Goal: Task Accomplishment & Management: Manage account settings

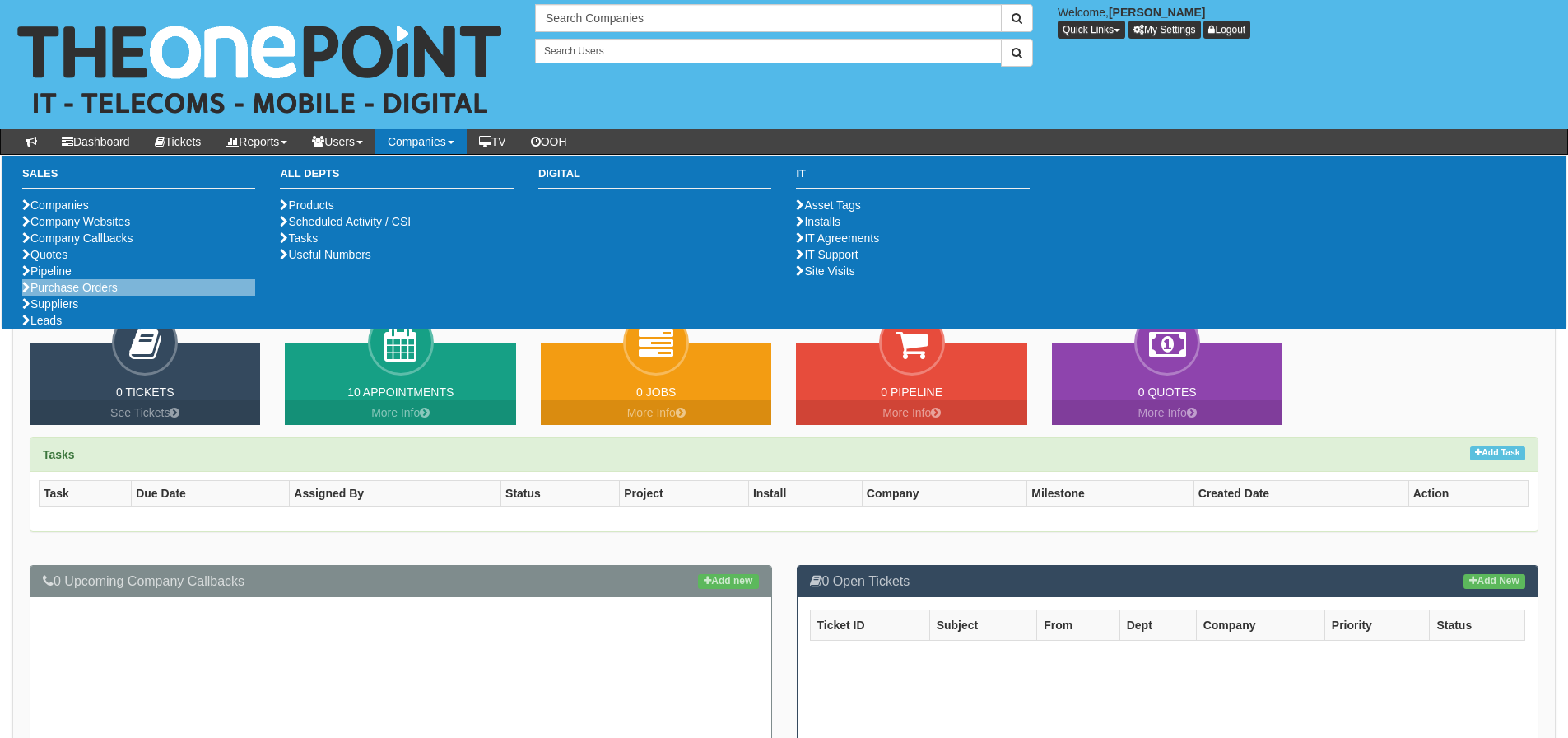
click at [121, 295] on li "Purchase Orders" at bounding box center [138, 288] width 233 height 17
click at [96, 294] on link "Purchase Orders" at bounding box center [69, 288] width 95 height 13
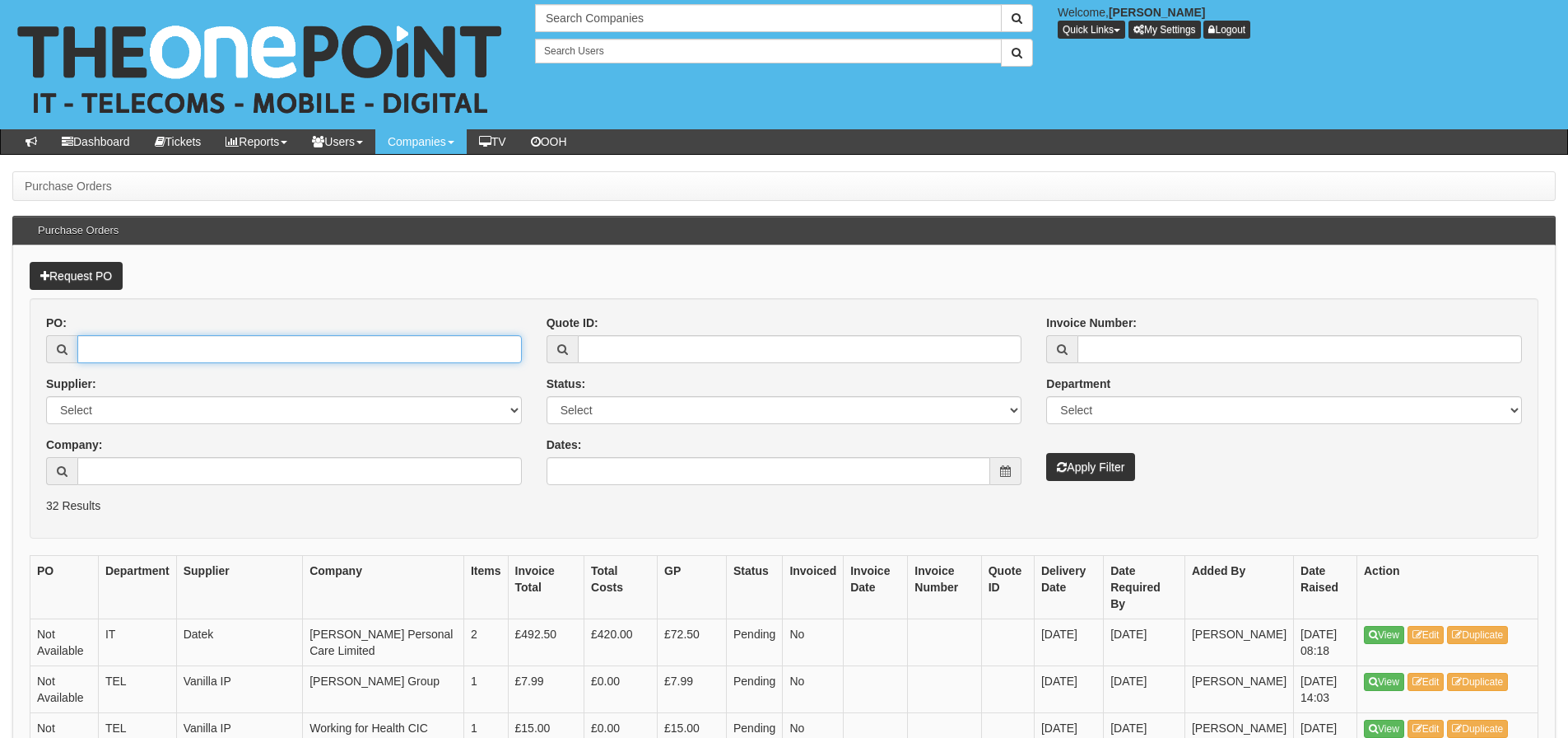
click at [181, 349] on input "PO:" at bounding box center [299, 348] width 444 height 28
type input "18393"
click at [1046, 453] on button "Apply Filter" at bounding box center [1090, 466] width 89 height 28
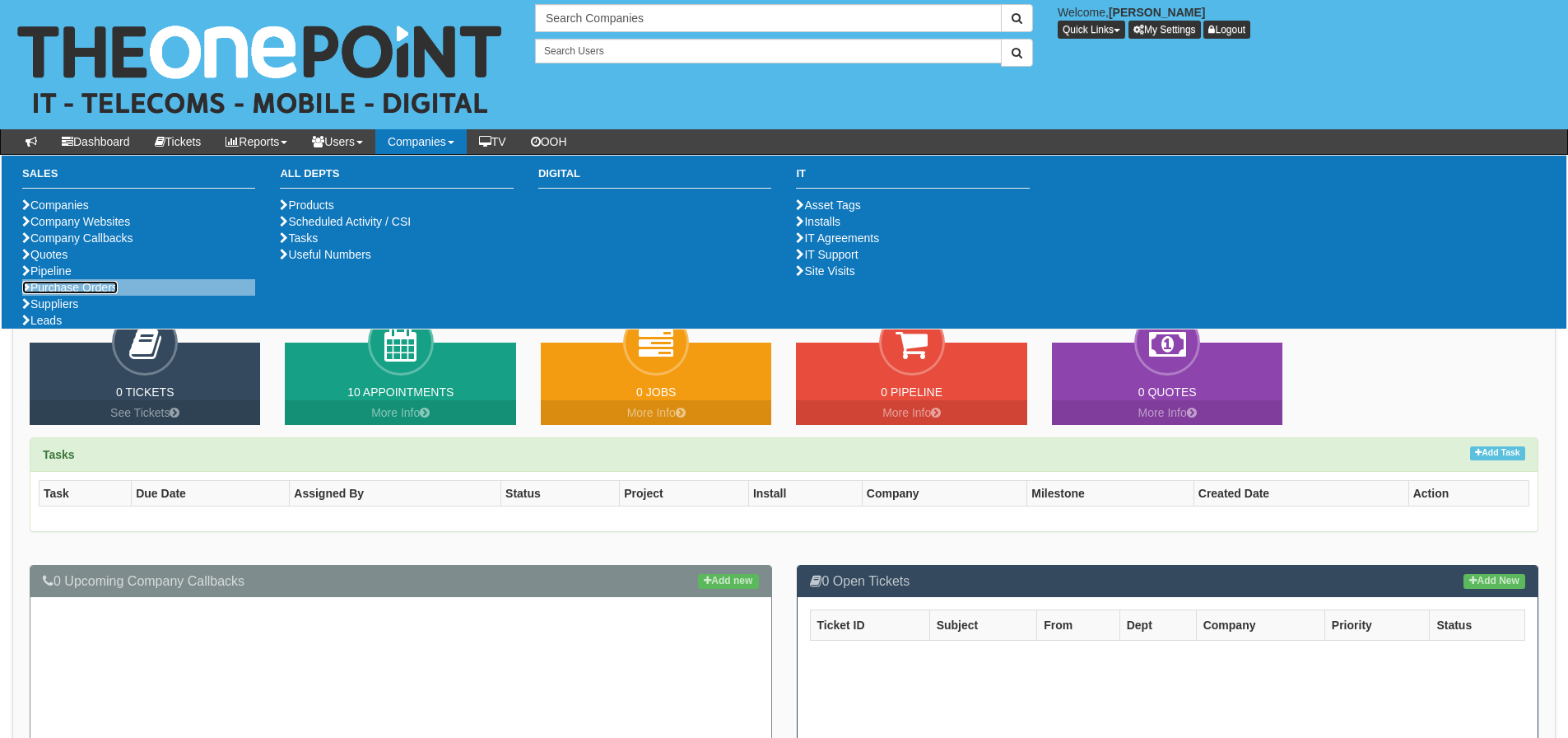
click at [102, 294] on link "Purchase Orders" at bounding box center [69, 288] width 95 height 13
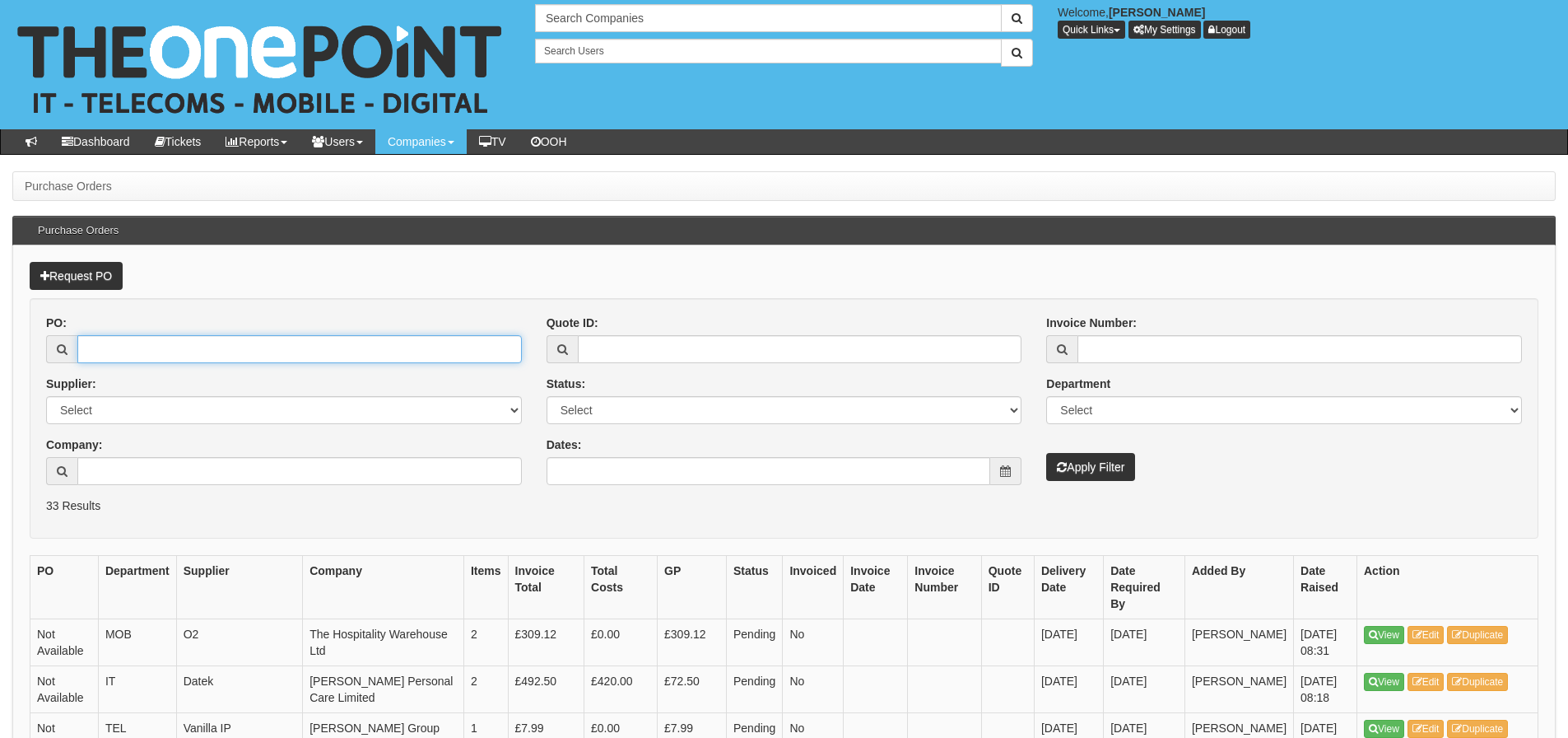
click at [133, 349] on input "PO:" at bounding box center [299, 348] width 444 height 28
type input "18604"
click at [1046, 453] on button "Apply Filter" at bounding box center [1090, 466] width 89 height 28
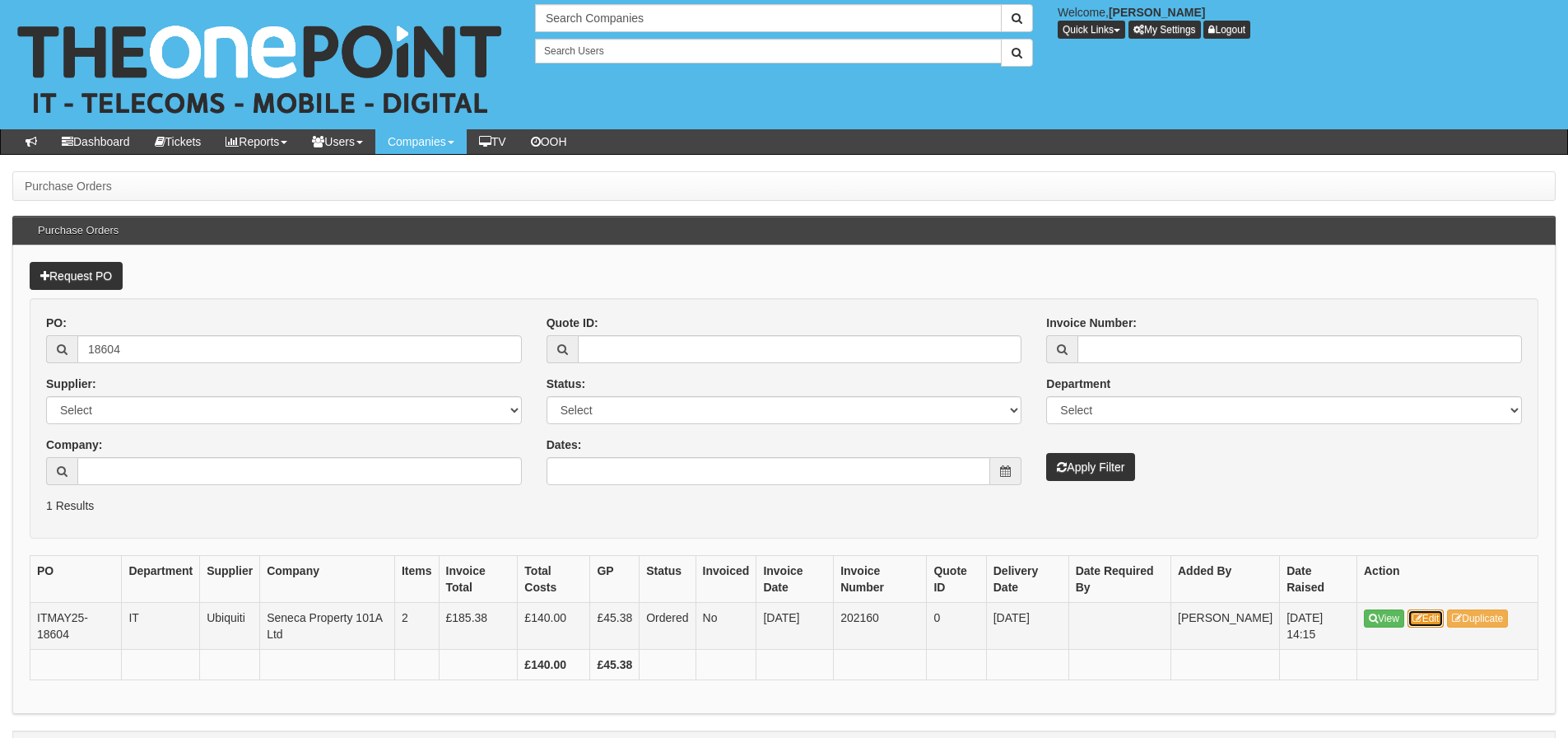
click at [1439, 622] on link "Edit" at bounding box center [1426, 617] width 37 height 18
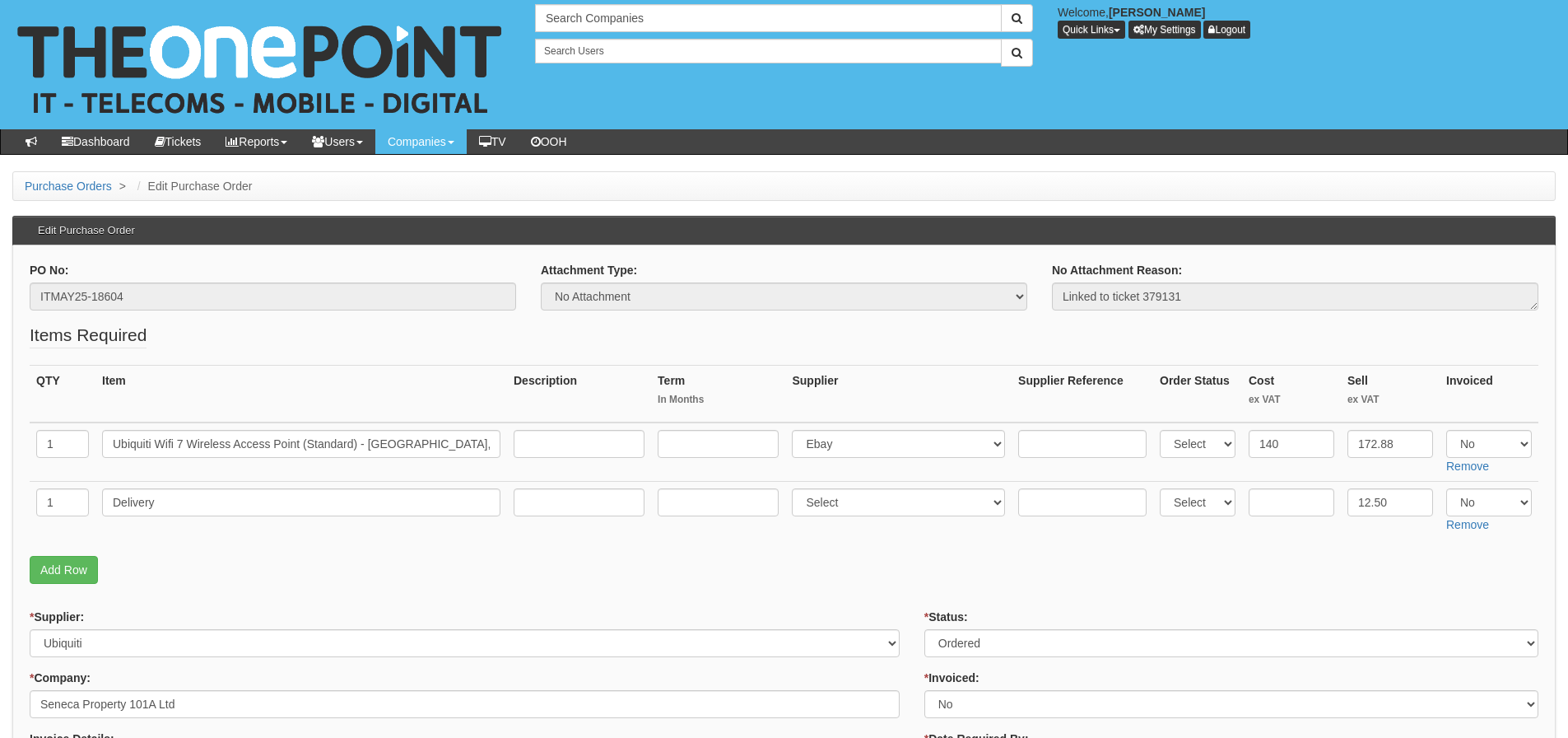
click at [1423, 553] on fieldset "Items Required QTY Item Description Term In Months Supplier Supplier Reference …" at bounding box center [784, 457] width 1509 height 269
click at [1491, 451] on select "Select Yes No N/A" at bounding box center [1489, 444] width 86 height 28
select select "Yes"
click at [1446, 430] on select "Select Yes No N/A" at bounding box center [1489, 444] width 86 height 28
click at [1480, 497] on select "Select Yes No N/A" at bounding box center [1489, 502] width 86 height 28
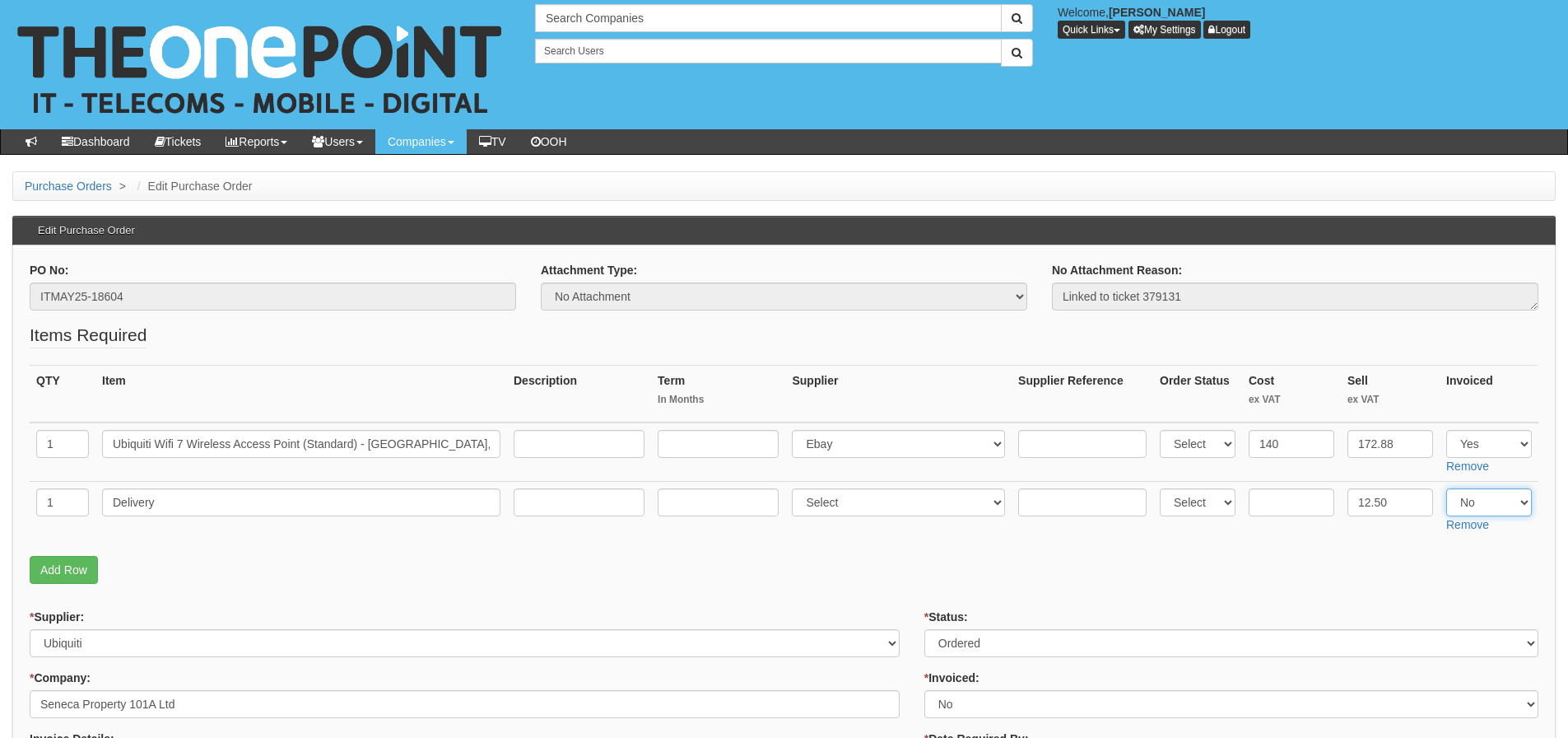
select select "Yes"
click at [1446, 488] on select "Select Yes No N/A" at bounding box center [1489, 502] width 86 height 28
click at [1307, 571] on p "Add Row" at bounding box center [784, 569] width 1509 height 28
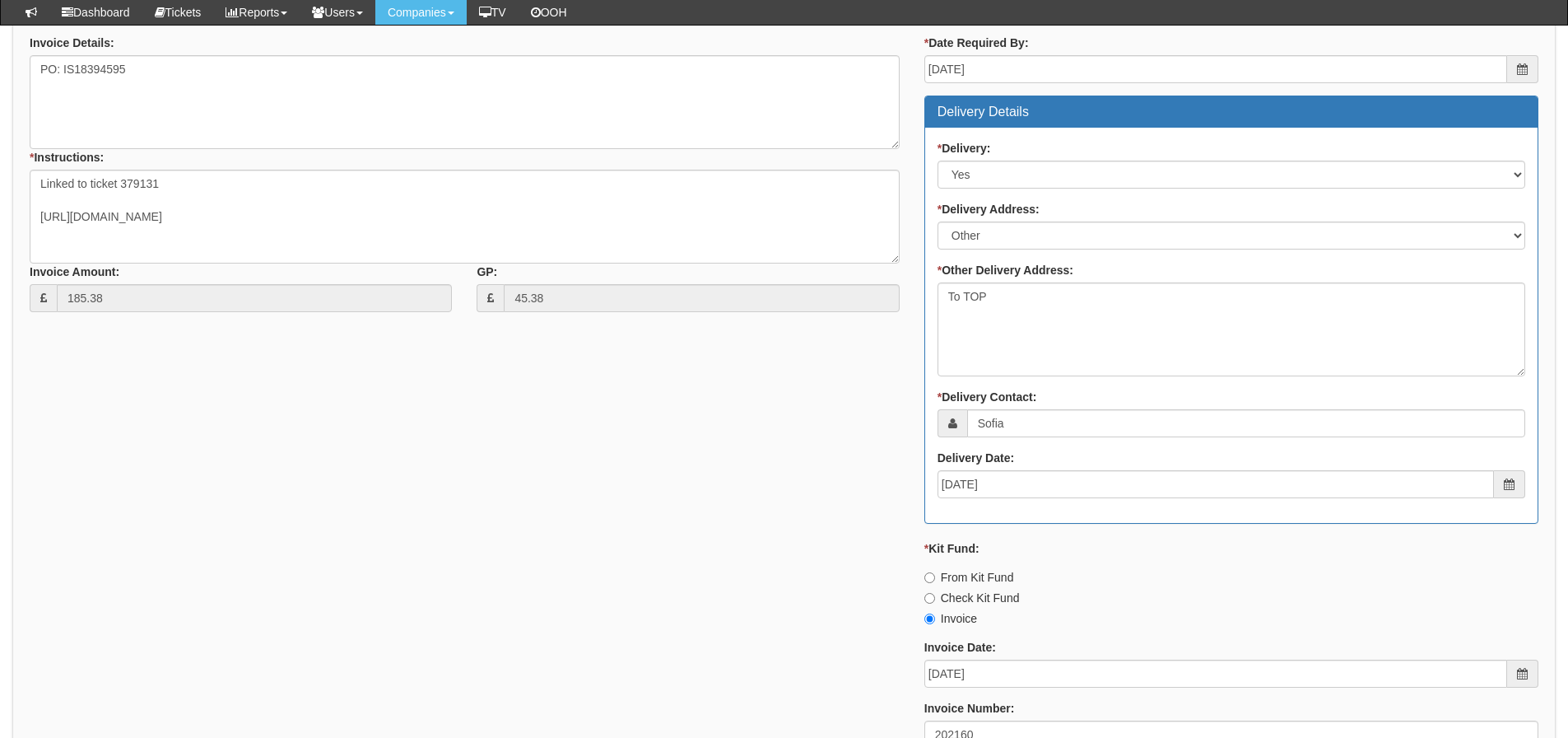
scroll to position [818, 0]
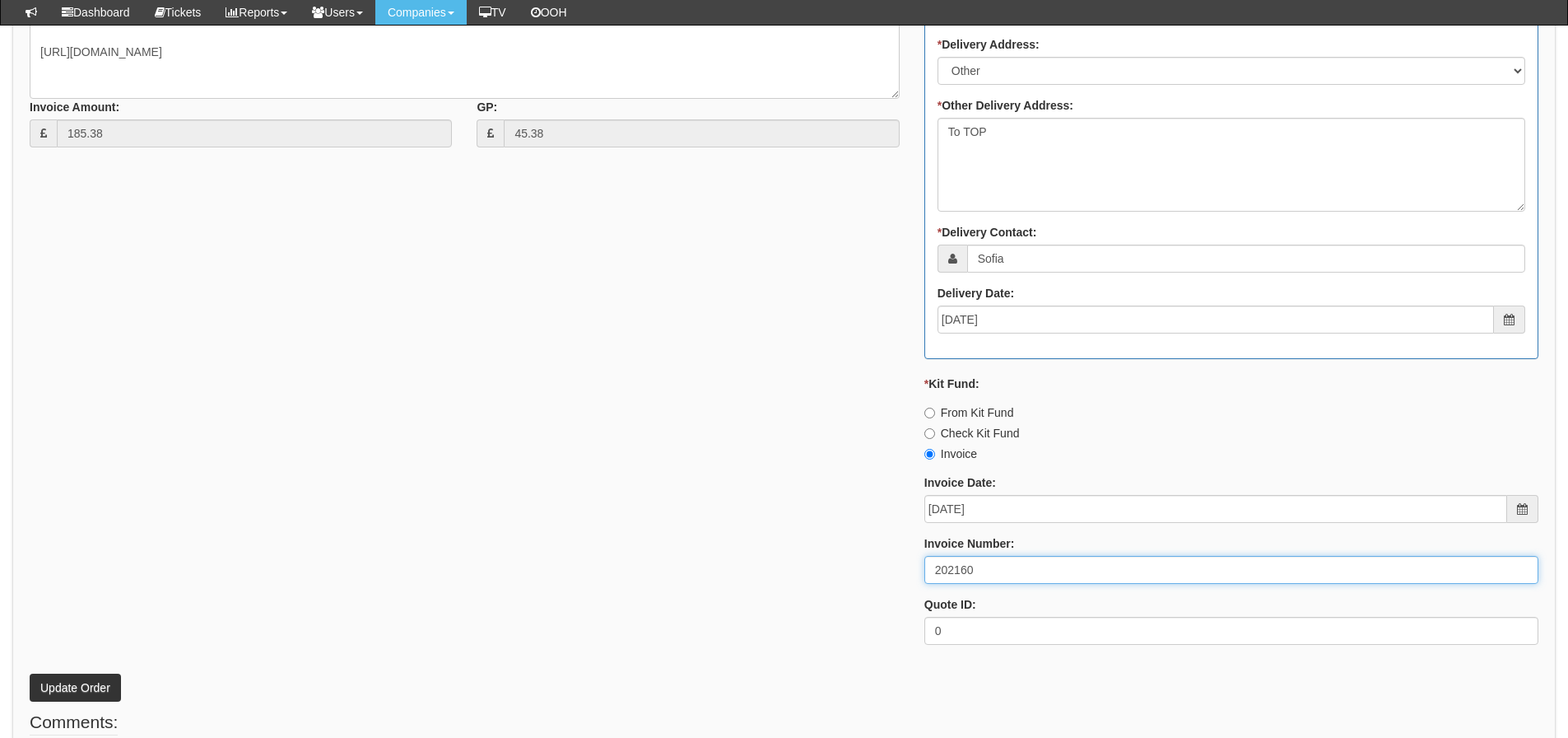
drag, startPoint x: 993, startPoint y: 569, endPoint x: 700, endPoint y: 577, distance: 293.1
click at [700, 577] on div "* Supplier: Select 123 REG.co.uk 1Password 3 4Gon AA Jones Electric Ltd Abzorb …" at bounding box center [784, 202] width 1533 height 910
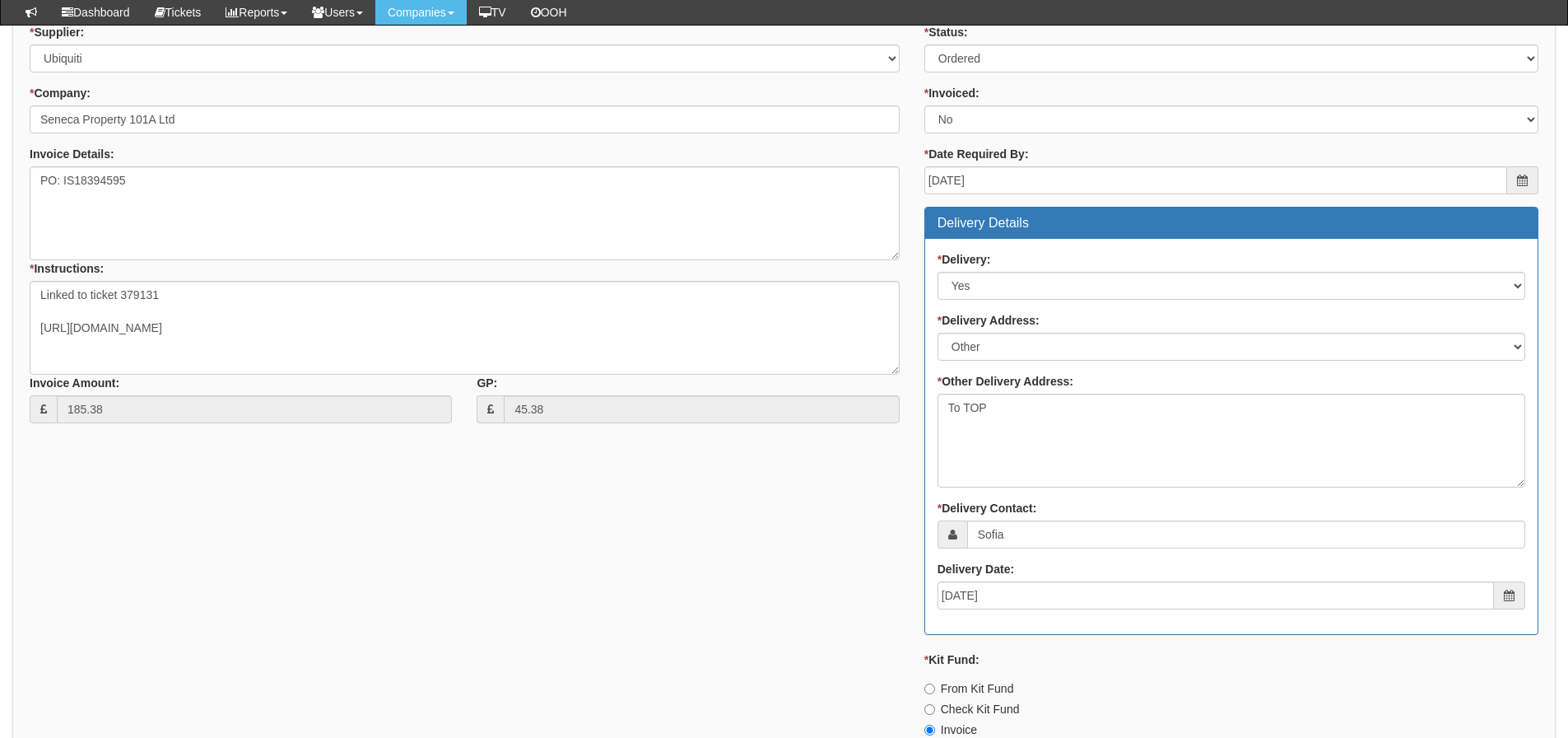
scroll to position [906, 0]
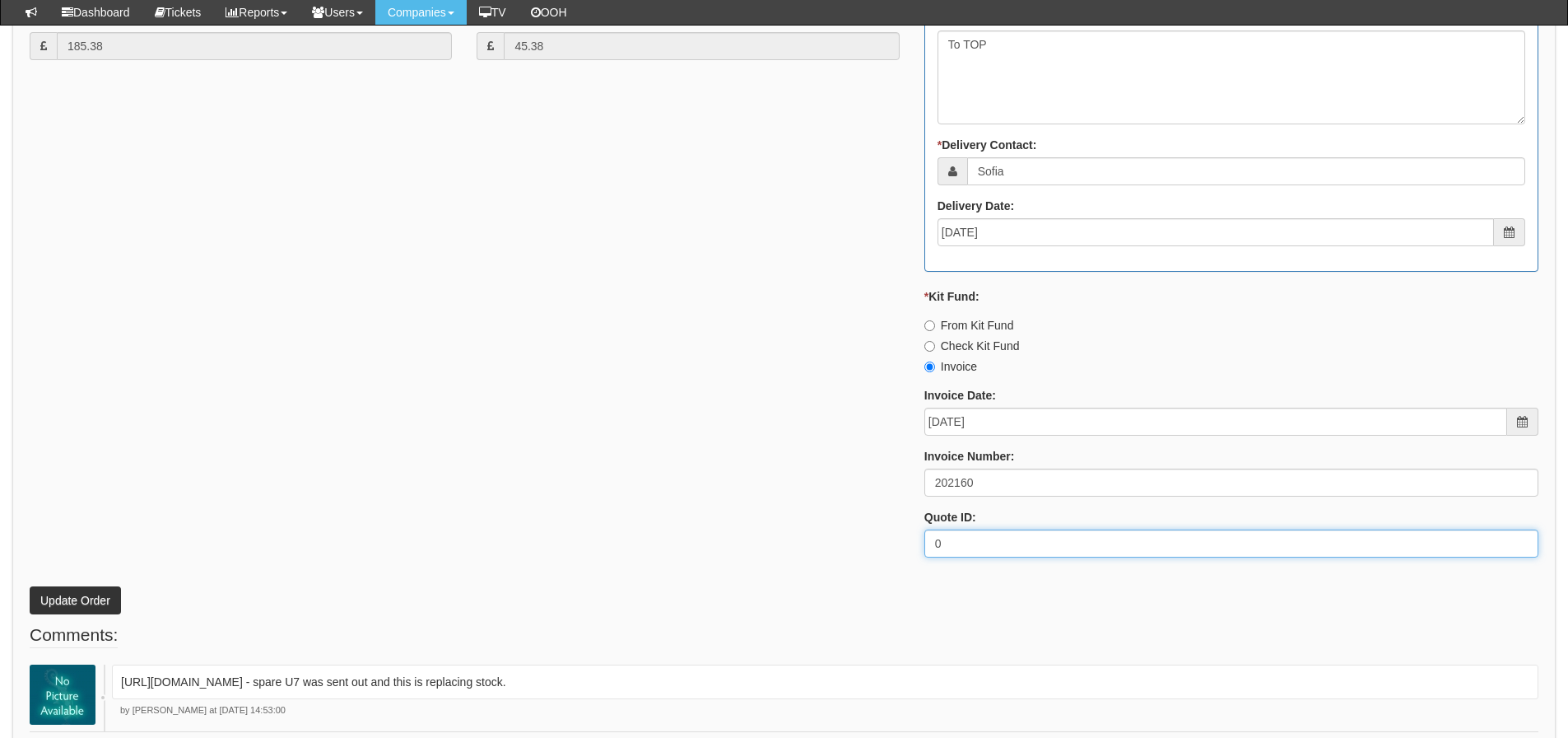
click at [89, 355] on div "* Supplier: Select 123 REG.co.uk 1Password 3 4Gon AA Jones Electric Ltd Abzorb …" at bounding box center [784, 116] width 1533 height 910
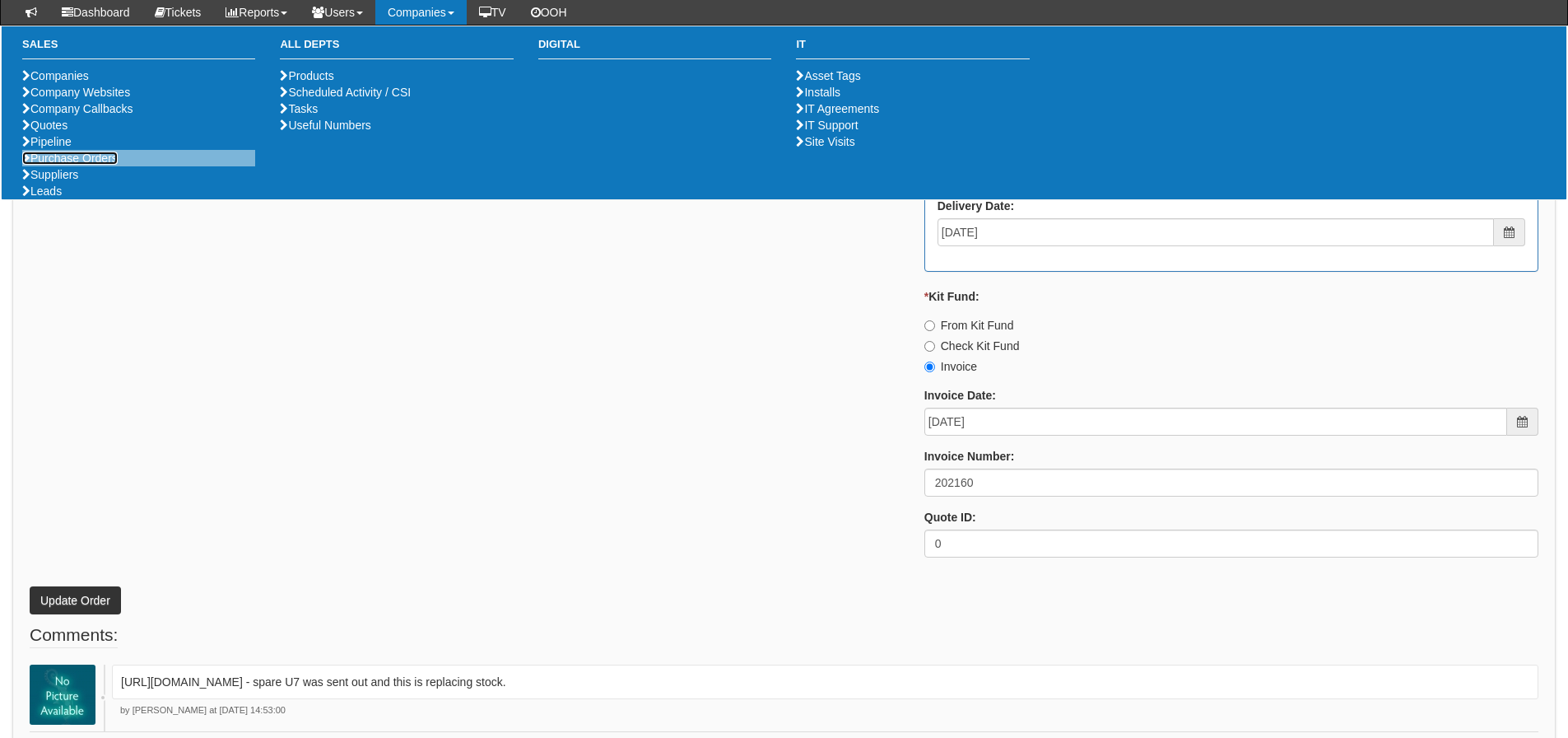
click at [91, 164] on link "Purchase Orders" at bounding box center [69, 159] width 95 height 13
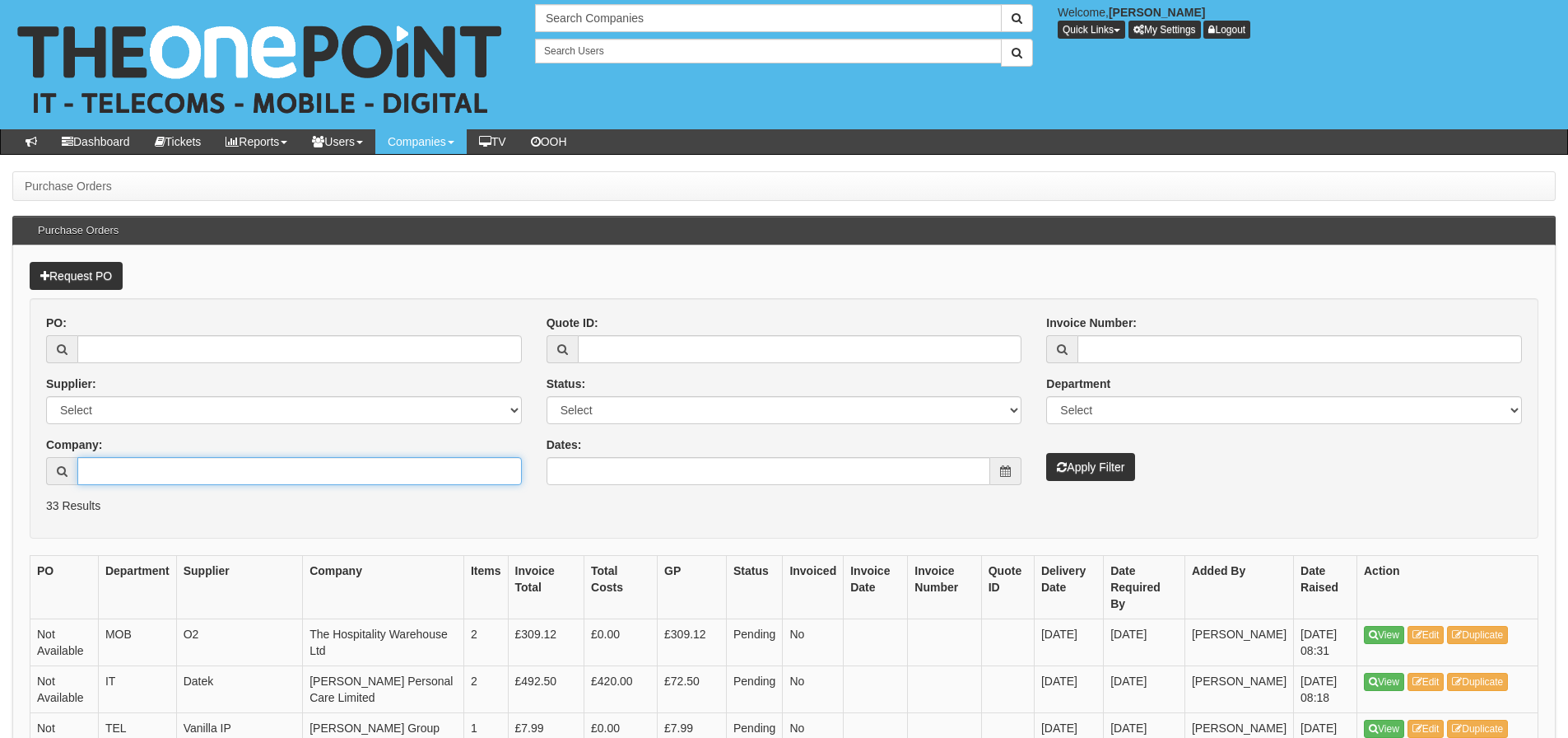
click at [158, 471] on input "Company:" at bounding box center [299, 471] width 444 height 28
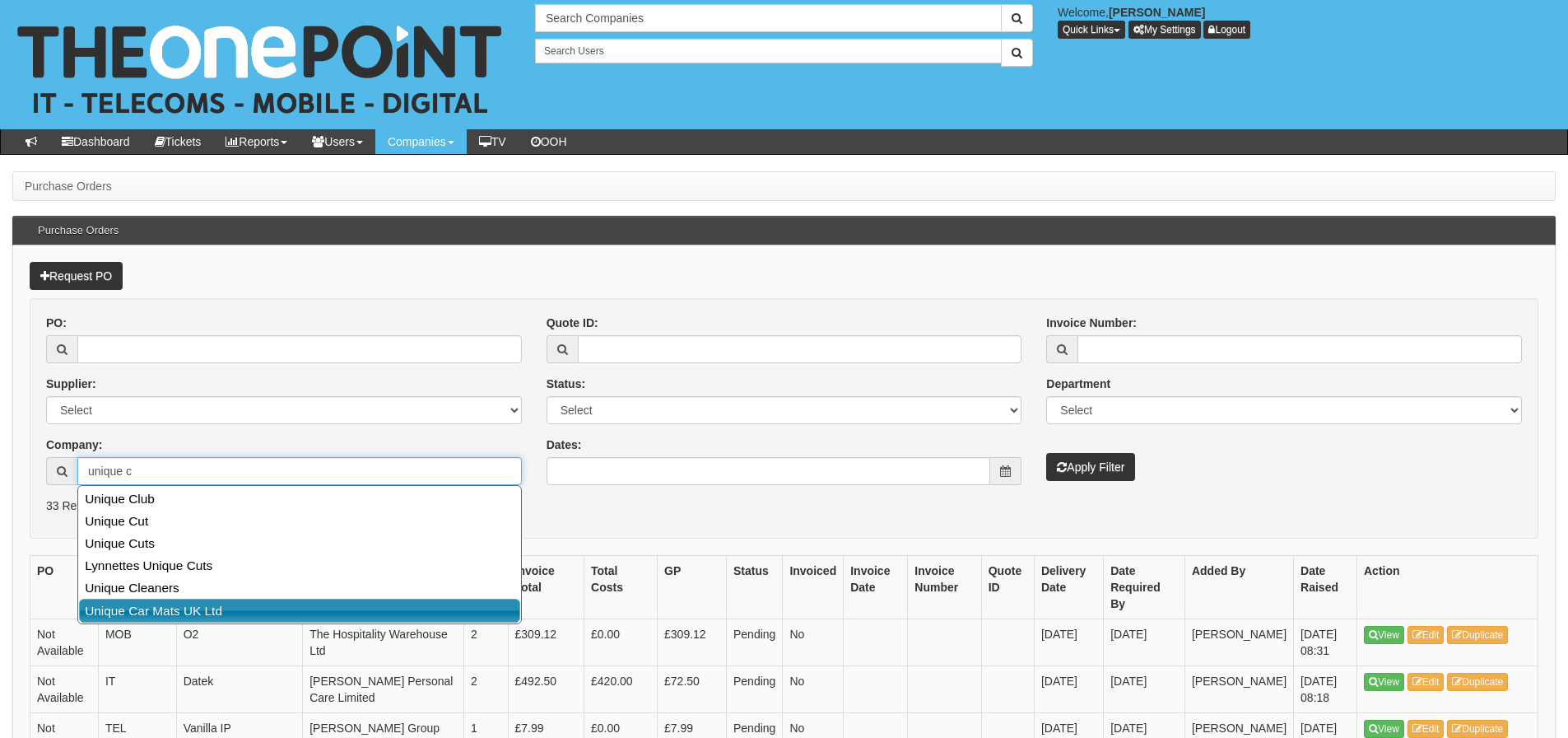
click at [162, 603] on link "Unique Car Mats UK Ltd" at bounding box center [299, 611] width 441 height 24
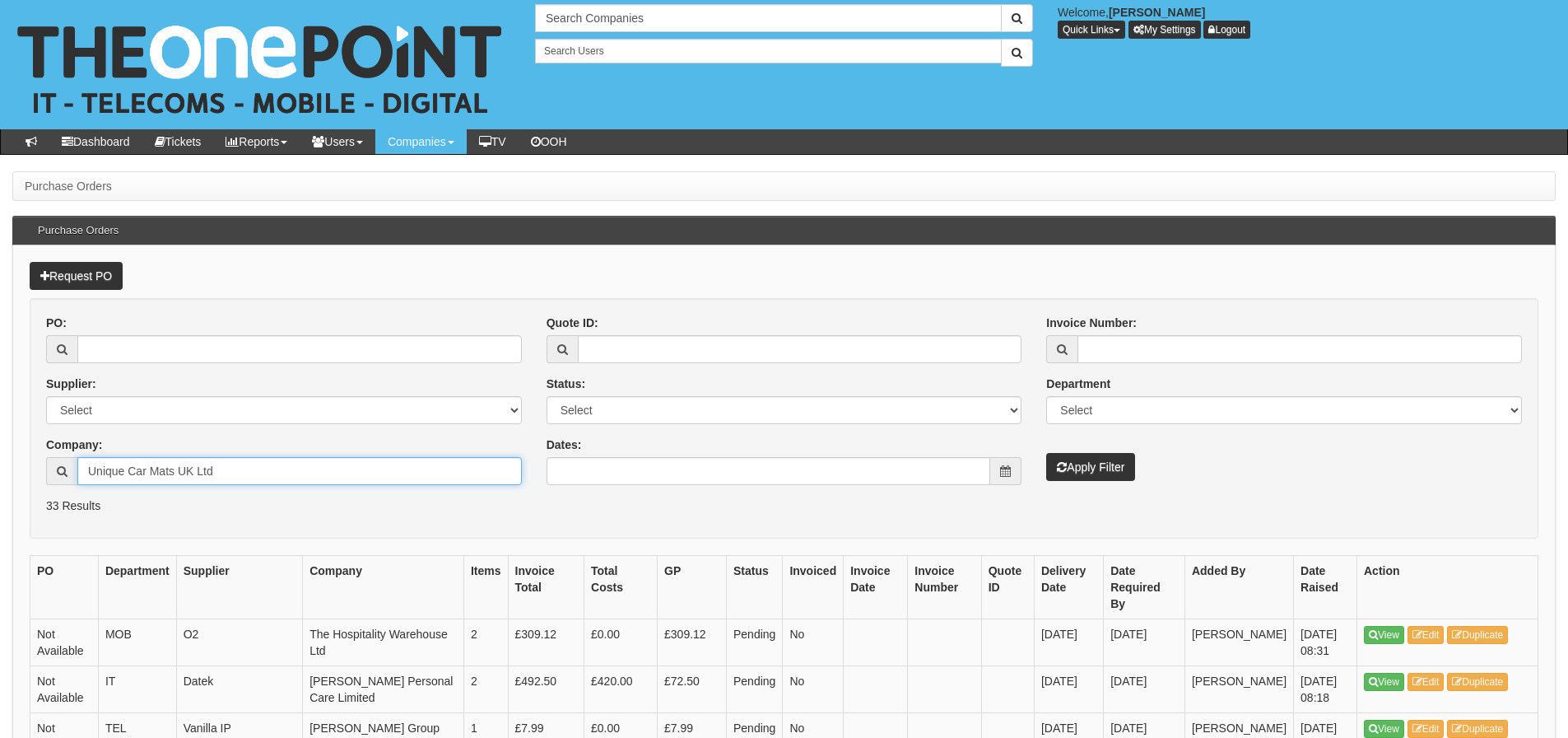
type input "Unique Car Mats UK Ltd"
click at [1046, 453] on button "Apply Filter" at bounding box center [1090, 466] width 89 height 28
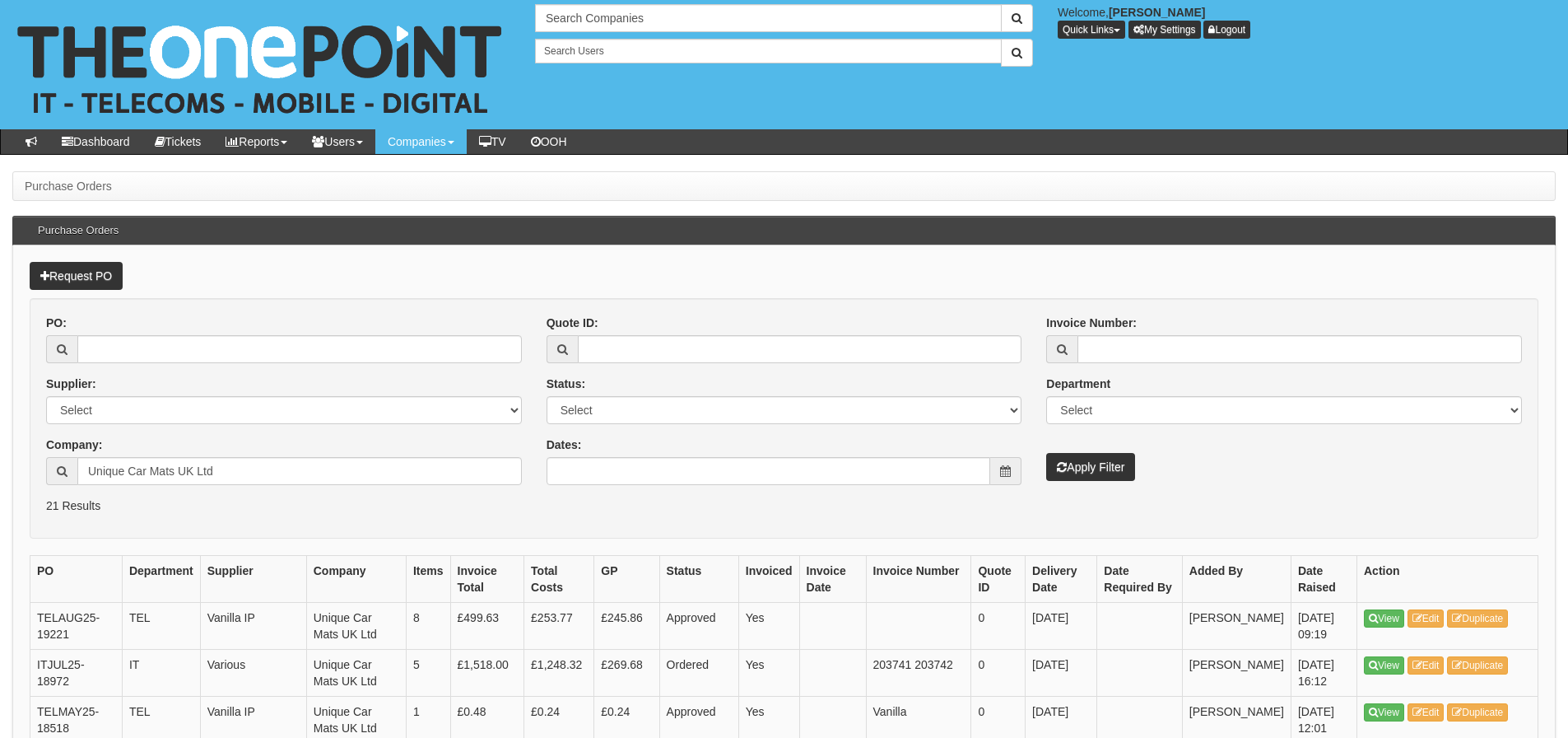
drag, startPoint x: 260, startPoint y: 453, endPoint x: 218, endPoint y: 460, distance: 42.6
click at [218, 460] on div "Company: Unique Car Mats UK Ltd" at bounding box center [284, 461] width 475 height 49
drag, startPoint x: 225, startPoint y: 466, endPoint x: -35, endPoint y: 489, distance: 261.0
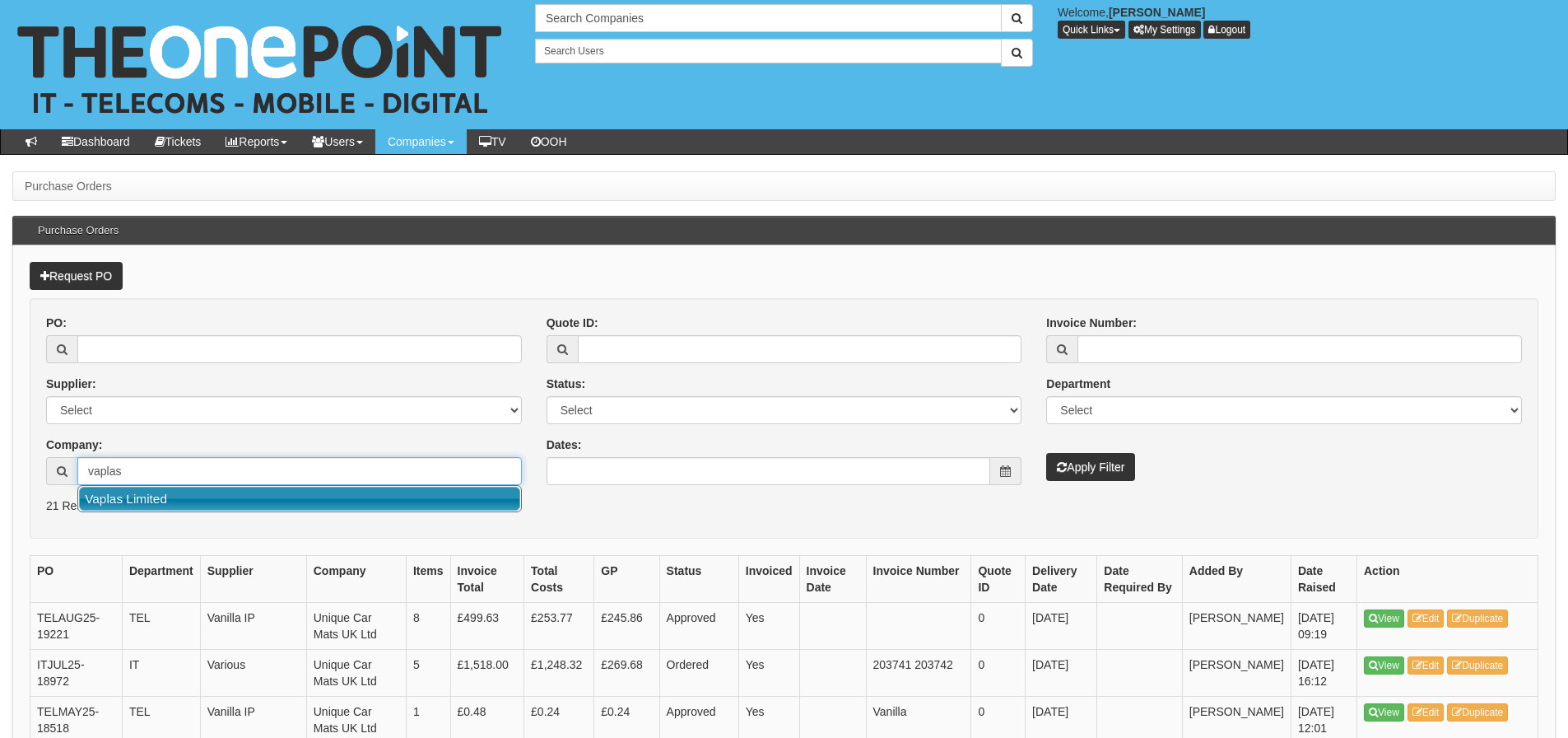
click at [117, 491] on link "Vaplas Limited" at bounding box center [299, 498] width 441 height 24
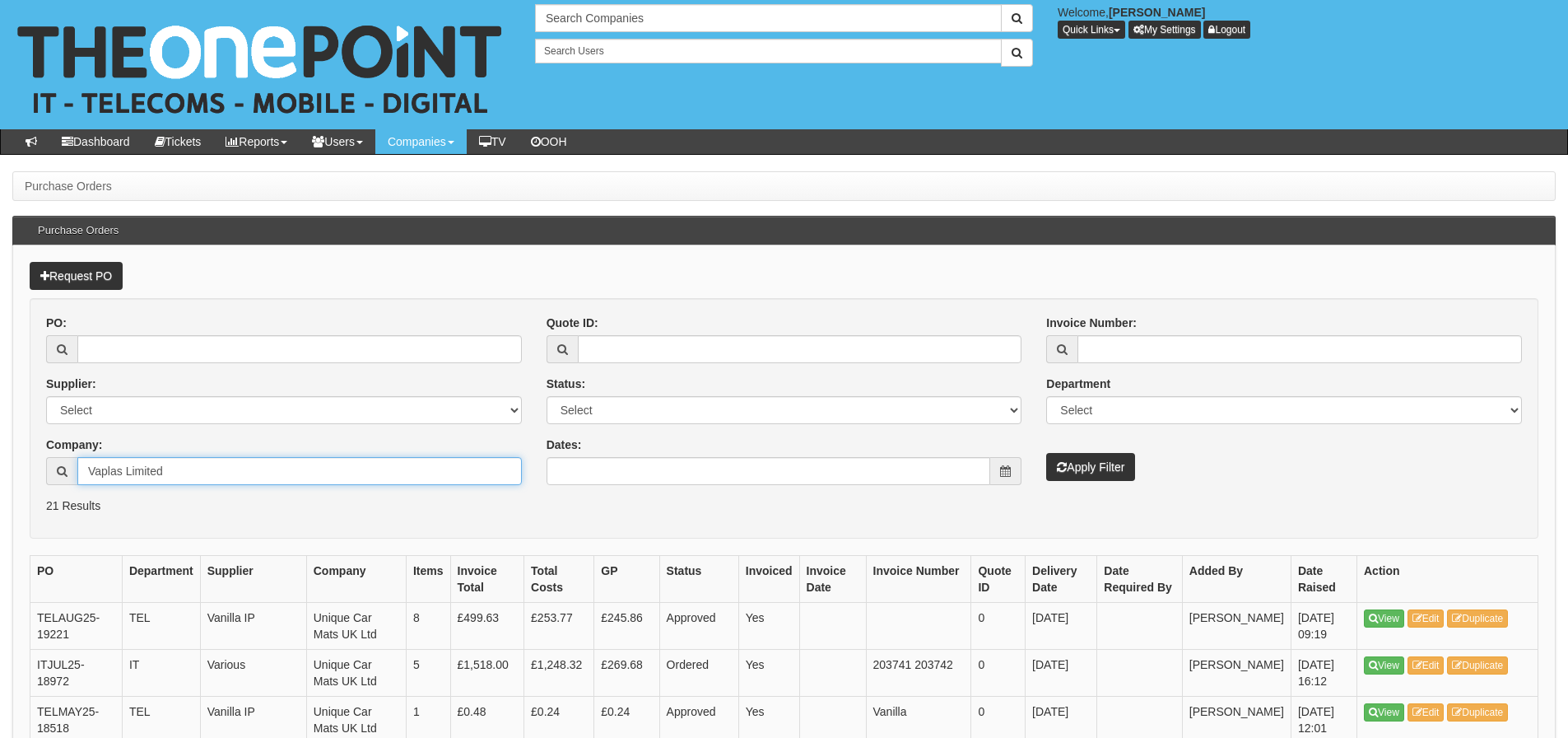
type input "Vaplas Limited"
click at [1103, 474] on button "Apply Filter" at bounding box center [1090, 466] width 89 height 28
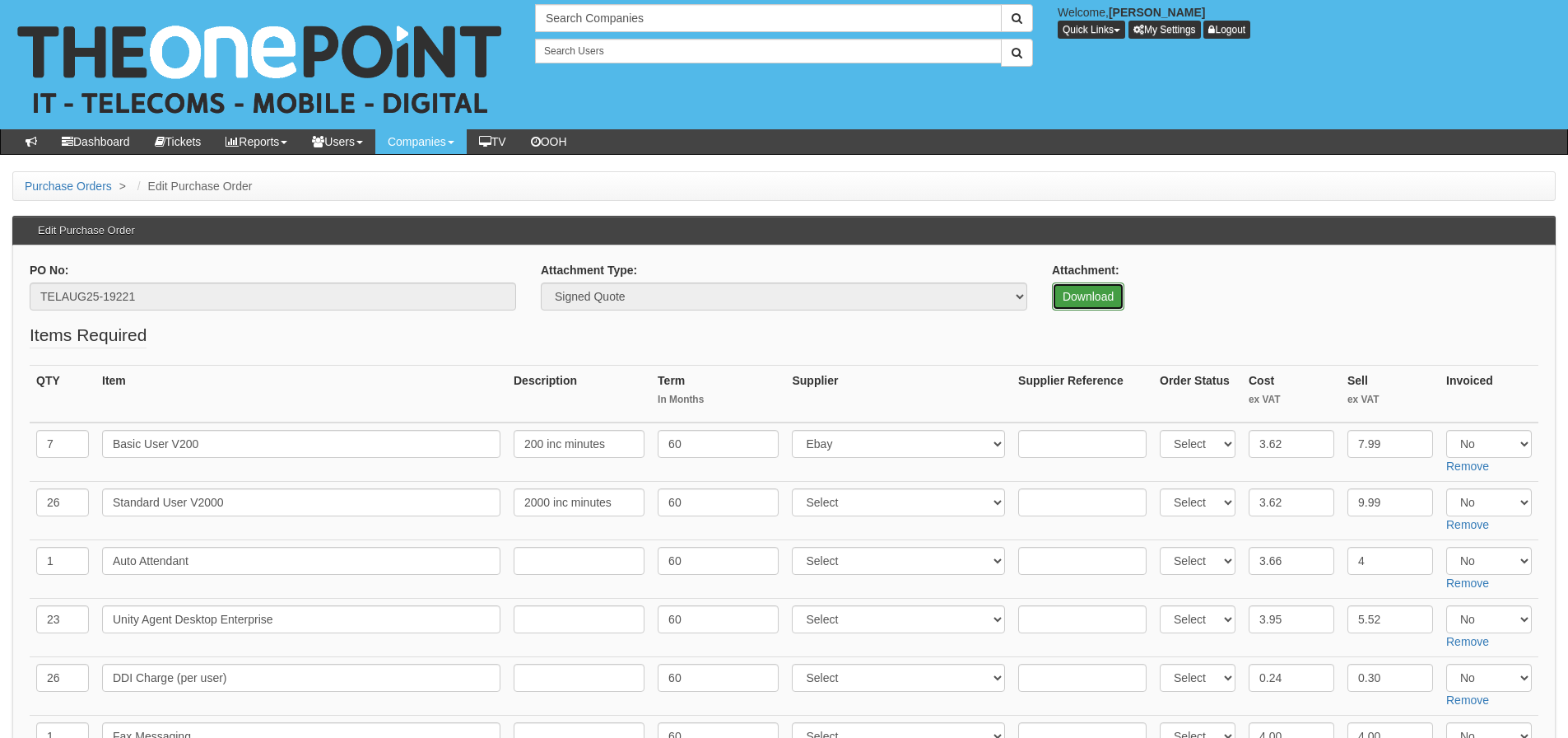
click at [1098, 298] on link "Download" at bounding box center [1088, 296] width 72 height 28
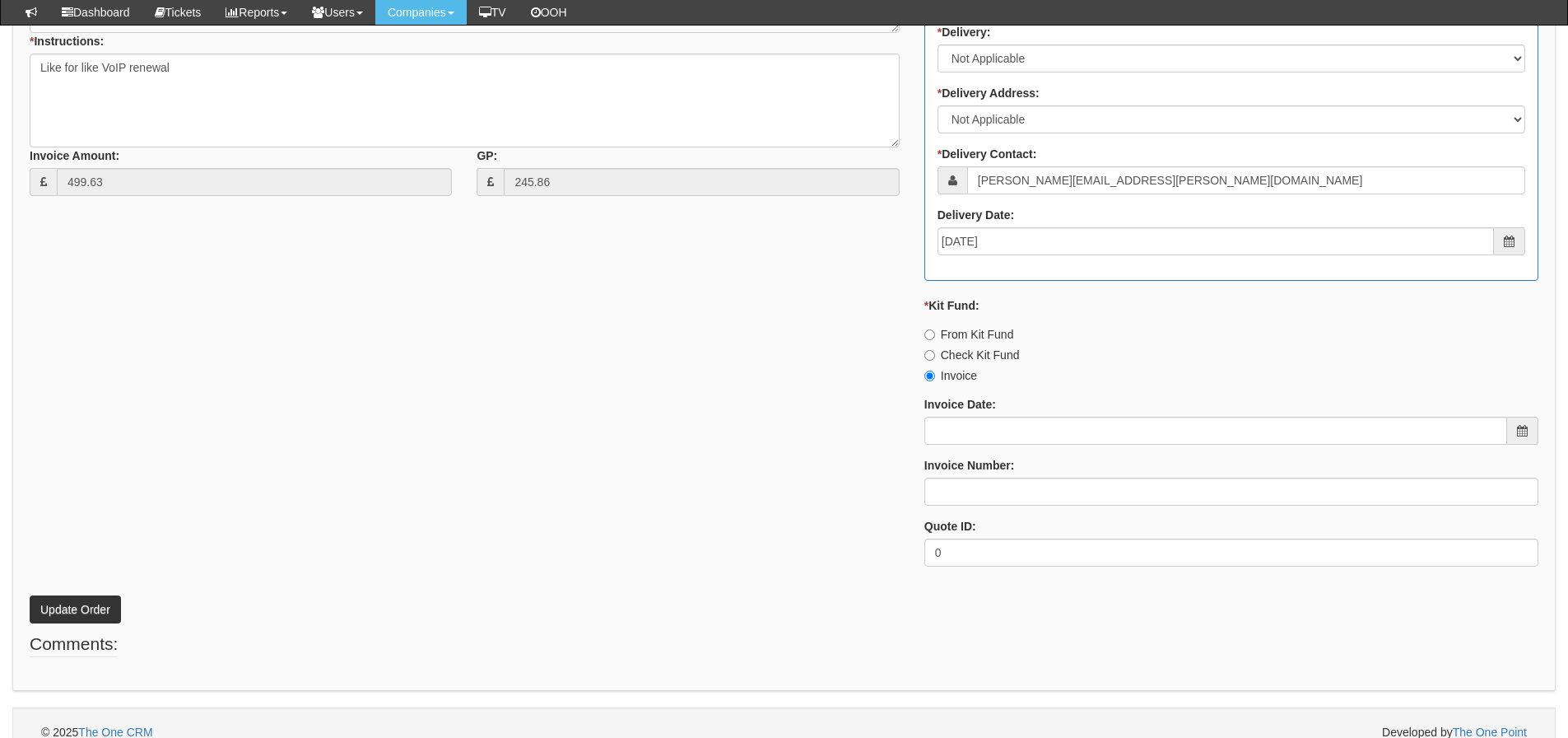
scroll to position [1139, 0]
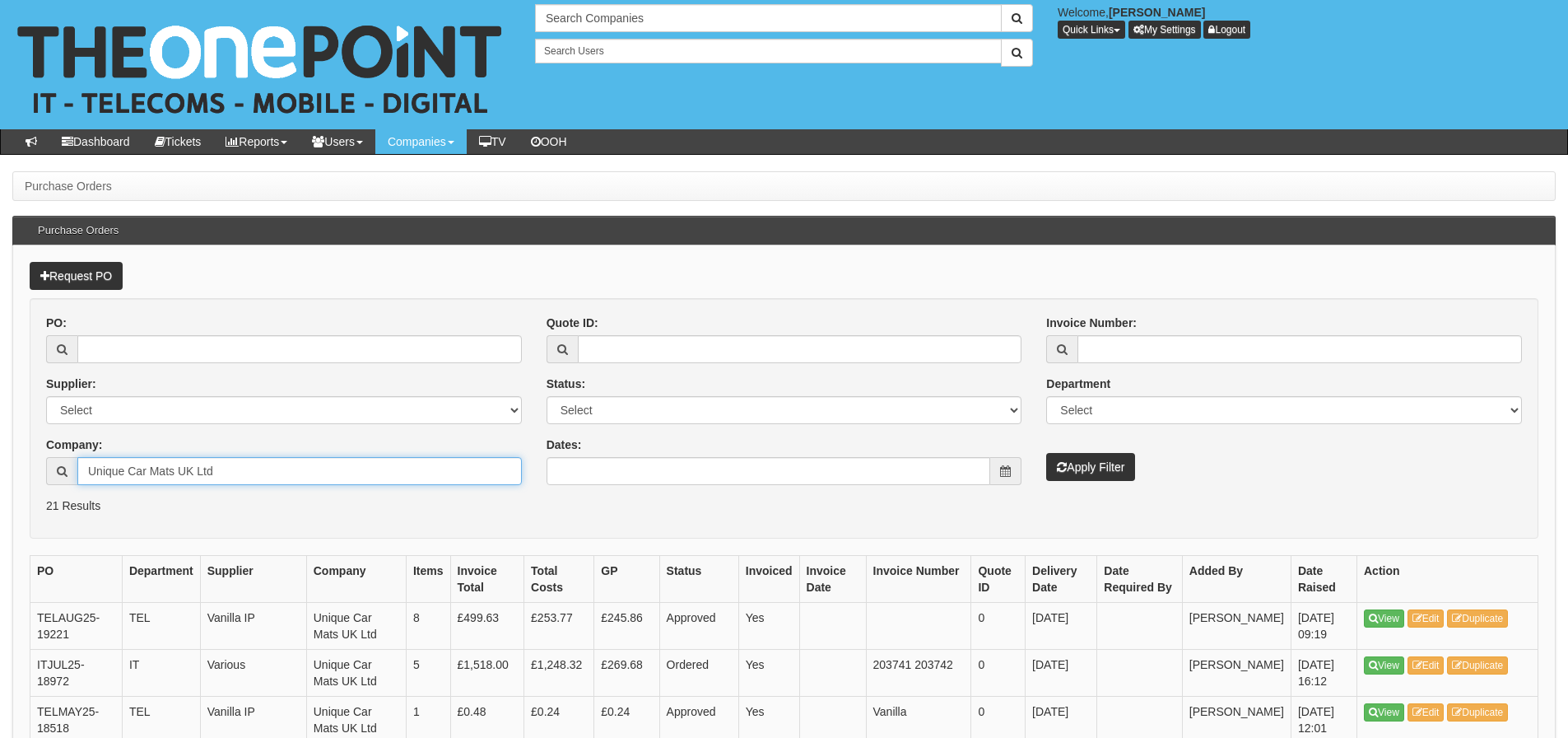
drag, startPoint x: 225, startPoint y: 470, endPoint x: 52, endPoint y: 488, distance: 173.9
click at [52, 488] on div "PO: Supplier: Select 123 REG.co.uk 1Password 3 4Gon AA Jones Electric Ltd Abzor…" at bounding box center [284, 406] width 501 height 183
type input "q"
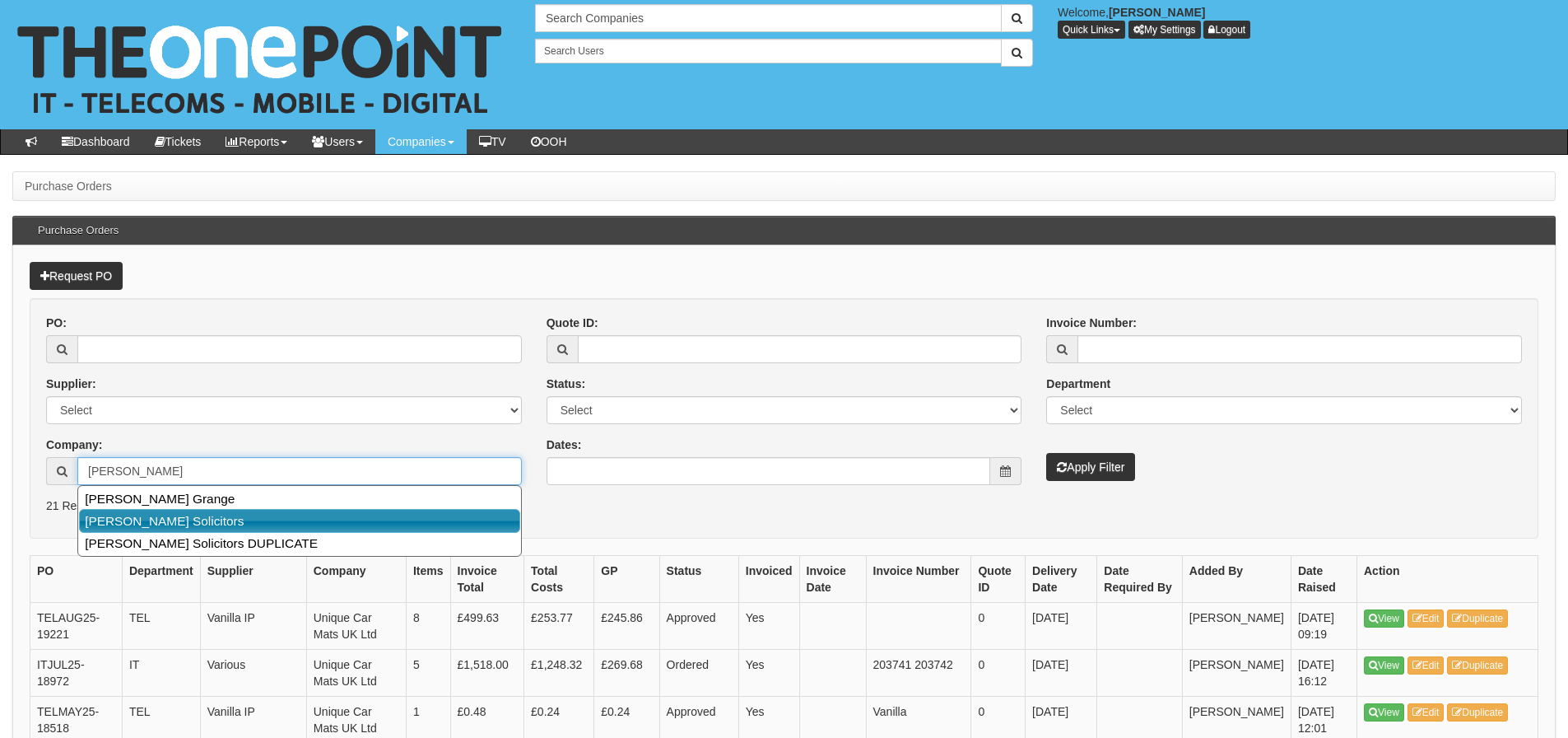
click at [111, 517] on link "Wilkin Chapman Solicitors" at bounding box center [299, 520] width 441 height 24
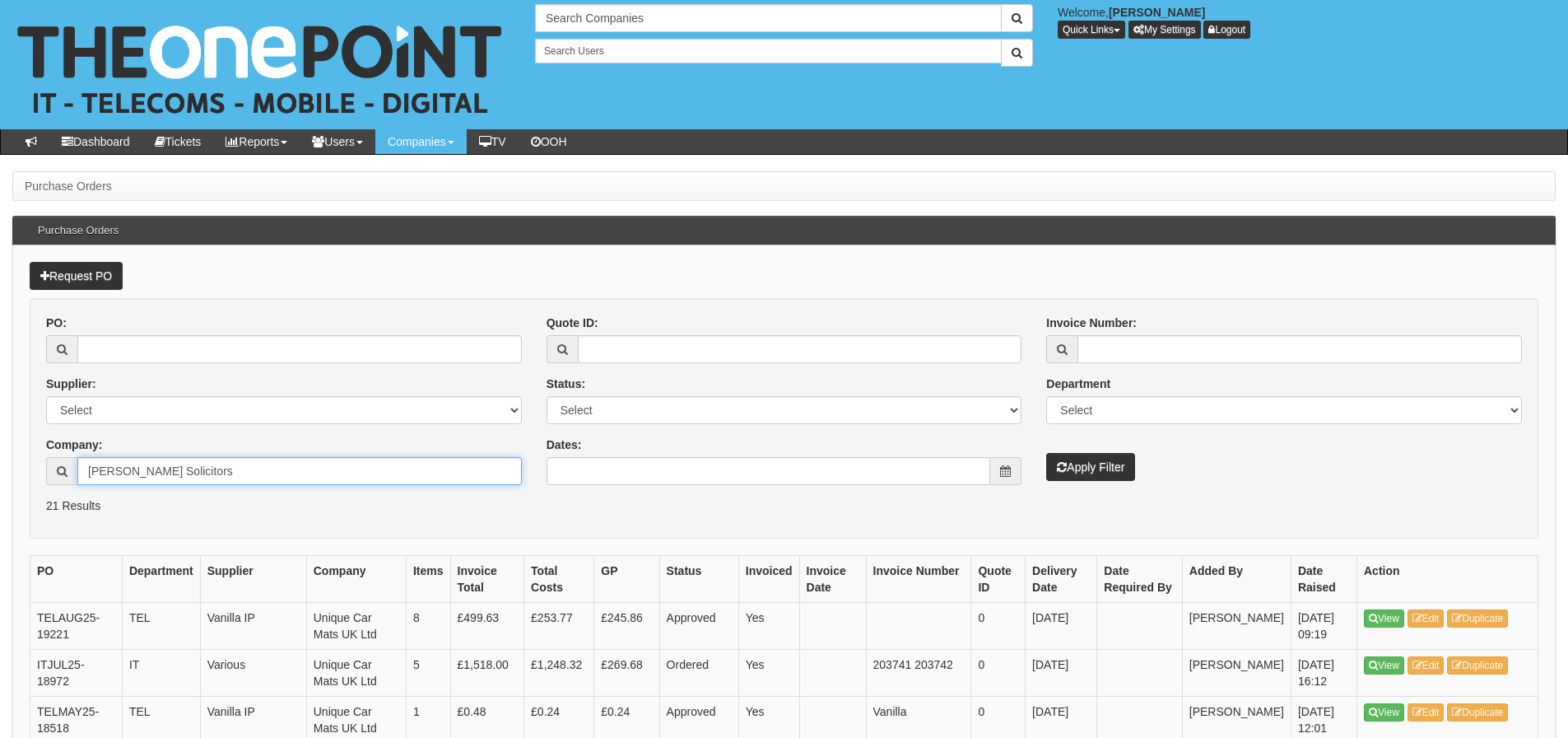
type input "Wilkin Chapman Solicitors"
click at [1046, 453] on button "Apply Filter" at bounding box center [1090, 466] width 89 height 28
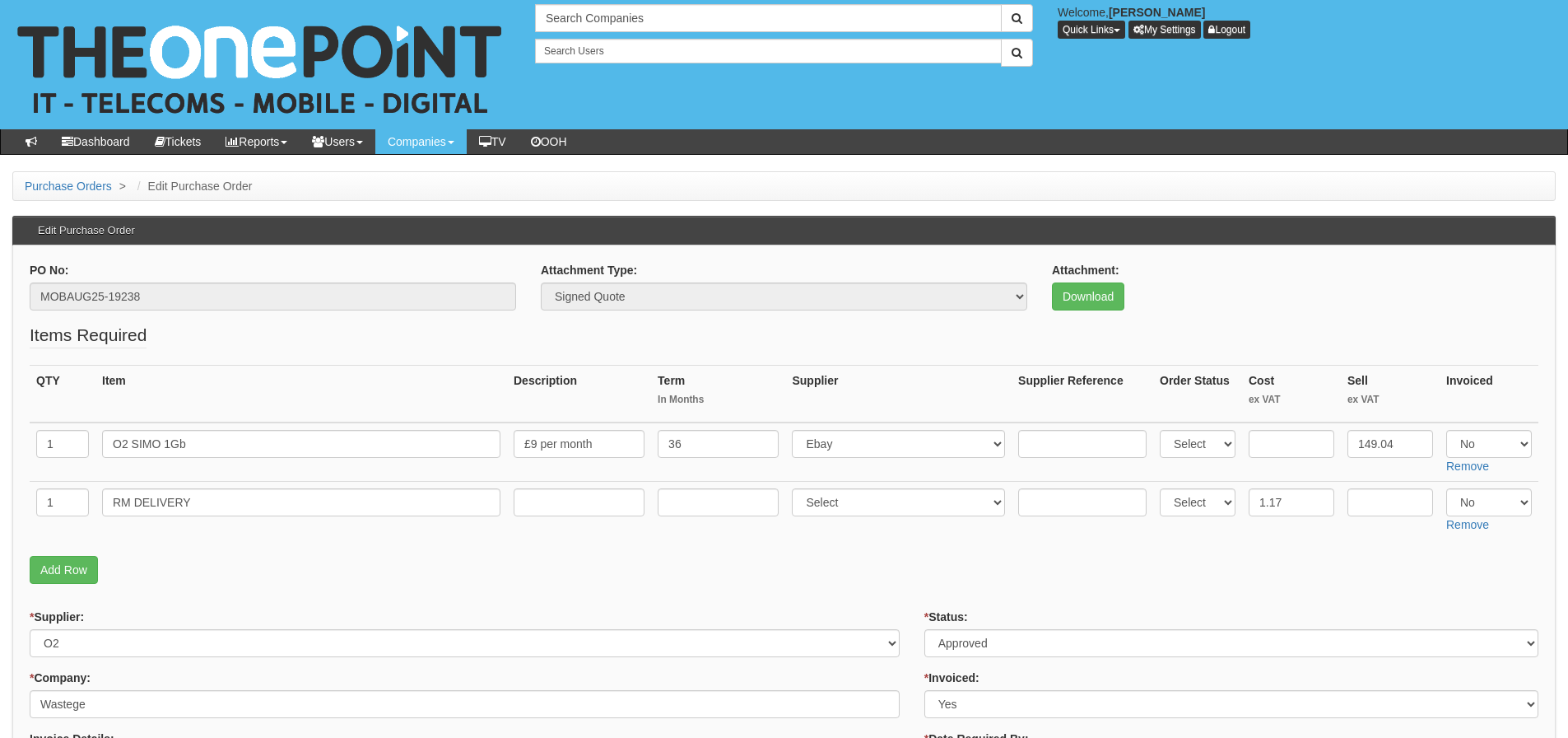
scroll to position [83, 0]
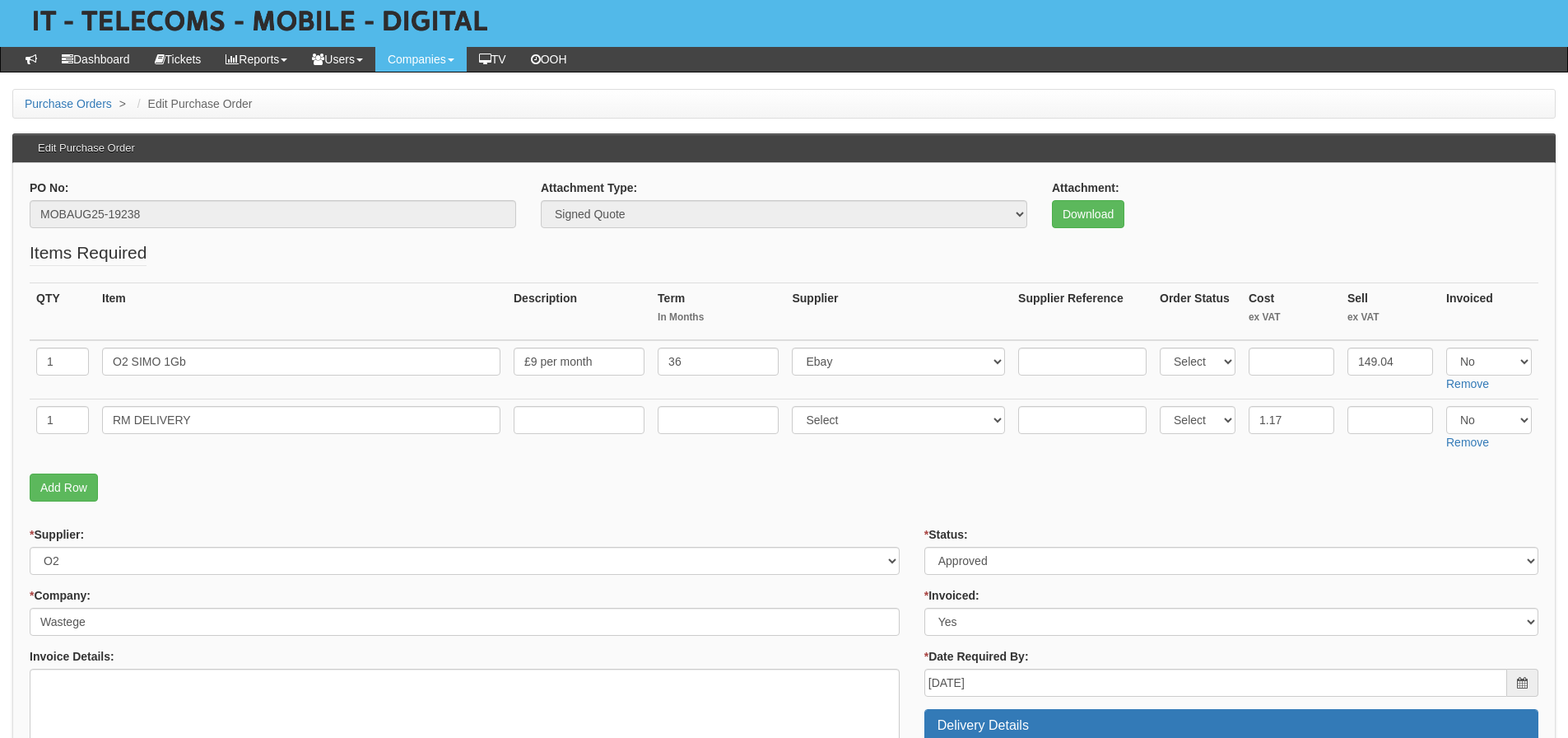
click at [450, 464] on fieldset "Items Required QTY Item Description Term In Months Supplier Supplier Reference …" at bounding box center [784, 374] width 1509 height 269
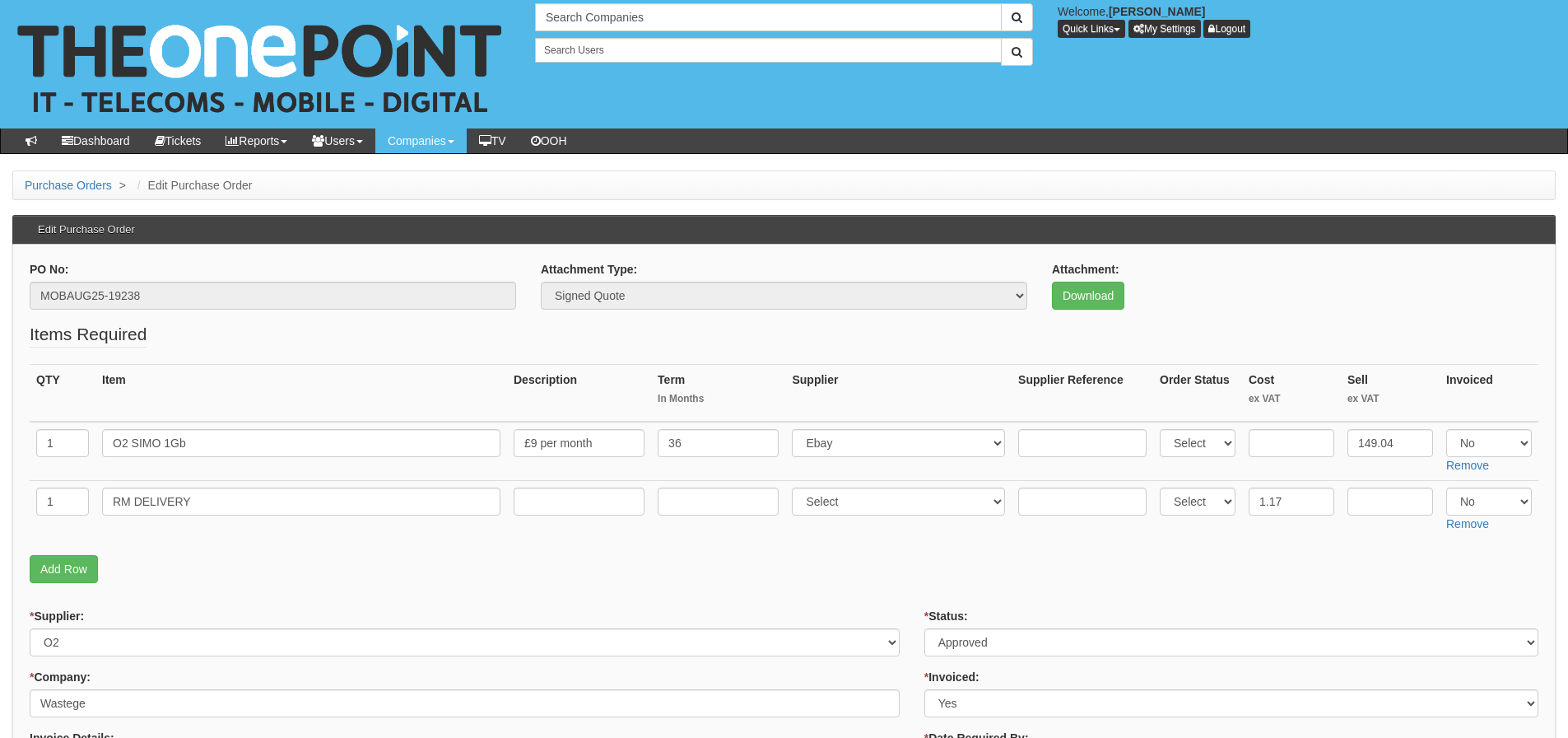
scroll to position [0, 0]
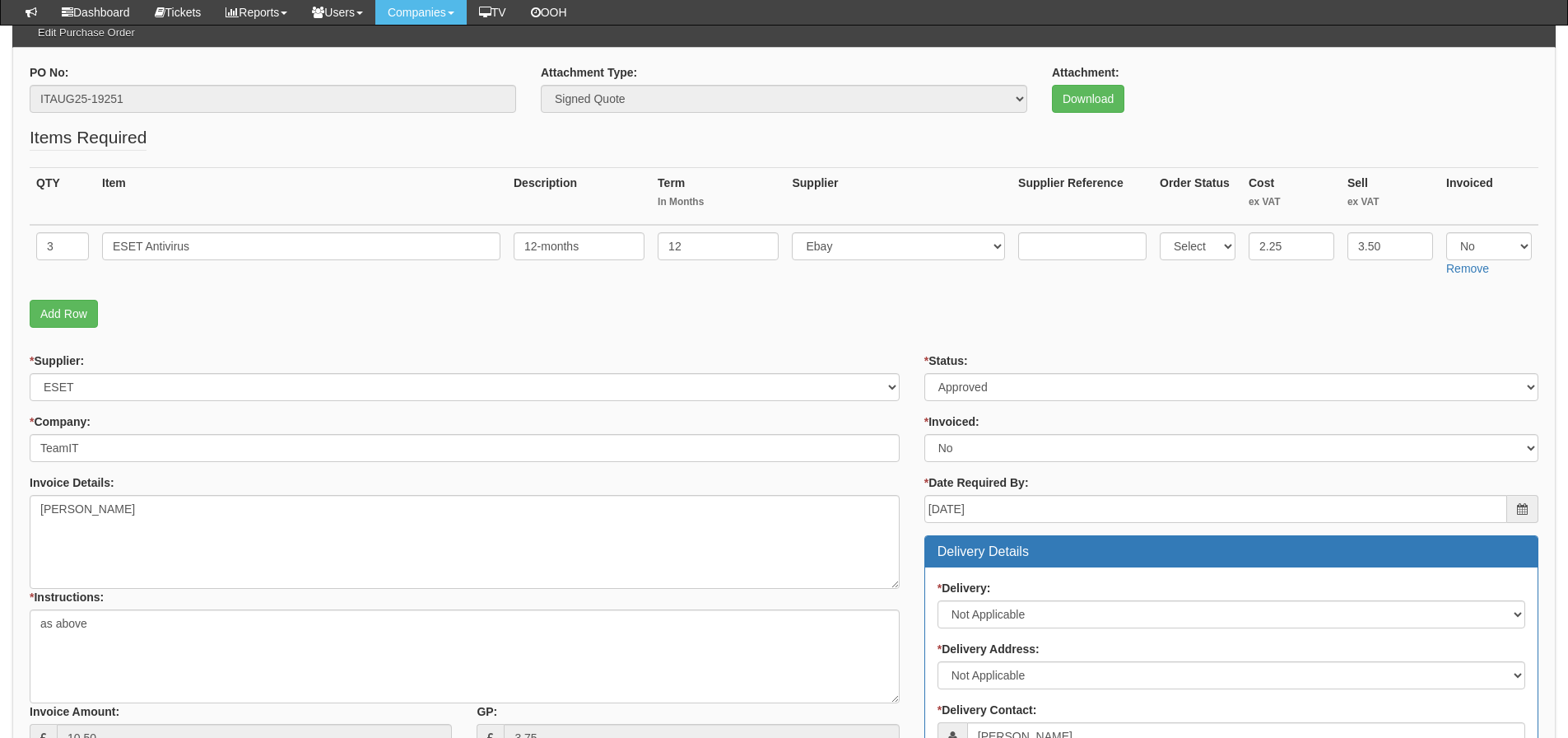
scroll to position [154, 0]
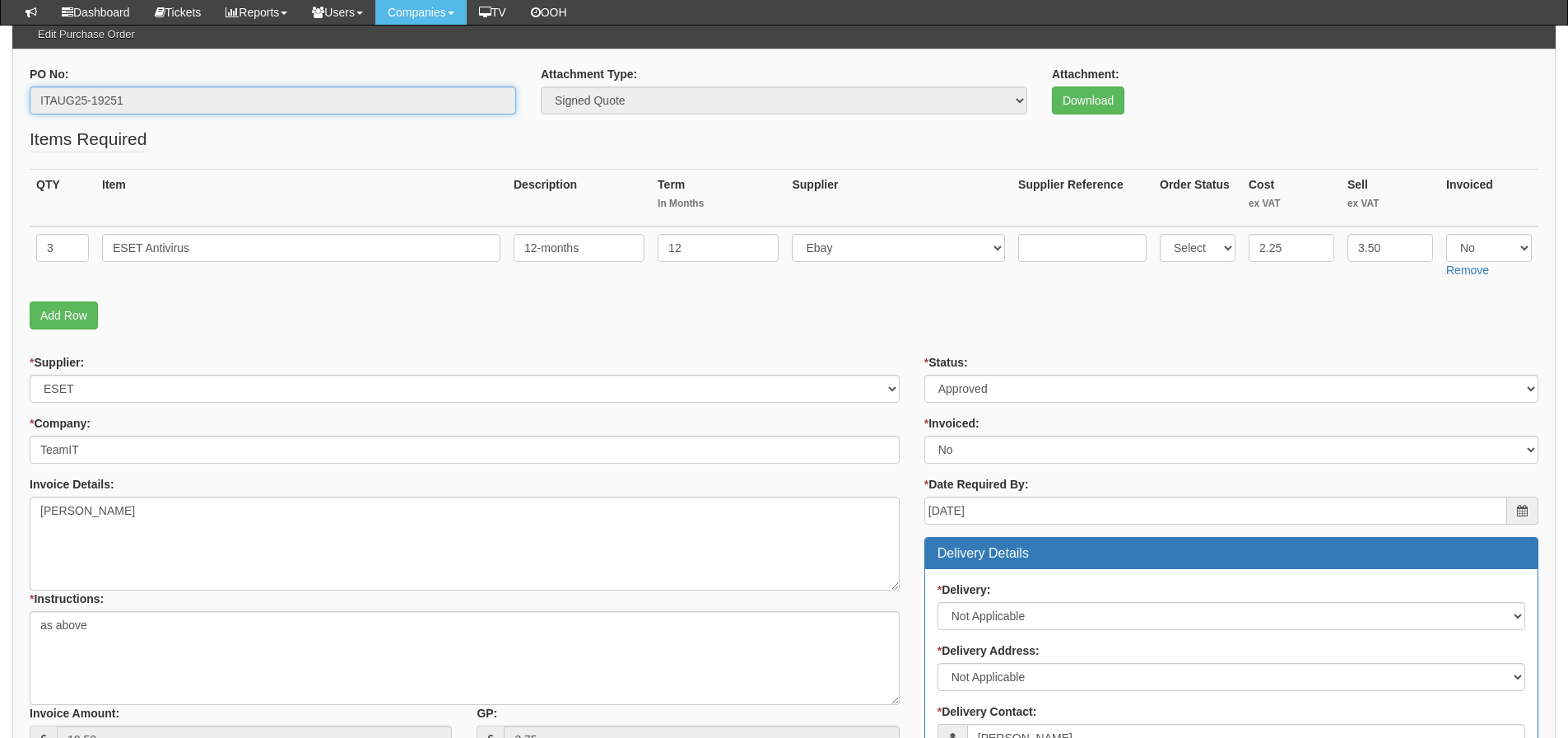
drag, startPoint x: 136, startPoint y: 90, endPoint x: 98, endPoint y: 79, distance: 39.6
click at [0, 115] on html "× Send Email × Add Appointment × Create Ticket × Create Proactive Activity × Ad…" at bounding box center [784, 579] width 1568 height 1468
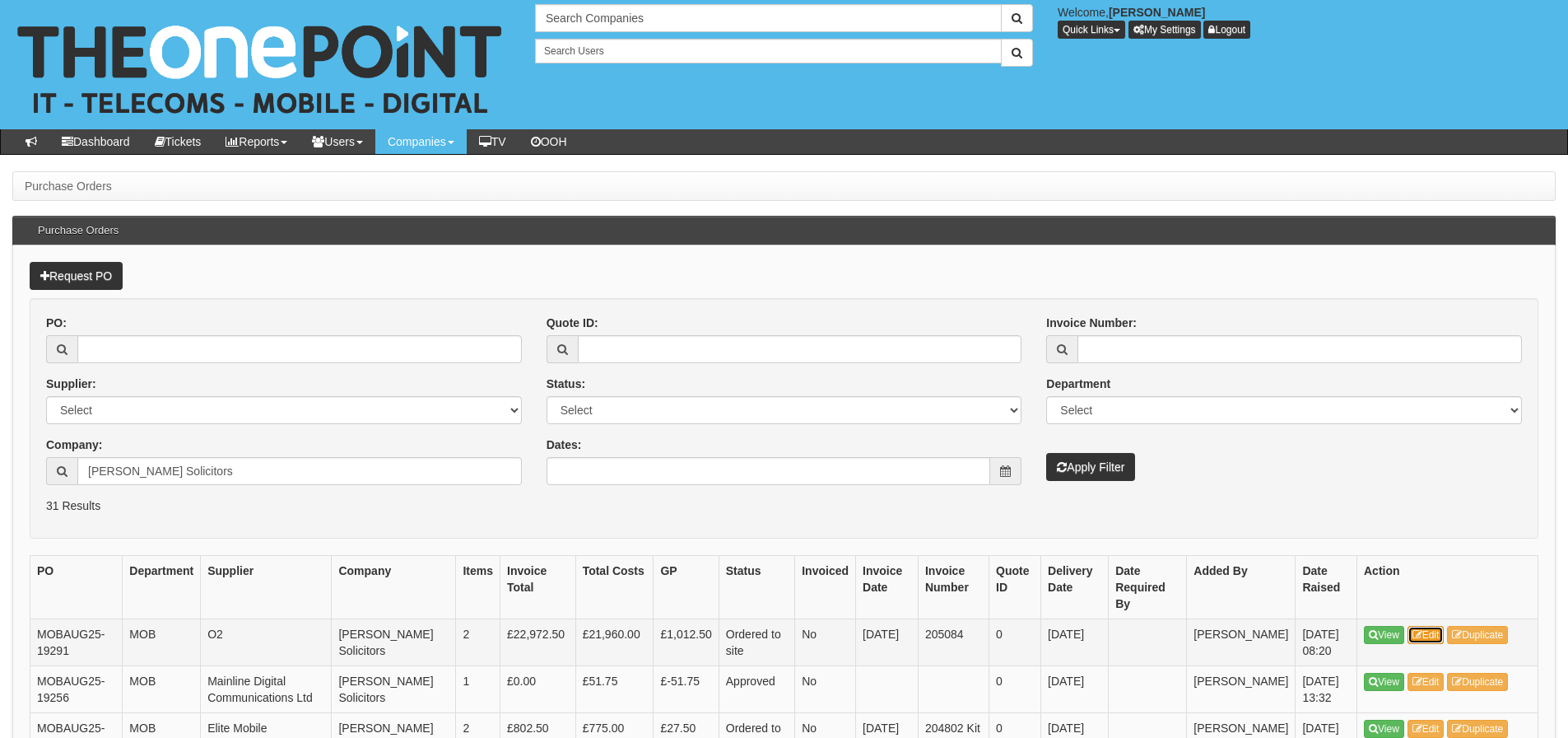
click at [1444, 626] on link "Edit" at bounding box center [1426, 634] width 37 height 18
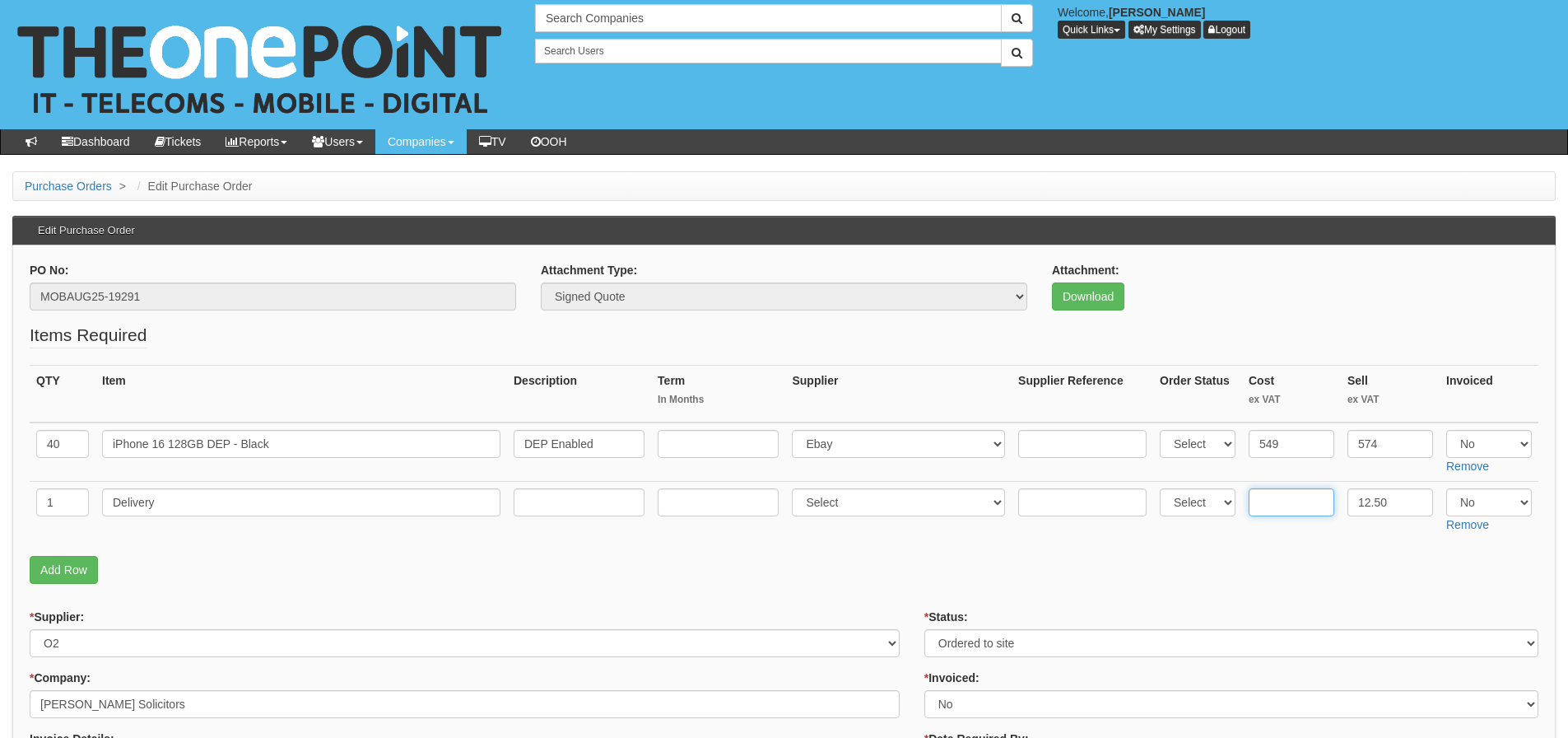
click at [1272, 503] on input "text" at bounding box center [1291, 502] width 86 height 28
type input "9"
click at [1281, 540] on fieldset "Items Required QTY Item Description Term In Months Supplier Supplier Reference …" at bounding box center [784, 457] width 1509 height 269
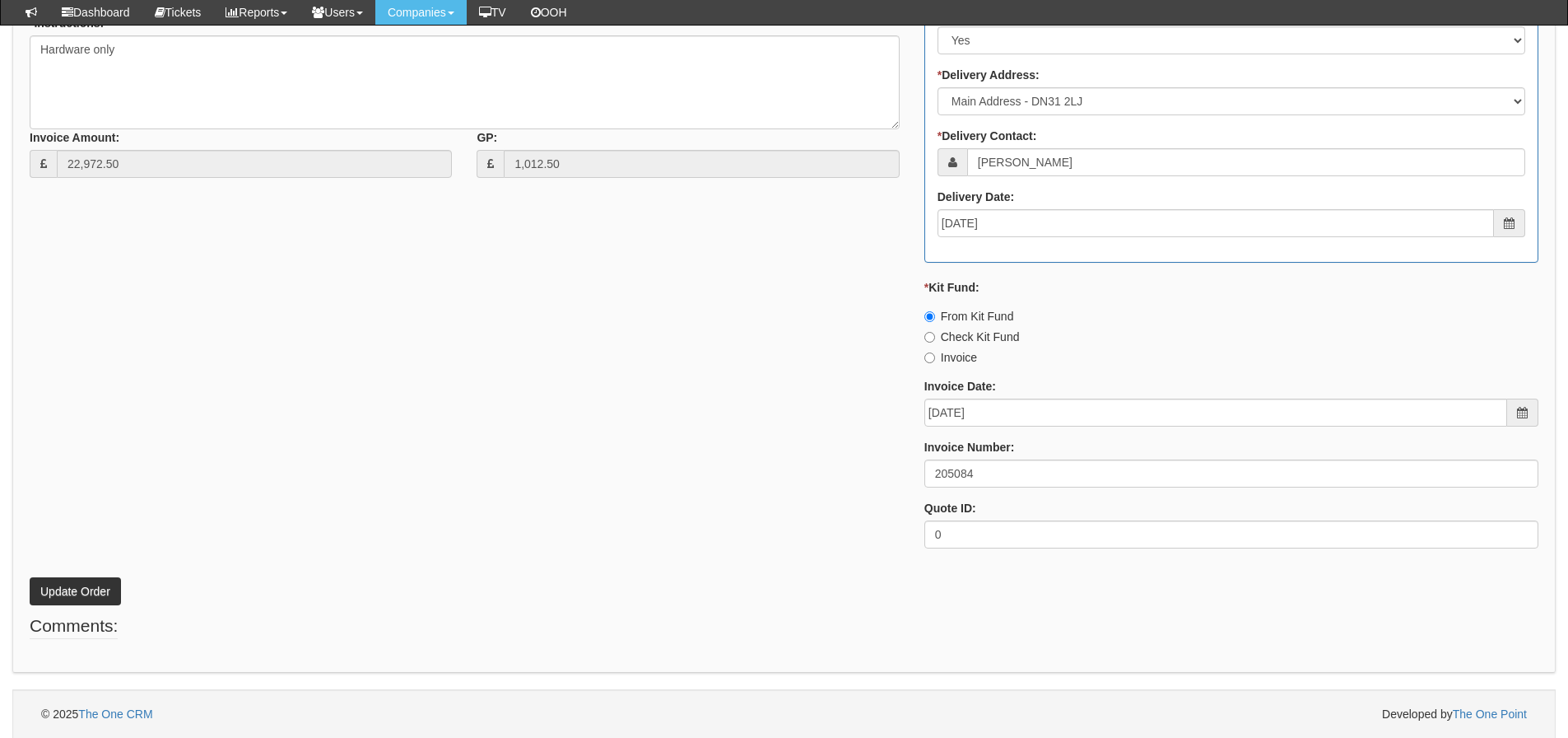
scroll to position [789, 0]
click at [84, 582] on button "Update Order" at bounding box center [75, 590] width 91 height 28
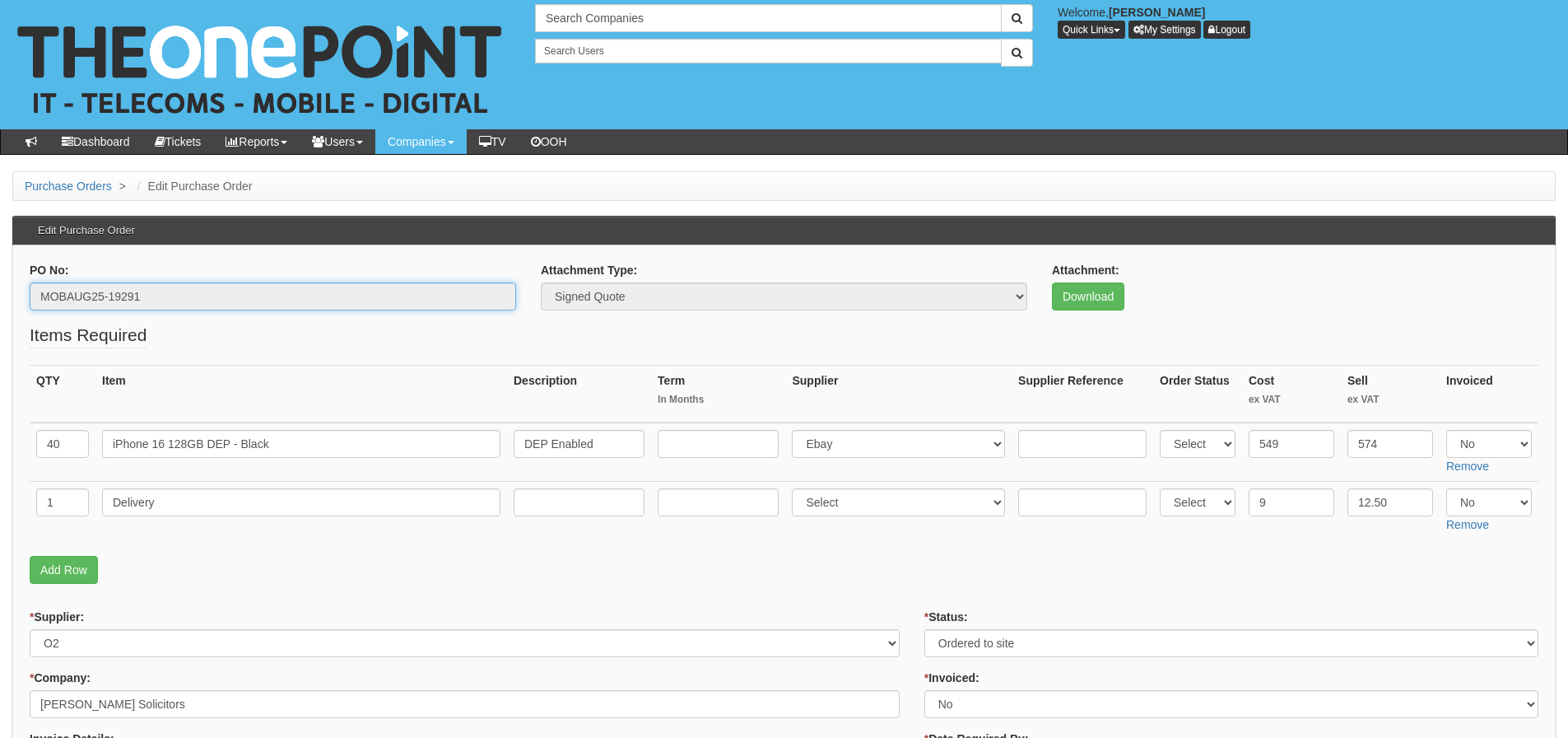
drag, startPoint x: 158, startPoint y: 301, endPoint x: 9, endPoint y: 298, distance: 149.0
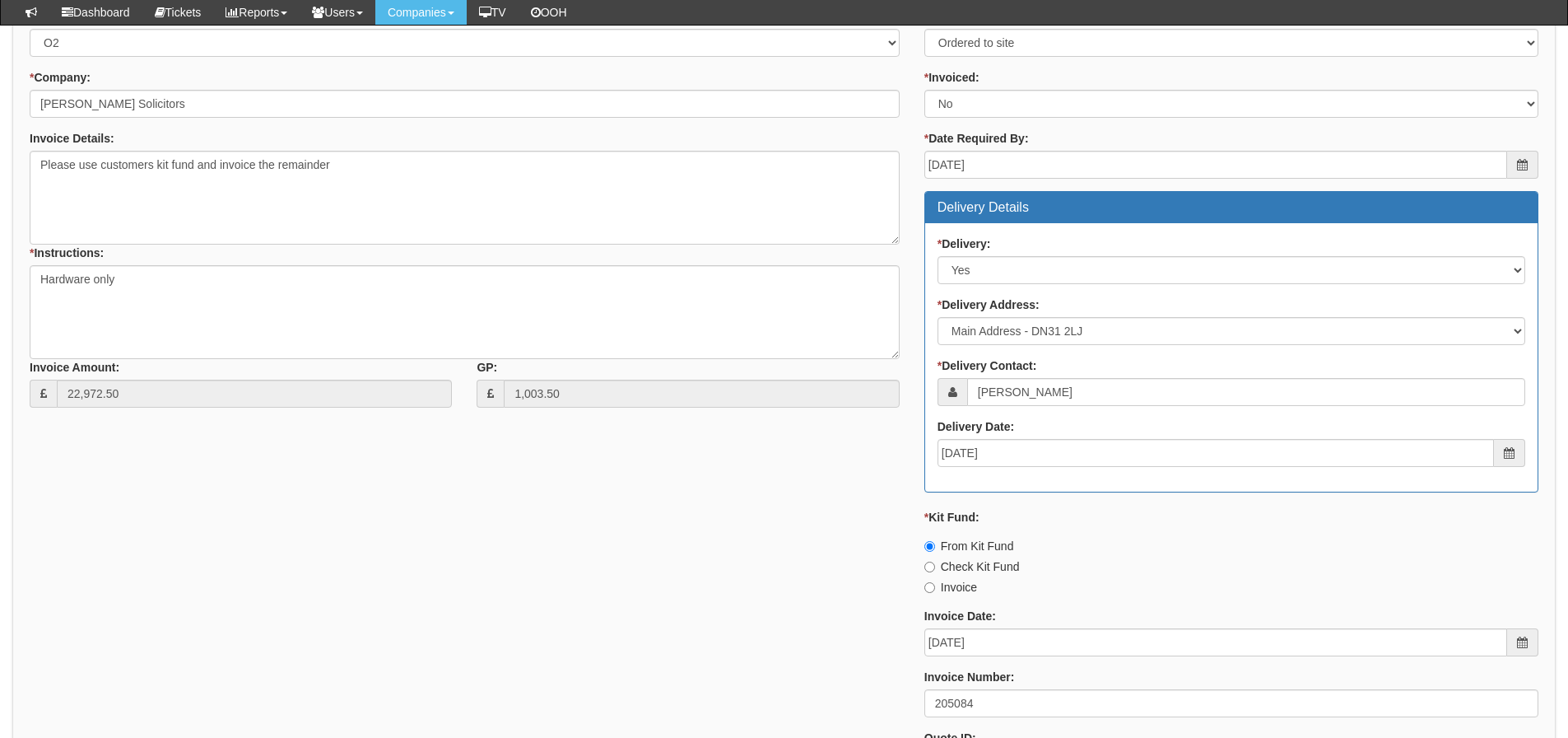
scroll to position [789, 0]
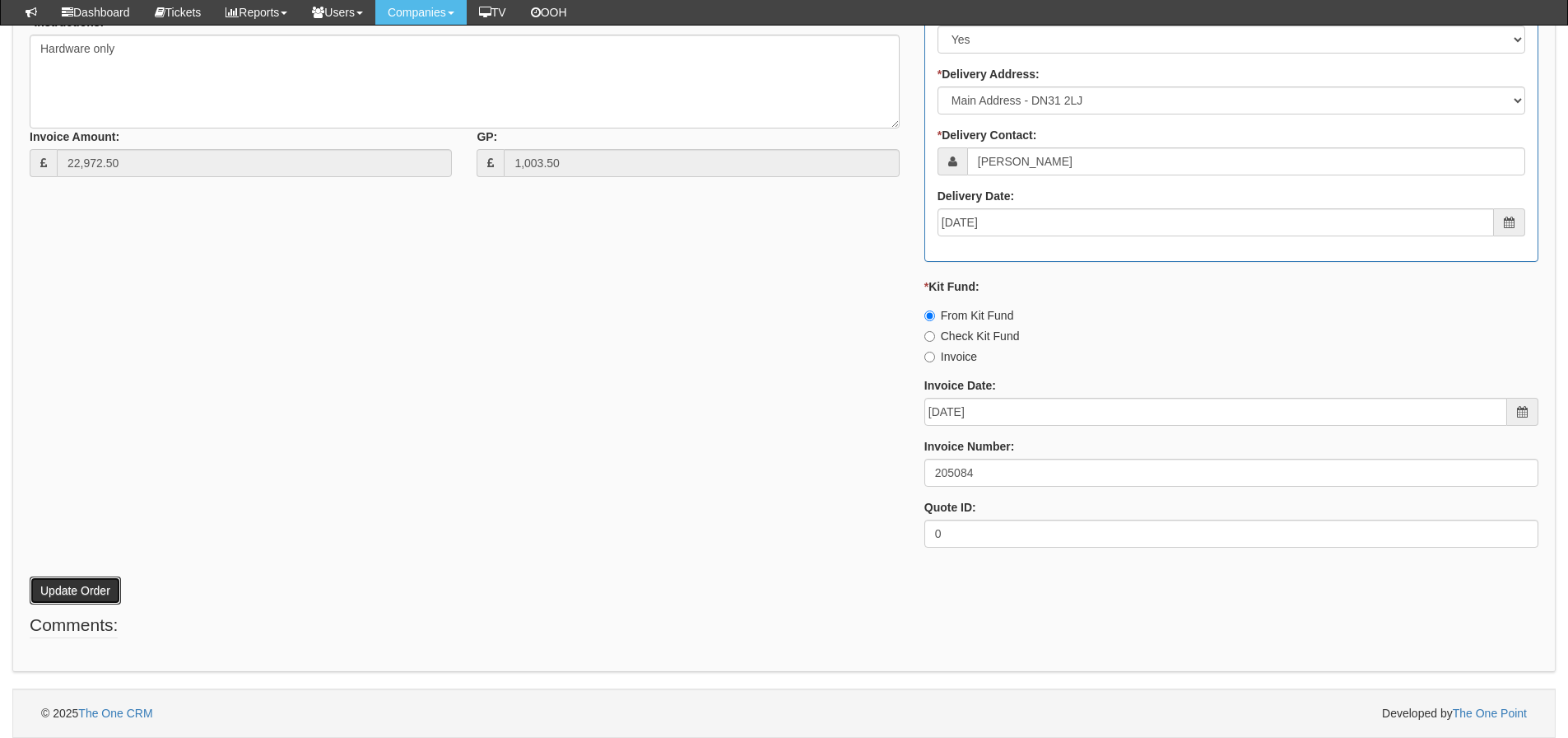
click at [103, 587] on button "Update Order" at bounding box center [75, 590] width 91 height 28
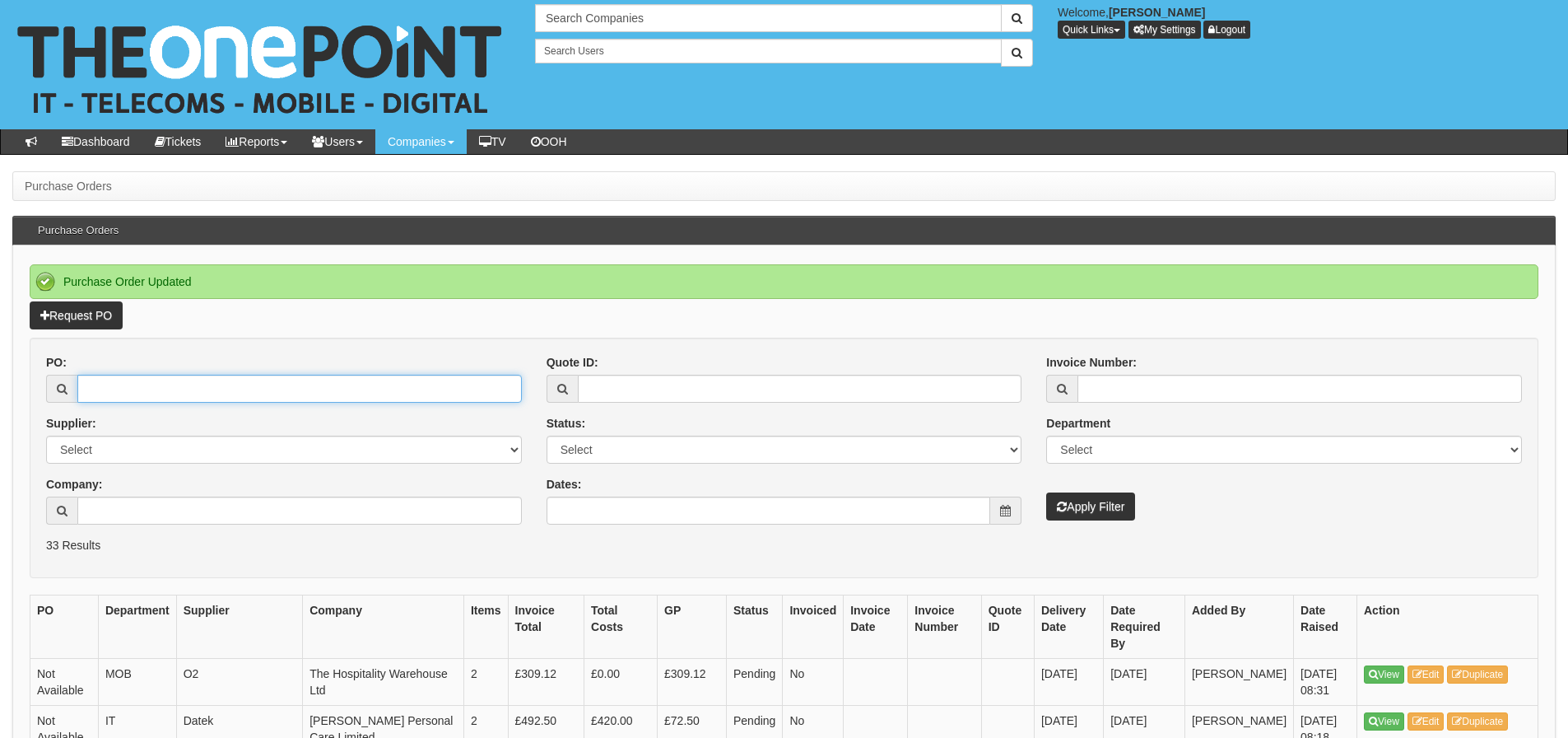
click at [320, 399] on input "PO:" at bounding box center [299, 388] width 444 height 28
type input "19080"
click at [1046, 493] on button "Apply Filter" at bounding box center [1090, 506] width 89 height 28
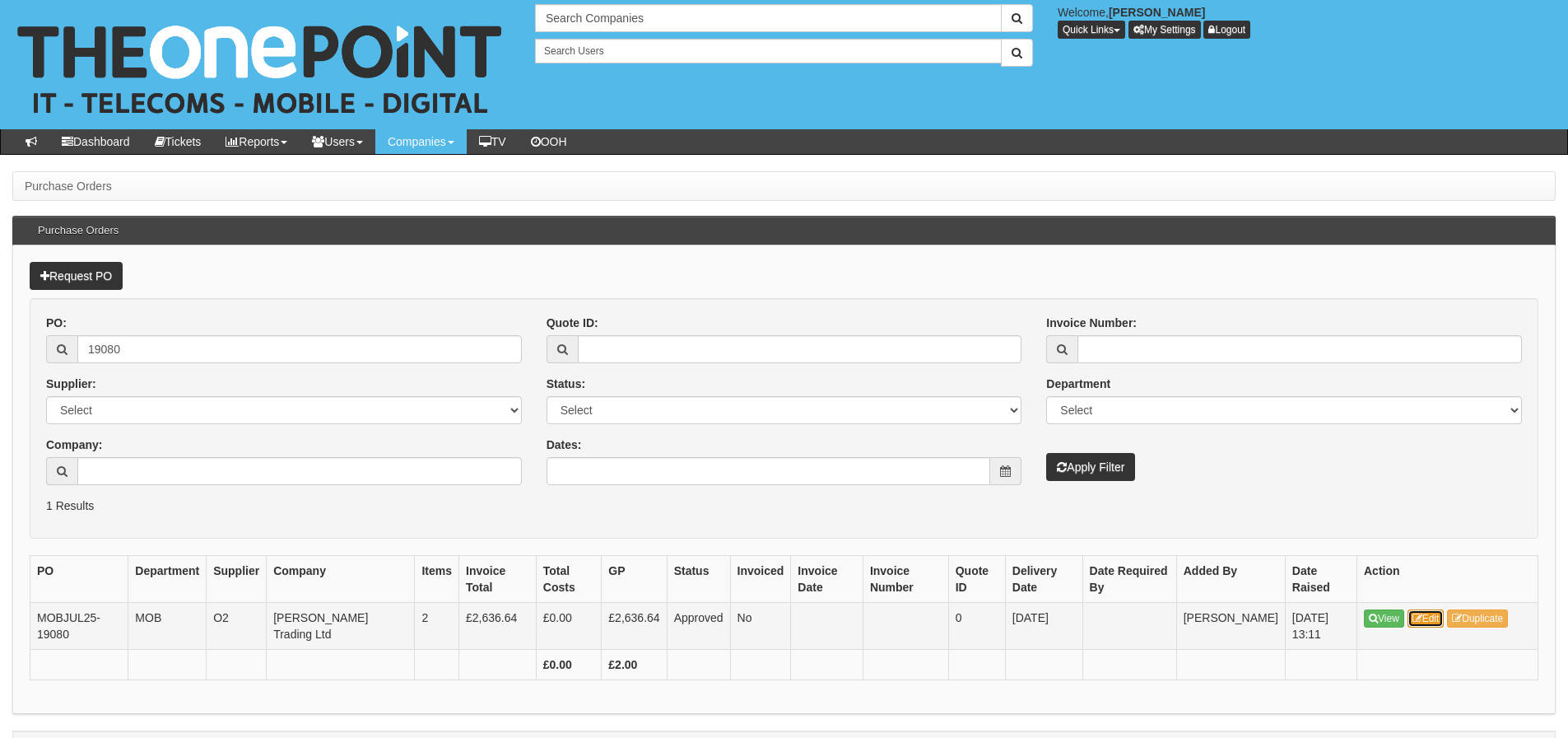
click at [1422, 609] on link "Edit" at bounding box center [1426, 617] width 37 height 18
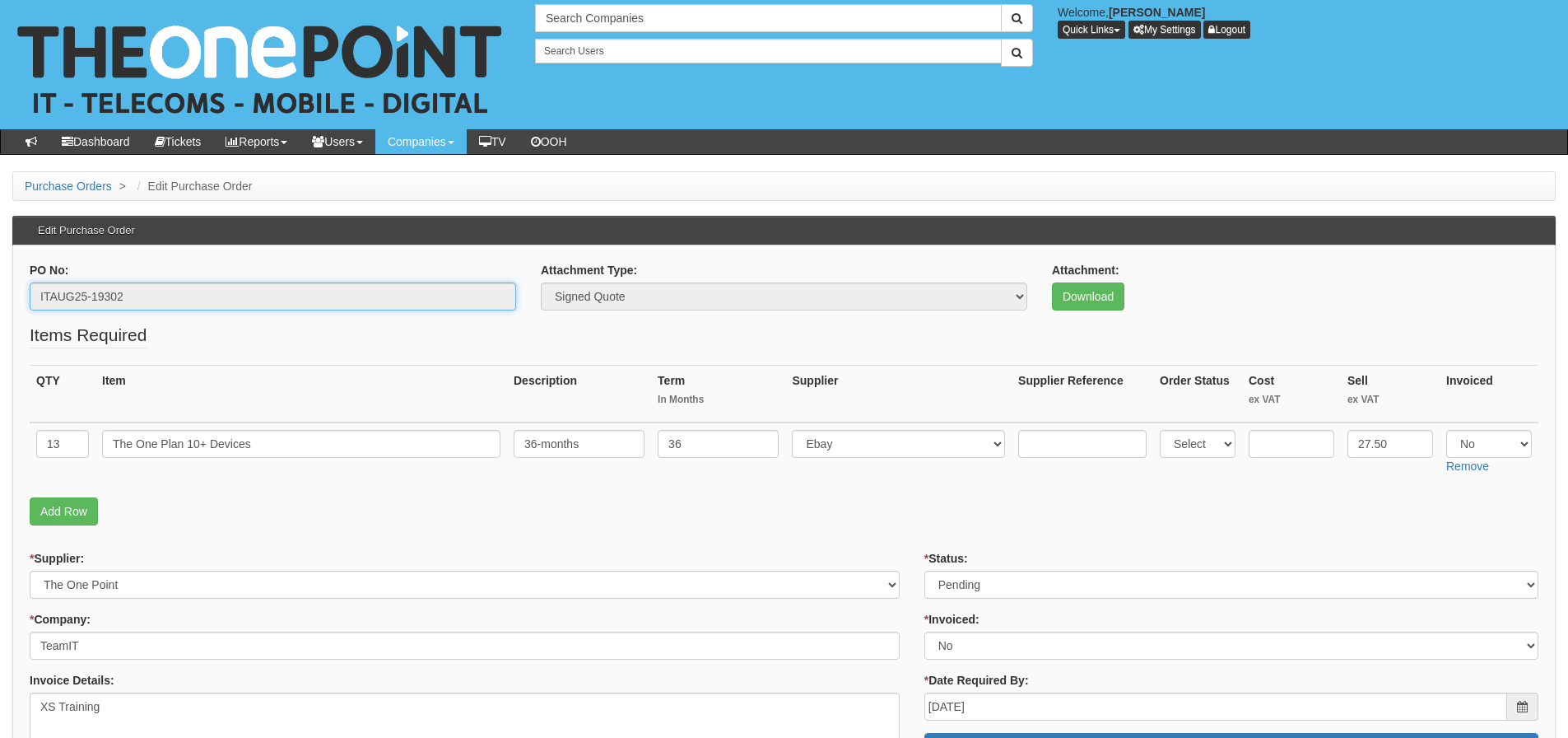
drag, startPoint x: 148, startPoint y: 294, endPoint x: -27, endPoint y: 295, distance: 175.0
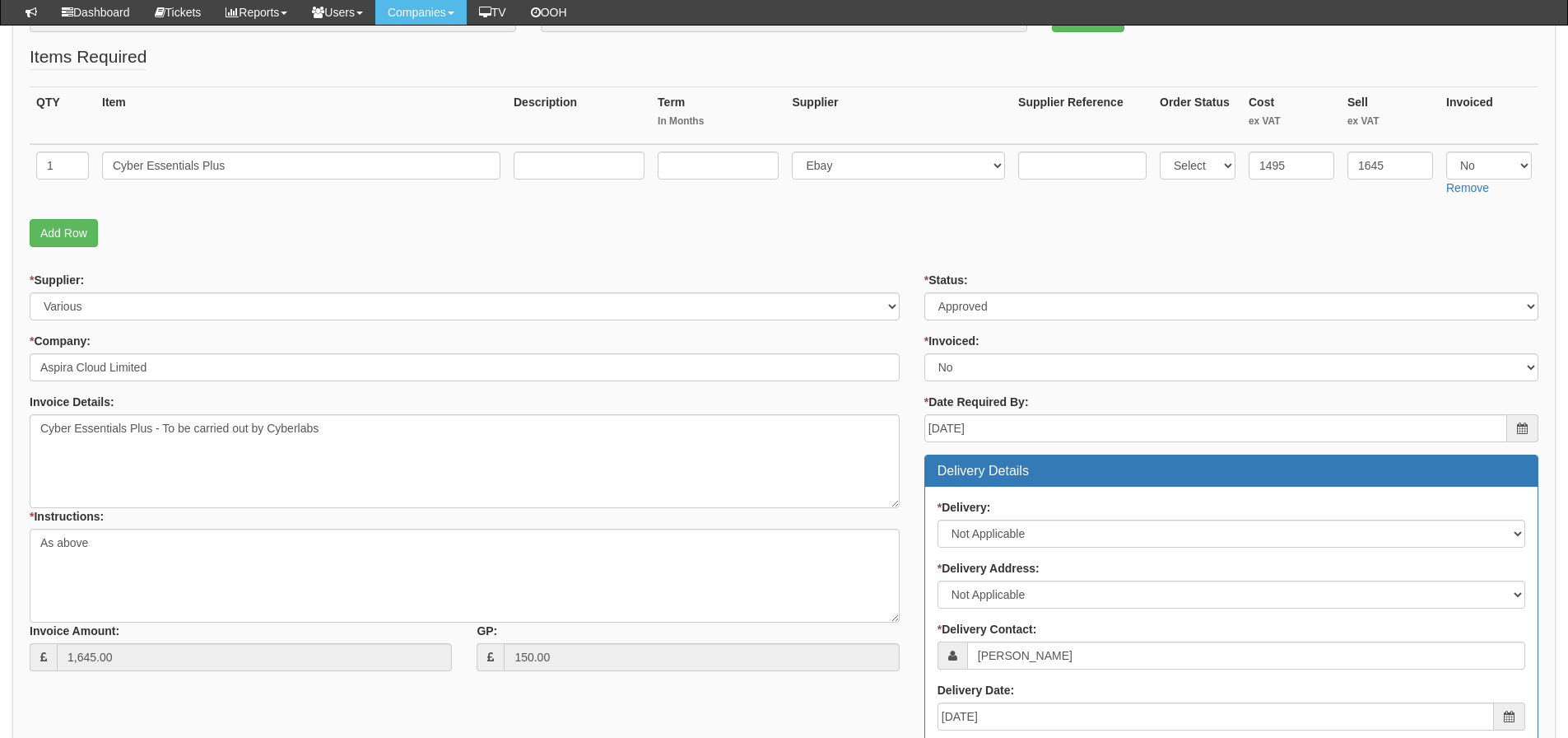
scroll to position [154, 0]
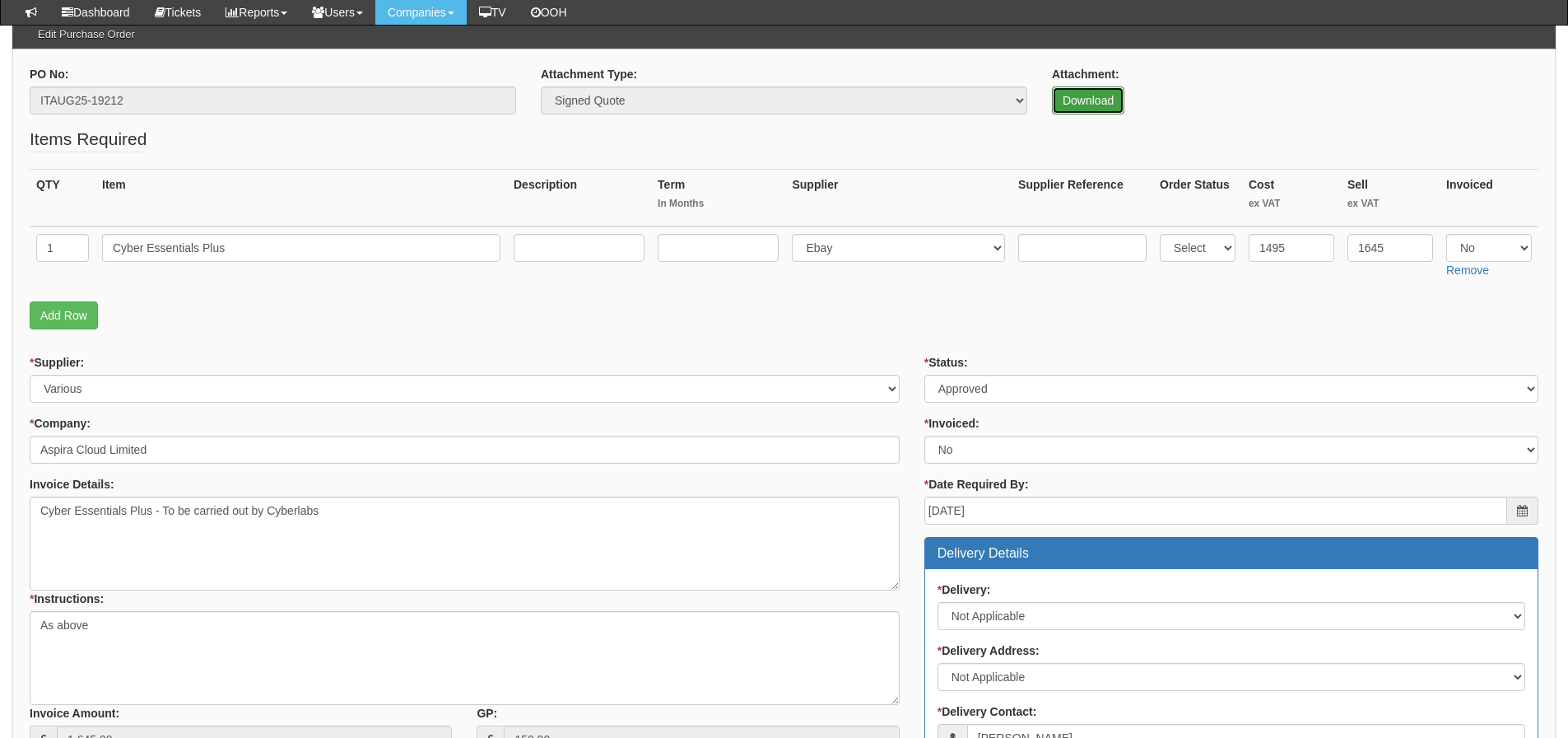
click at [1108, 90] on link "Download" at bounding box center [1088, 100] width 72 height 28
drag, startPoint x: 155, startPoint y: 110, endPoint x: -5, endPoint y: 121, distance: 160.4
click at [0, 121] on html "× Send Email × Add Appointment × Create Ticket × Create Proactive Activity × Ad…" at bounding box center [784, 579] width 1568 height 1468
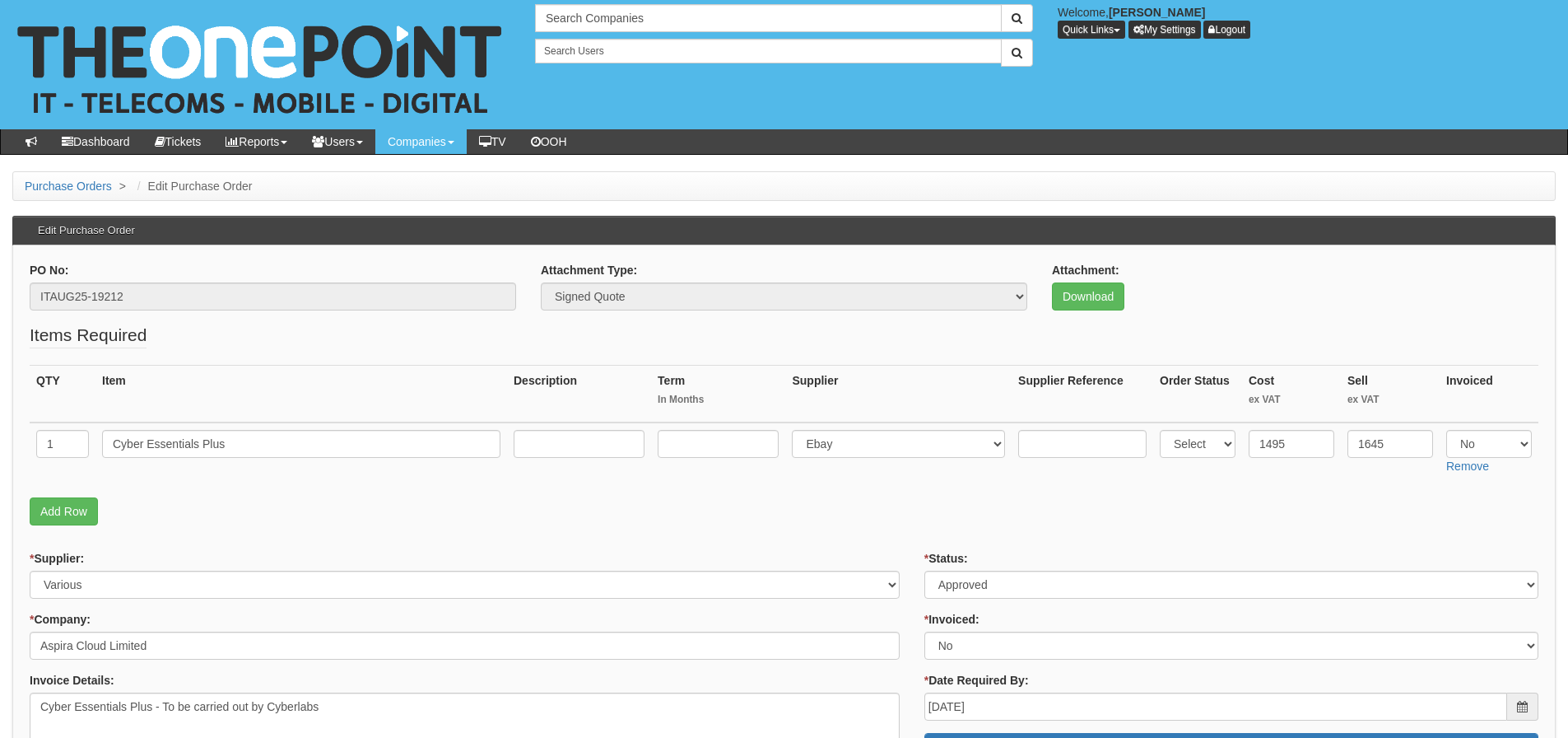
scroll to position [154, 0]
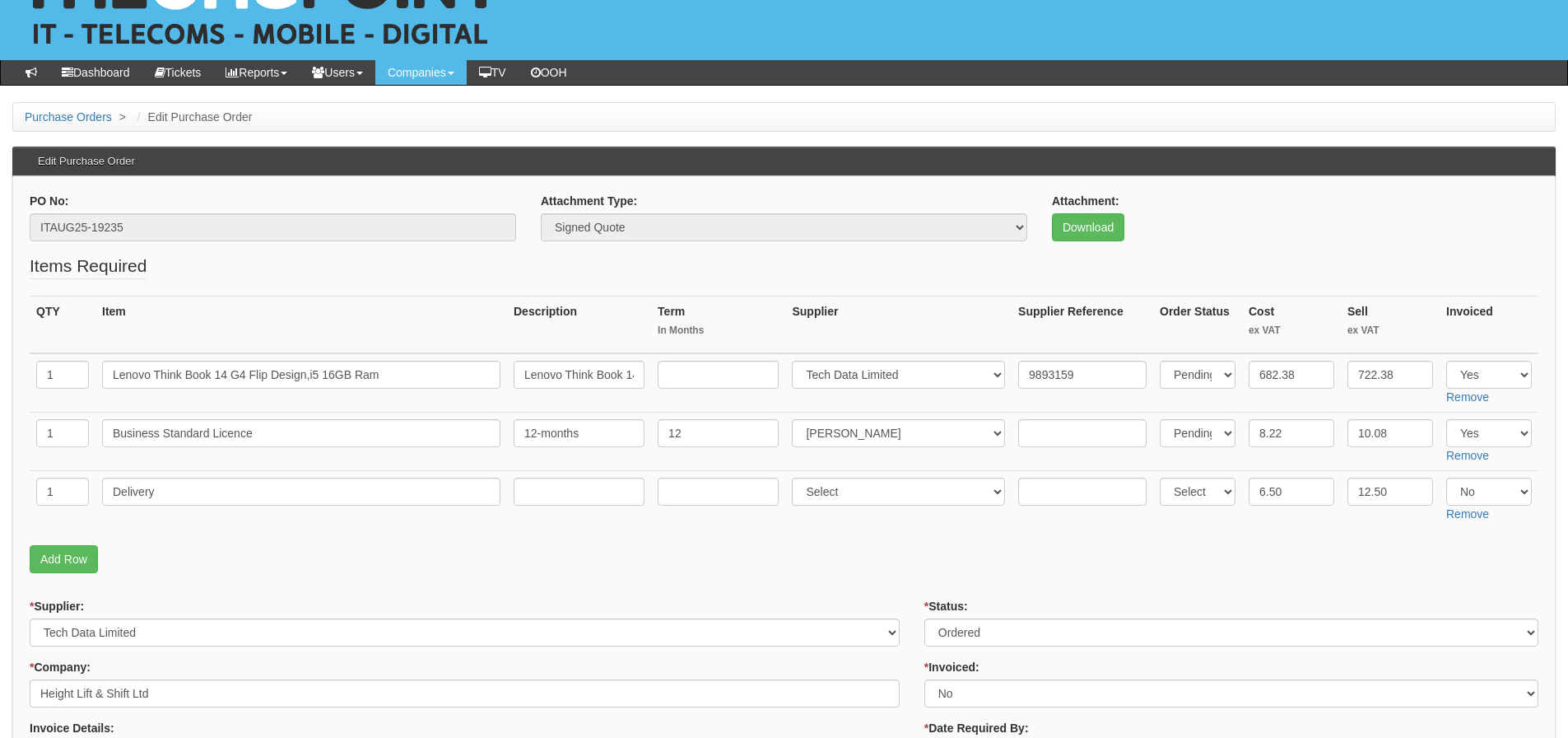
scroll to position [68, 0]
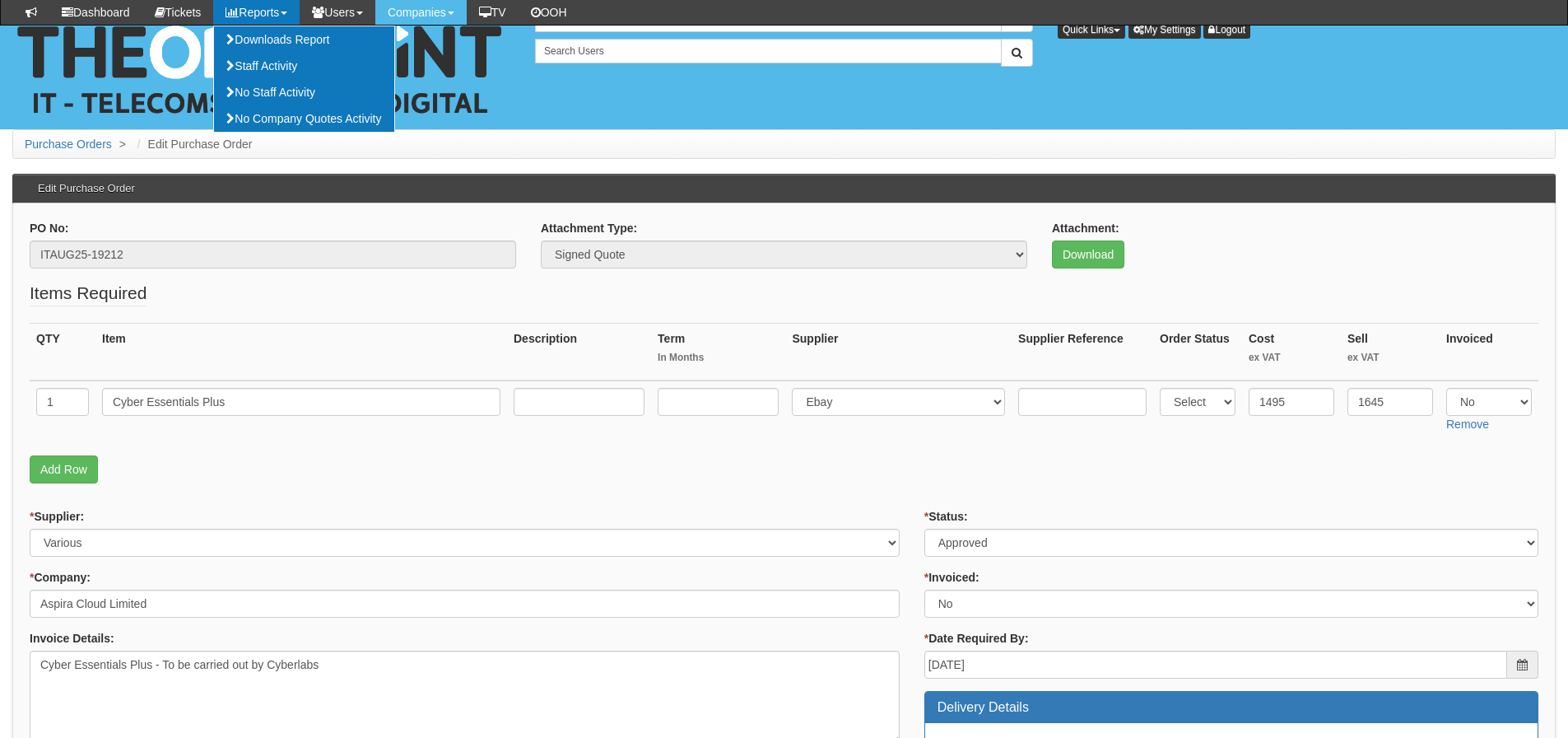
scroll to position [154, 0]
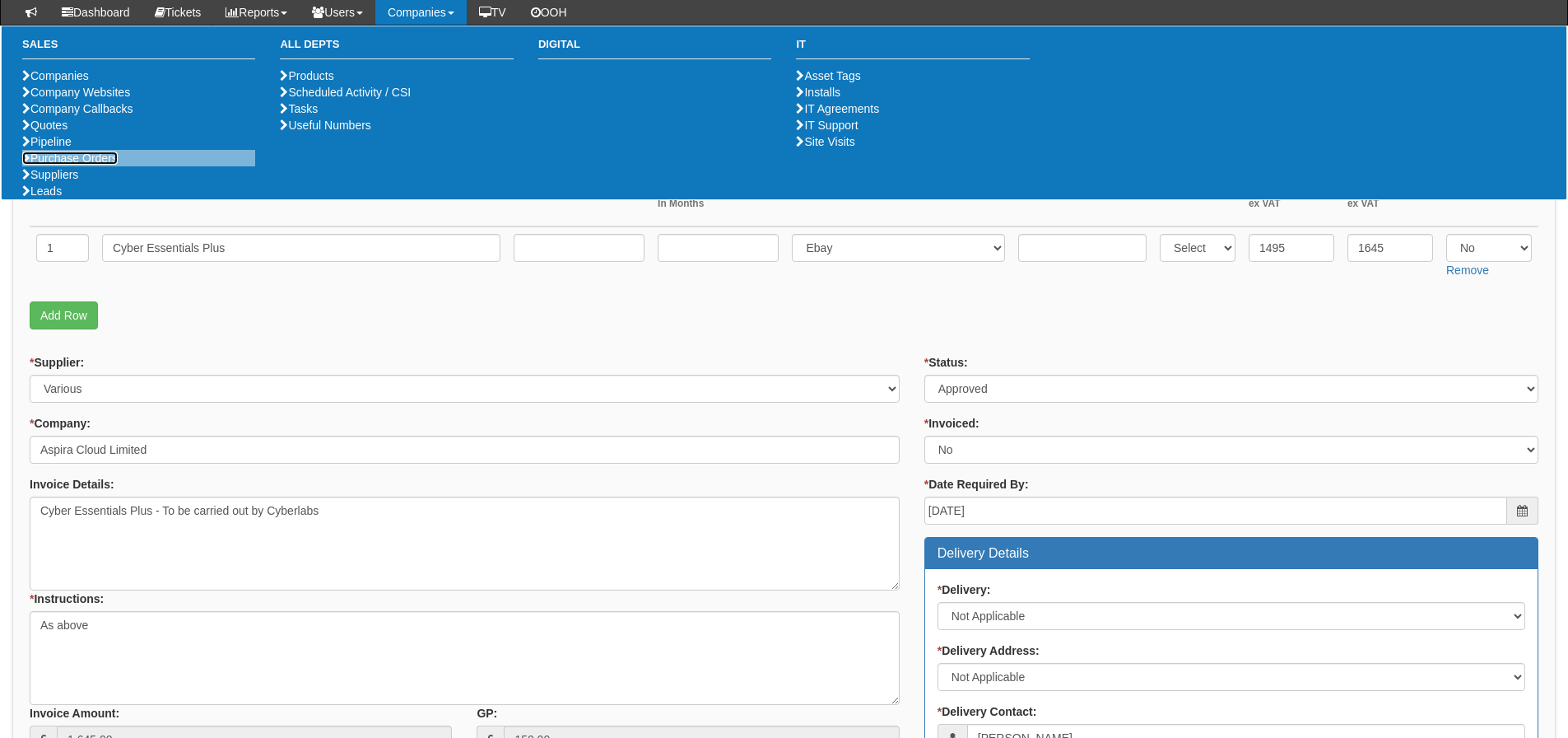
click at [66, 164] on link "Purchase Orders" at bounding box center [69, 159] width 95 height 13
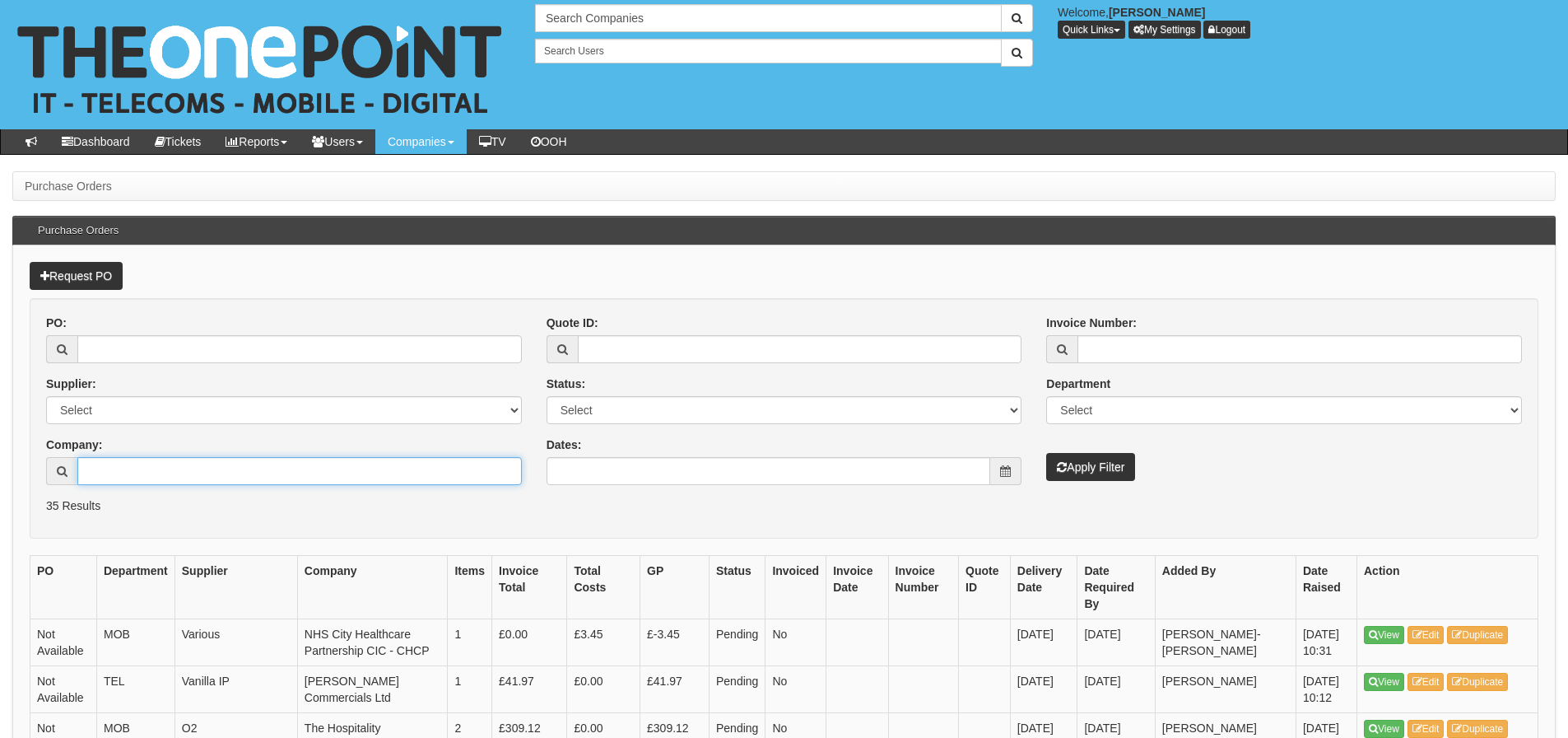
click at [179, 479] on input "Company:" at bounding box center [299, 471] width 444 height 28
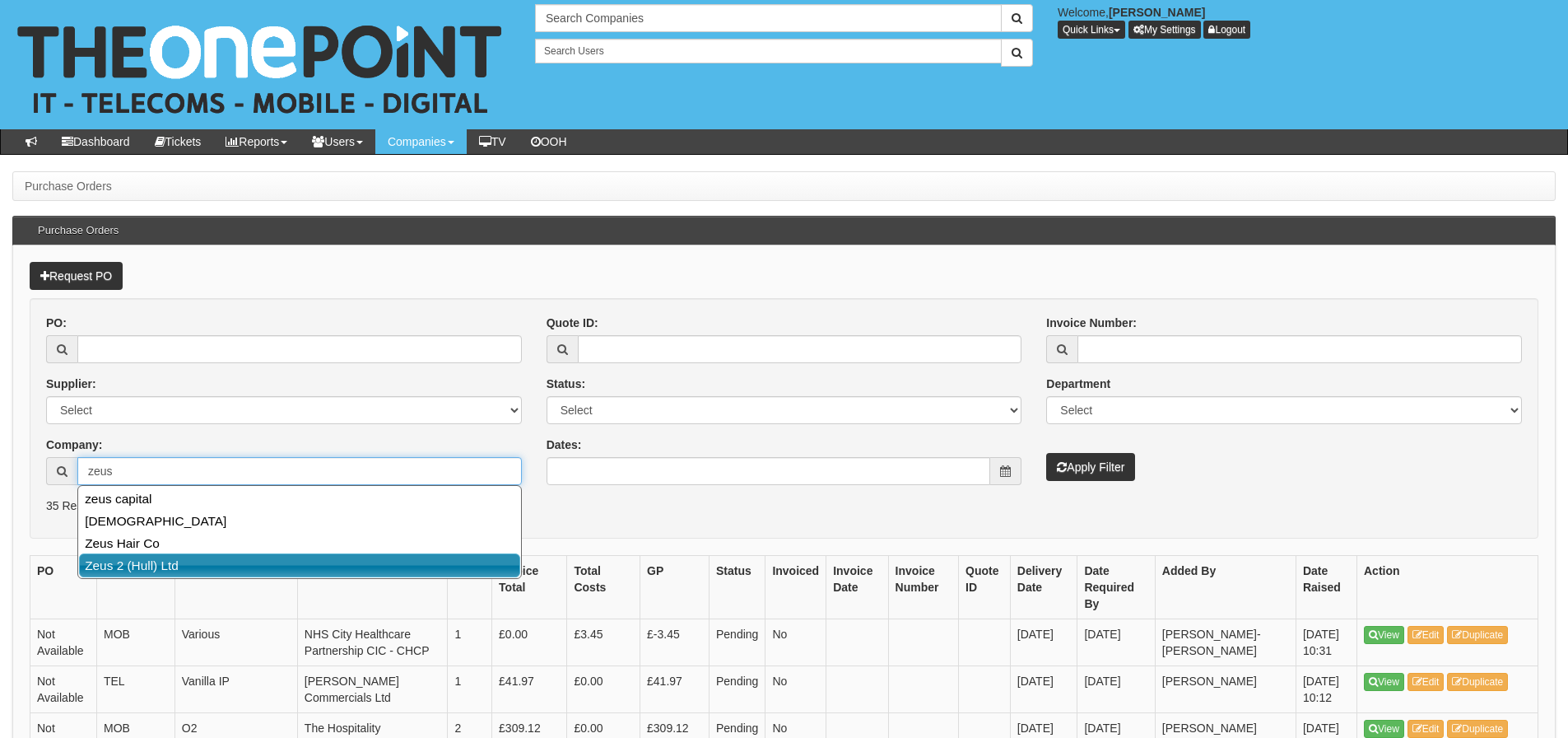
click at [177, 565] on link "Zeus 2 (Hull) Ltd" at bounding box center [299, 565] width 441 height 24
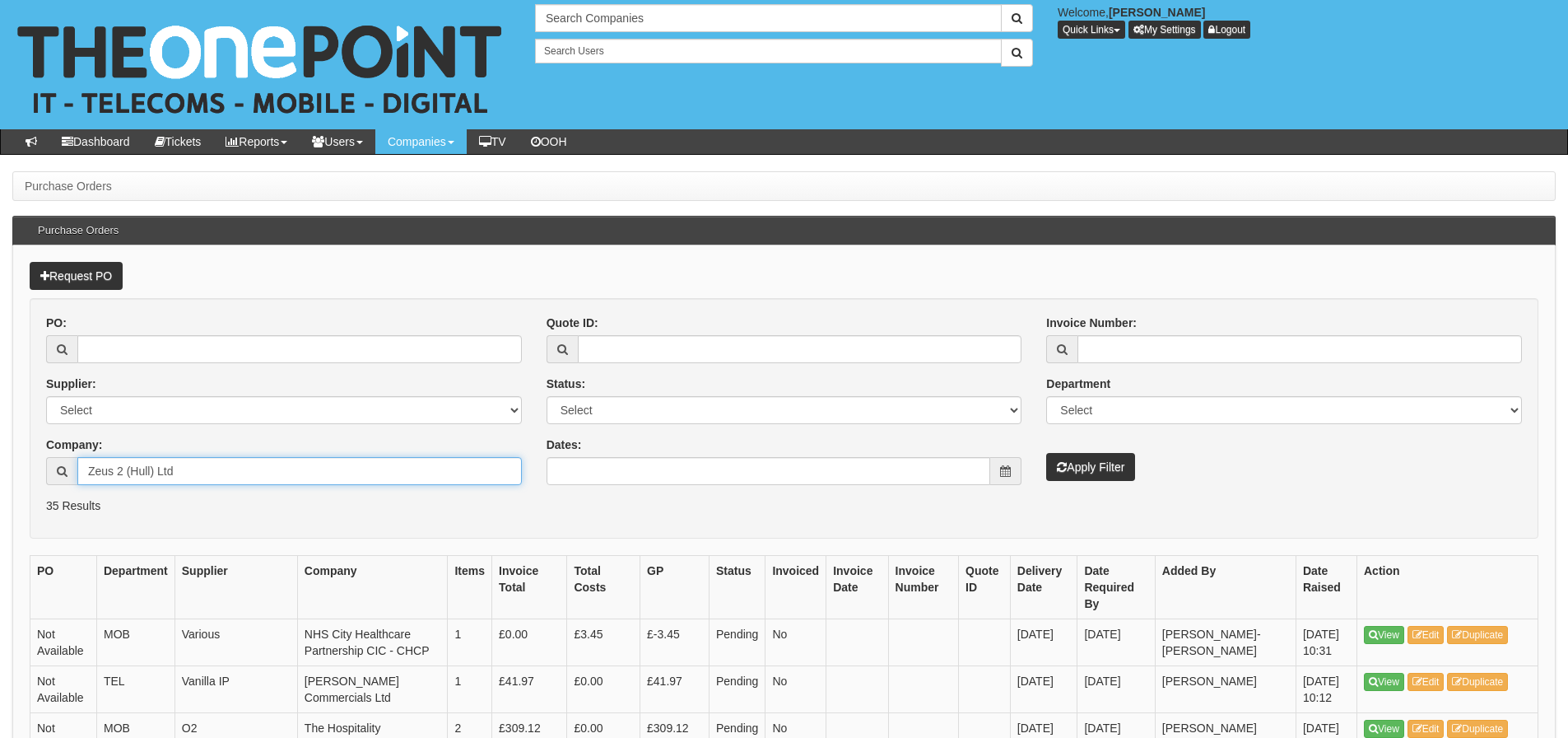
type input "Zeus 2 (Hull) Ltd"
click at [1046, 453] on button "Apply Filter" at bounding box center [1090, 466] width 89 height 28
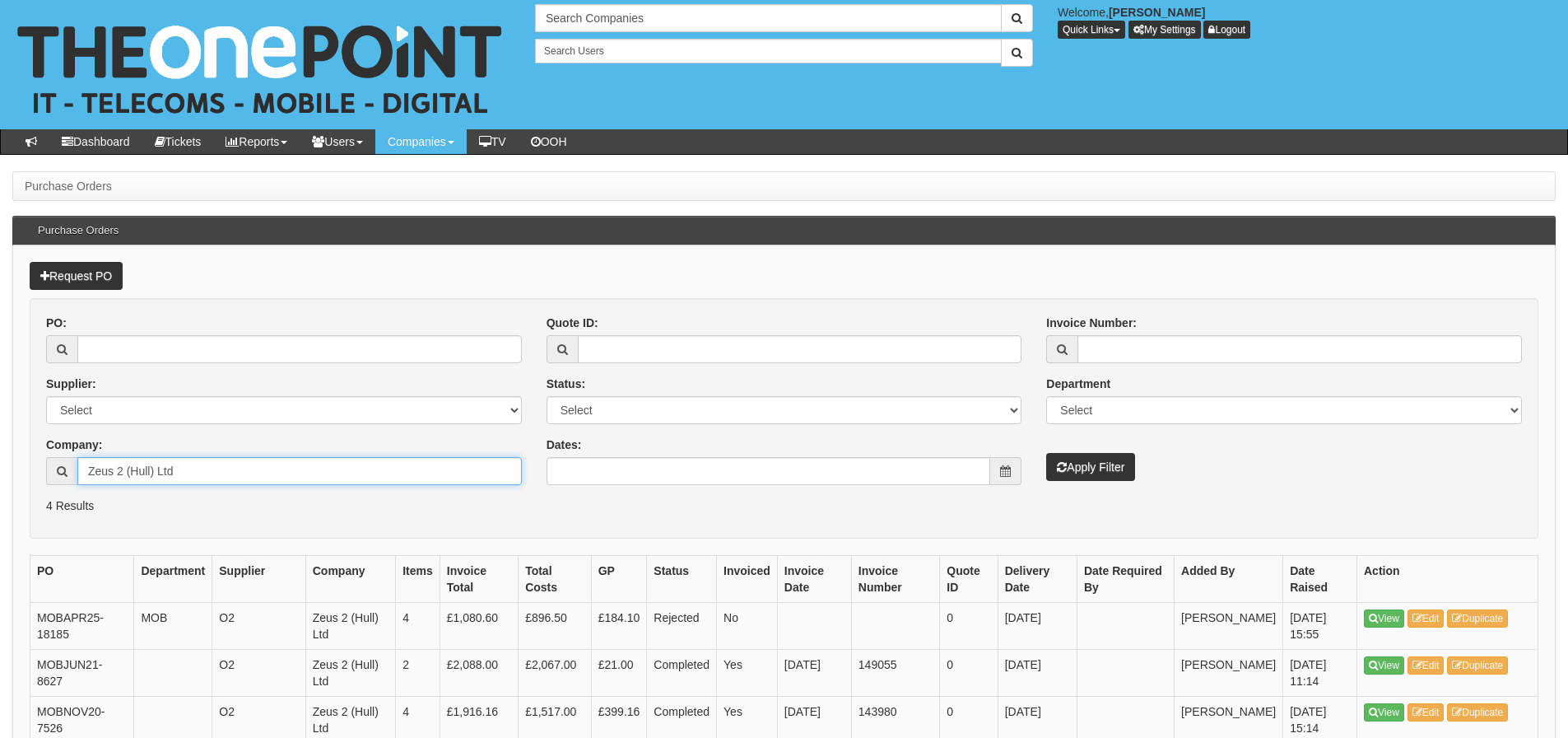
click at [218, 478] on input "Zeus 2 (Hull) Ltd" at bounding box center [299, 471] width 444 height 28
type input "Z"
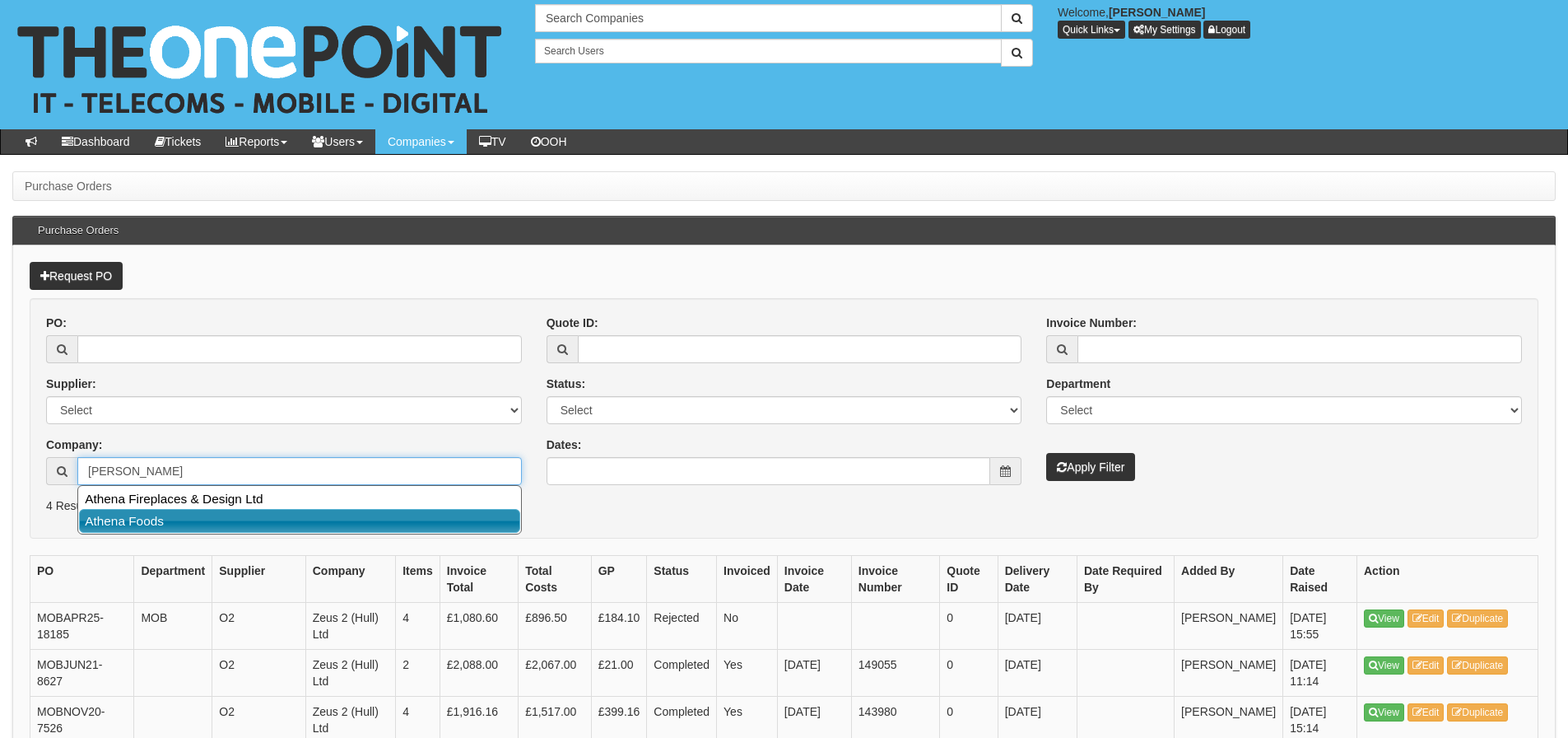
click at [196, 520] on link "Athena Foods" at bounding box center [299, 520] width 441 height 24
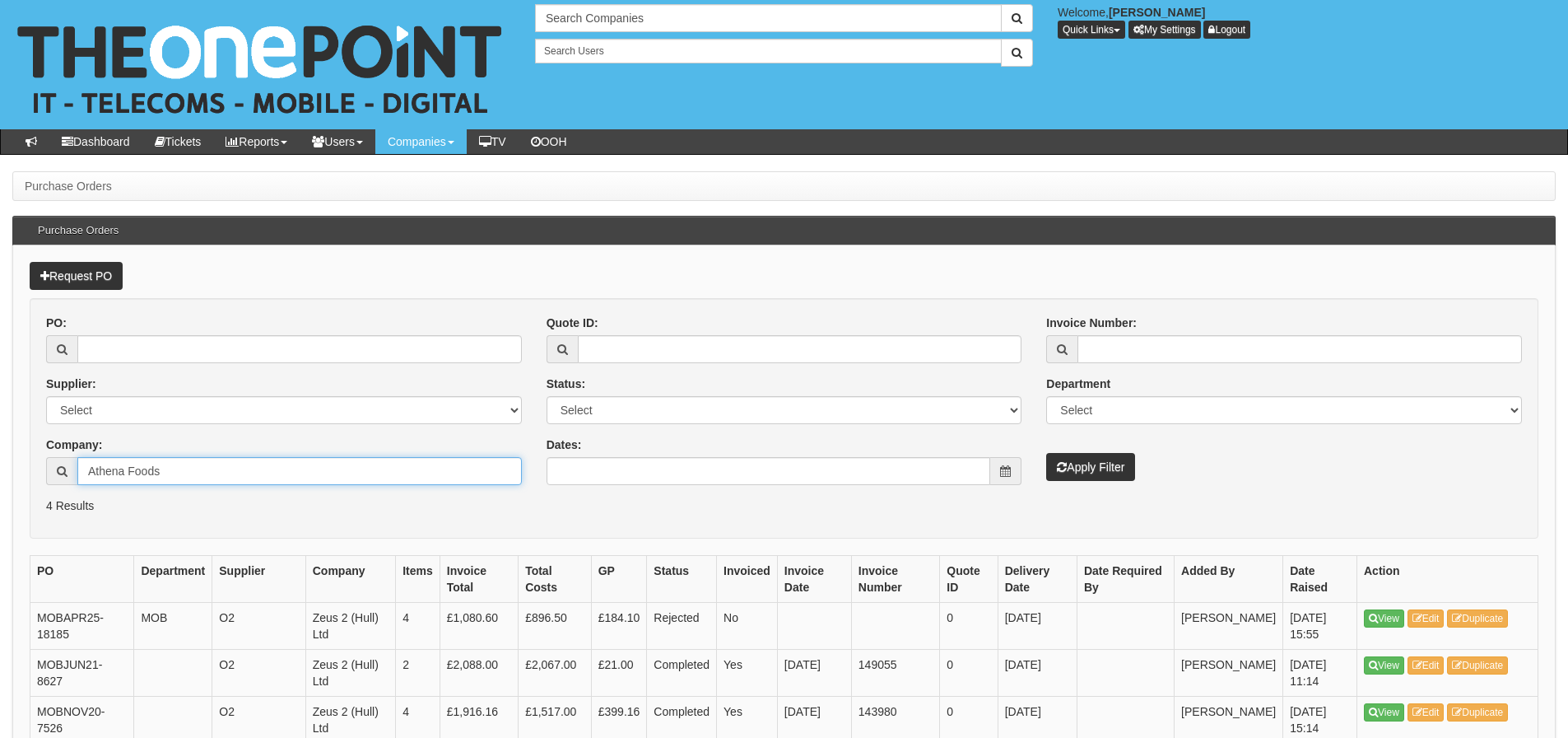
type input "Athena Foods"
click at [1046, 453] on button "Apply Filter" at bounding box center [1090, 466] width 89 height 28
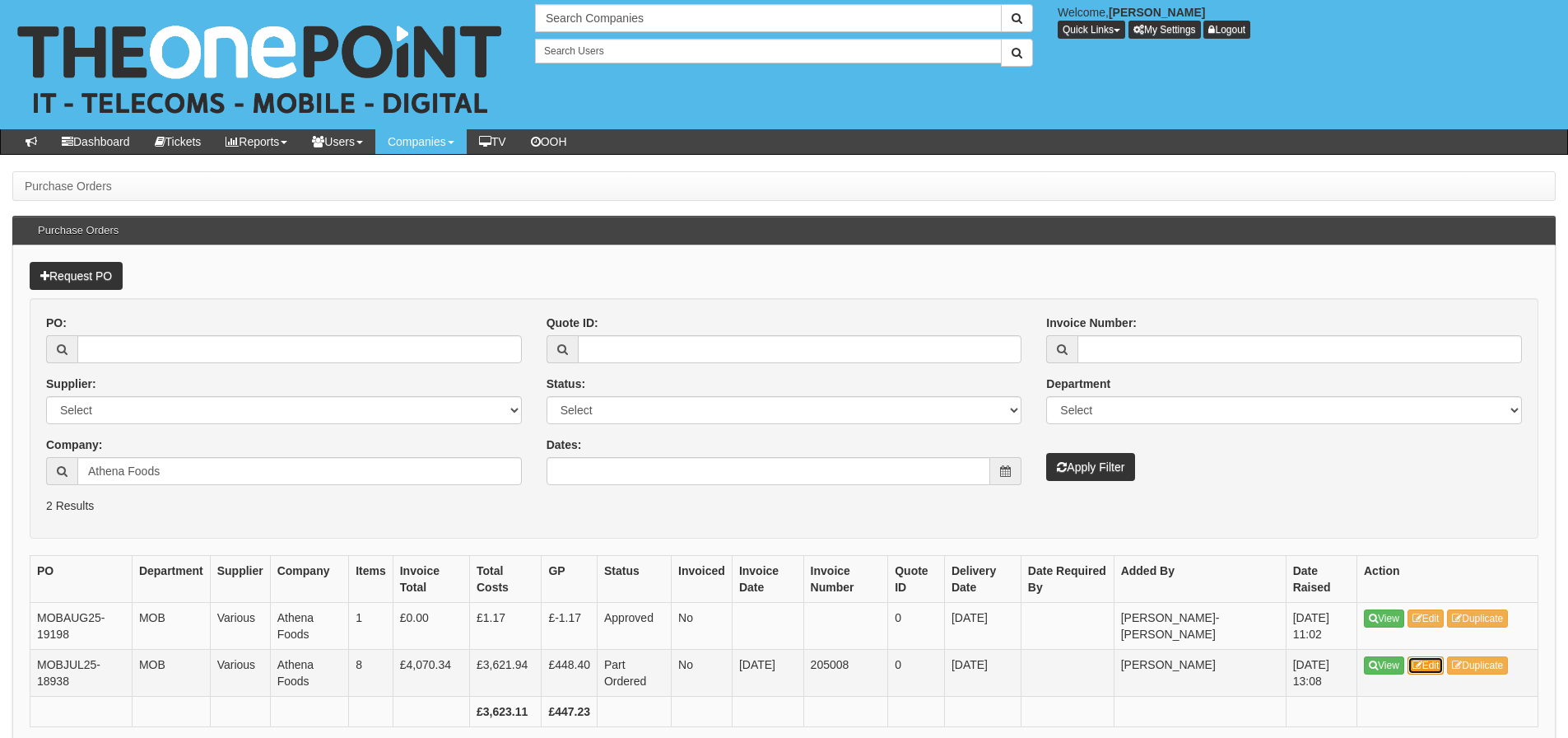
click at [1436, 661] on link "Edit" at bounding box center [1426, 665] width 37 height 18
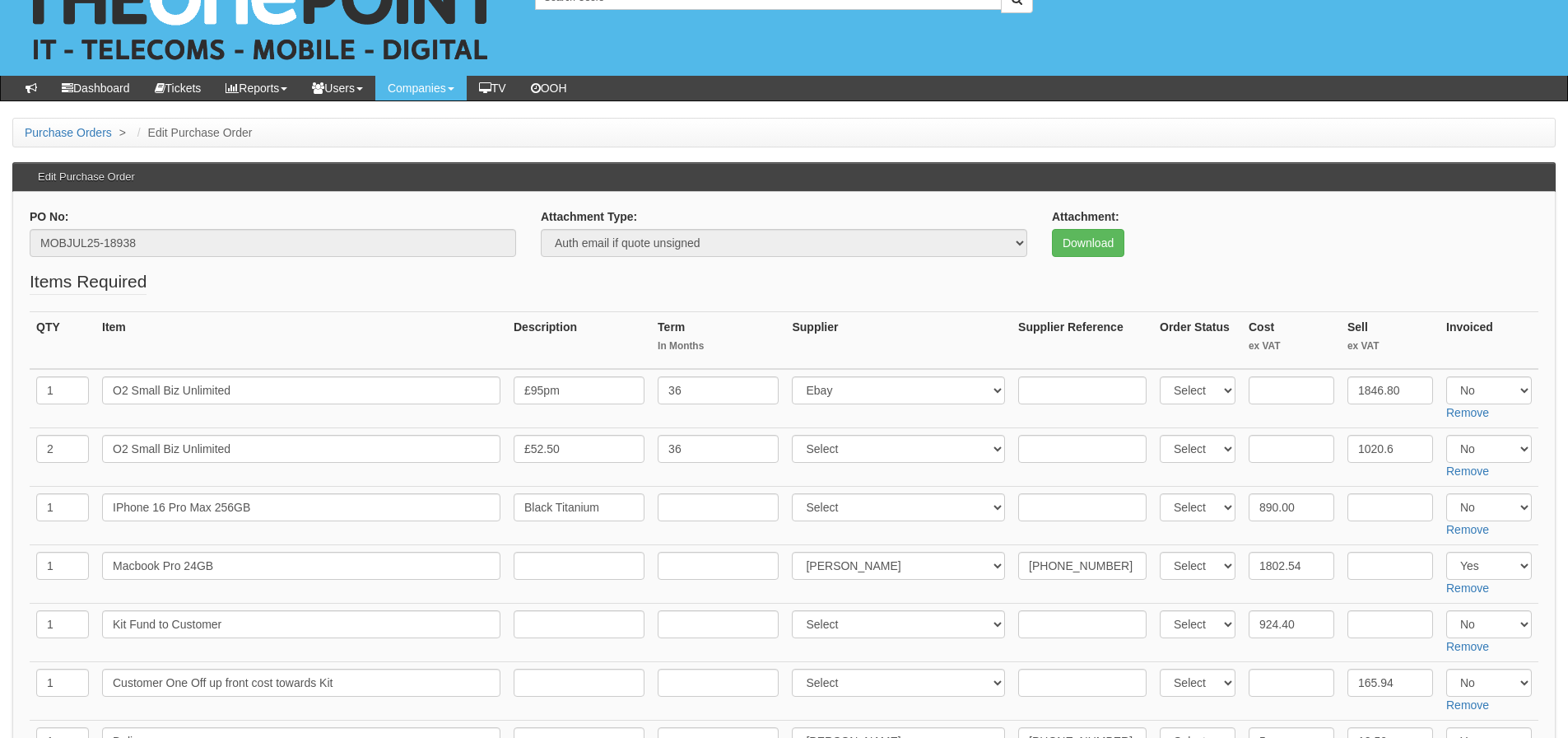
scroll to position [164, 0]
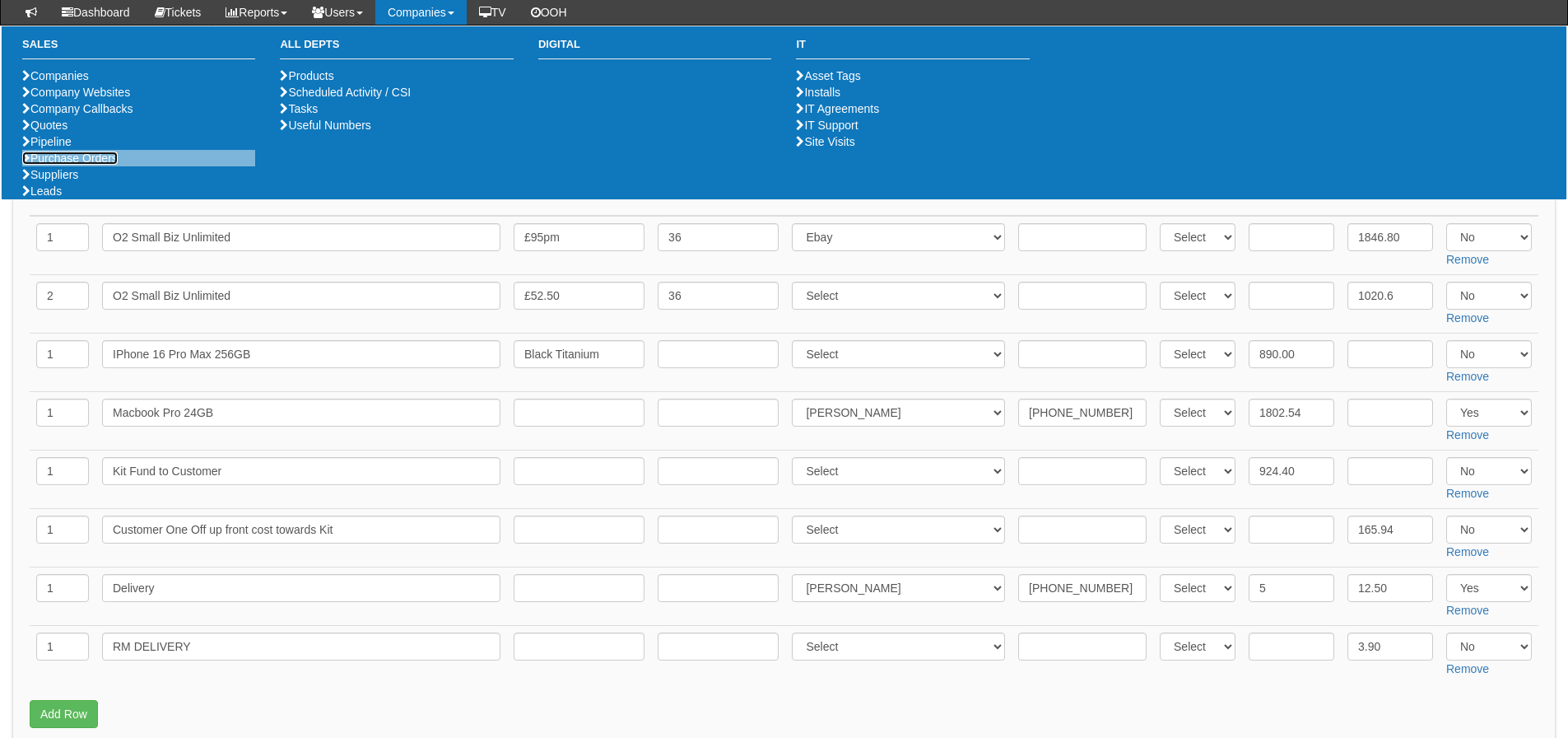
click at [95, 164] on link "Purchase Orders" at bounding box center [69, 159] width 95 height 13
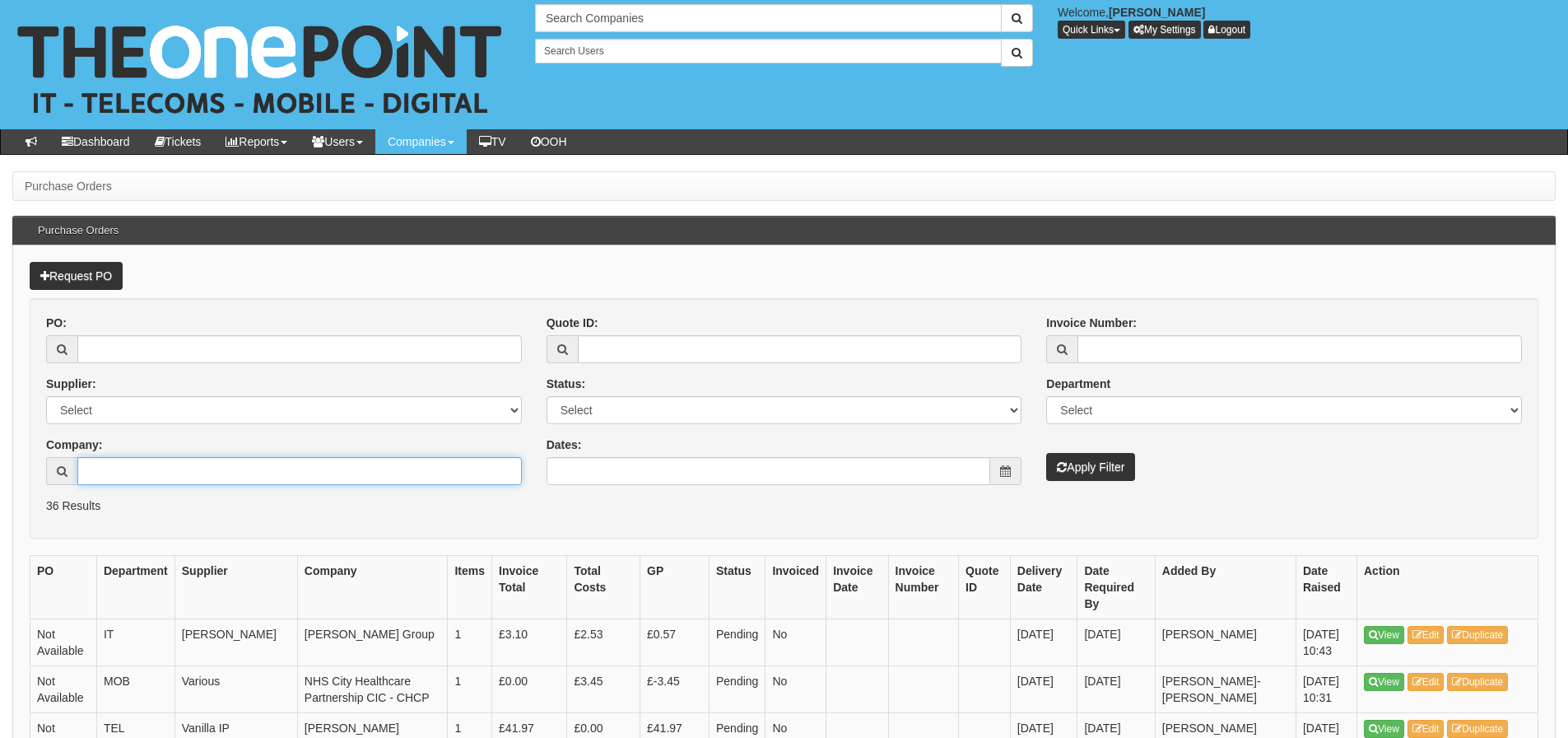
click at [126, 468] on input "Company:" at bounding box center [299, 471] width 444 height 28
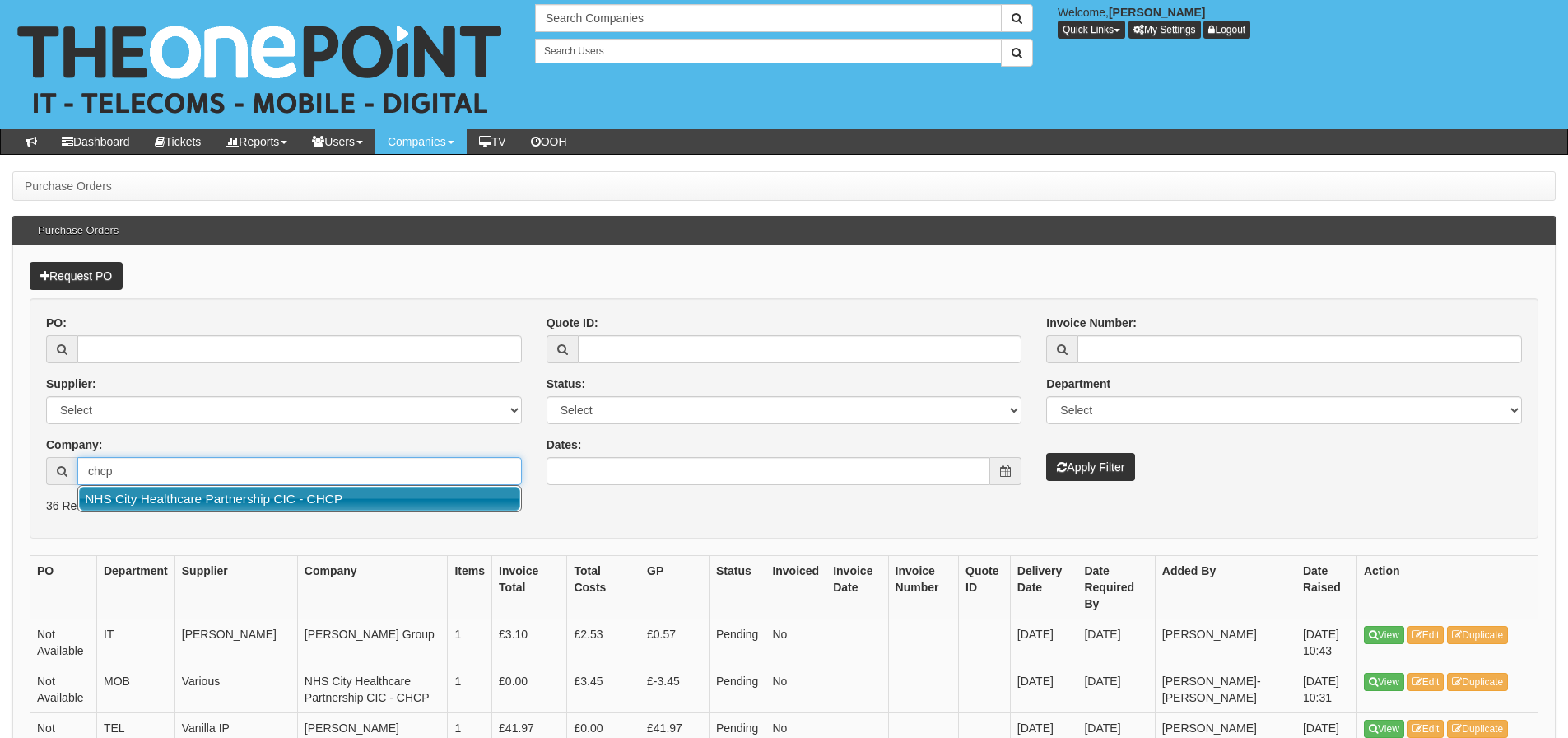
drag, startPoint x: 163, startPoint y: 503, endPoint x: 299, endPoint y: 484, distance: 137.3
click at [164, 503] on link "NHS City Healthcare Partnership CIC - CHCP" at bounding box center [299, 498] width 441 height 24
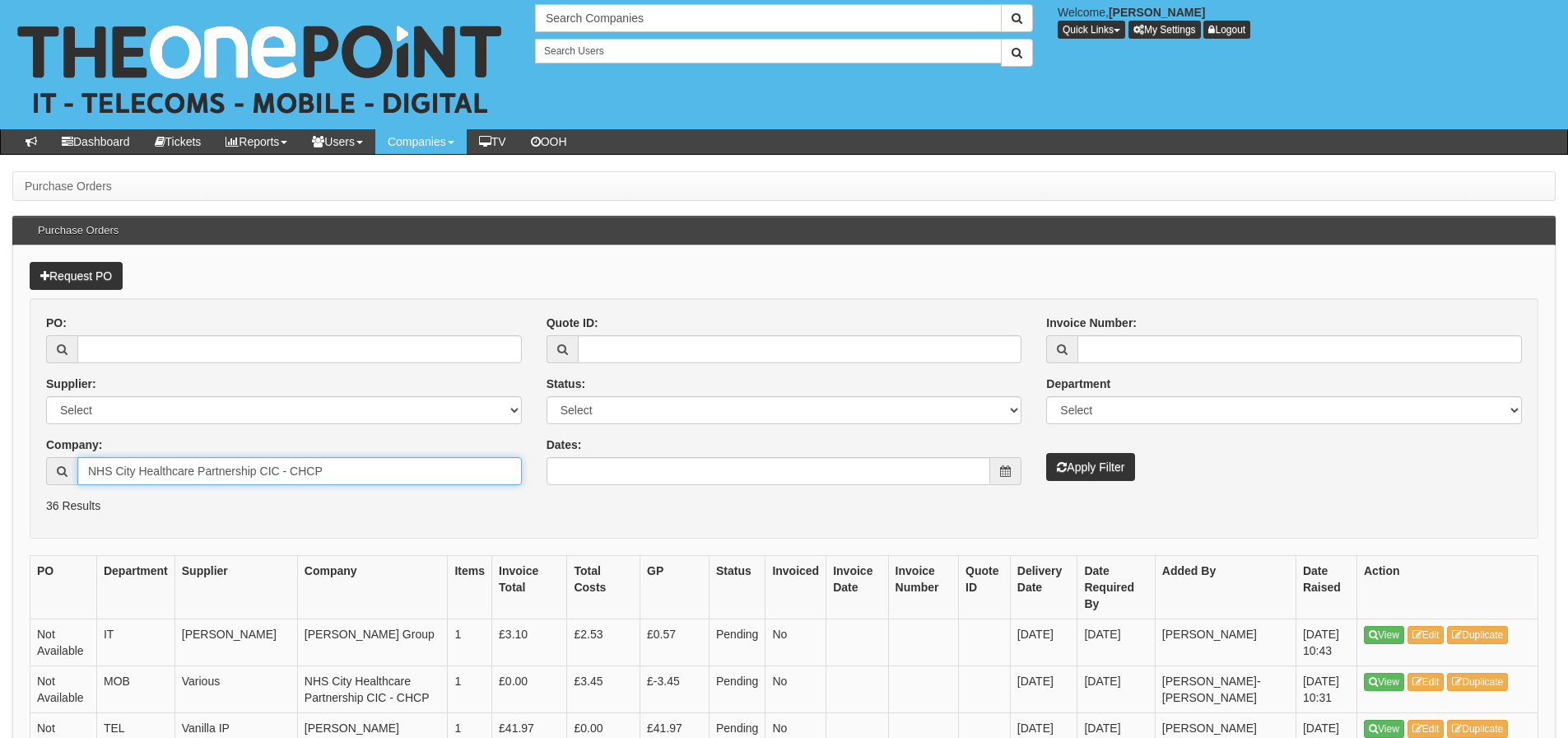
type input "NHS City Healthcare Partnership CIC - CHCP"
click at [1053, 469] on button "Apply Filter" at bounding box center [1090, 466] width 89 height 28
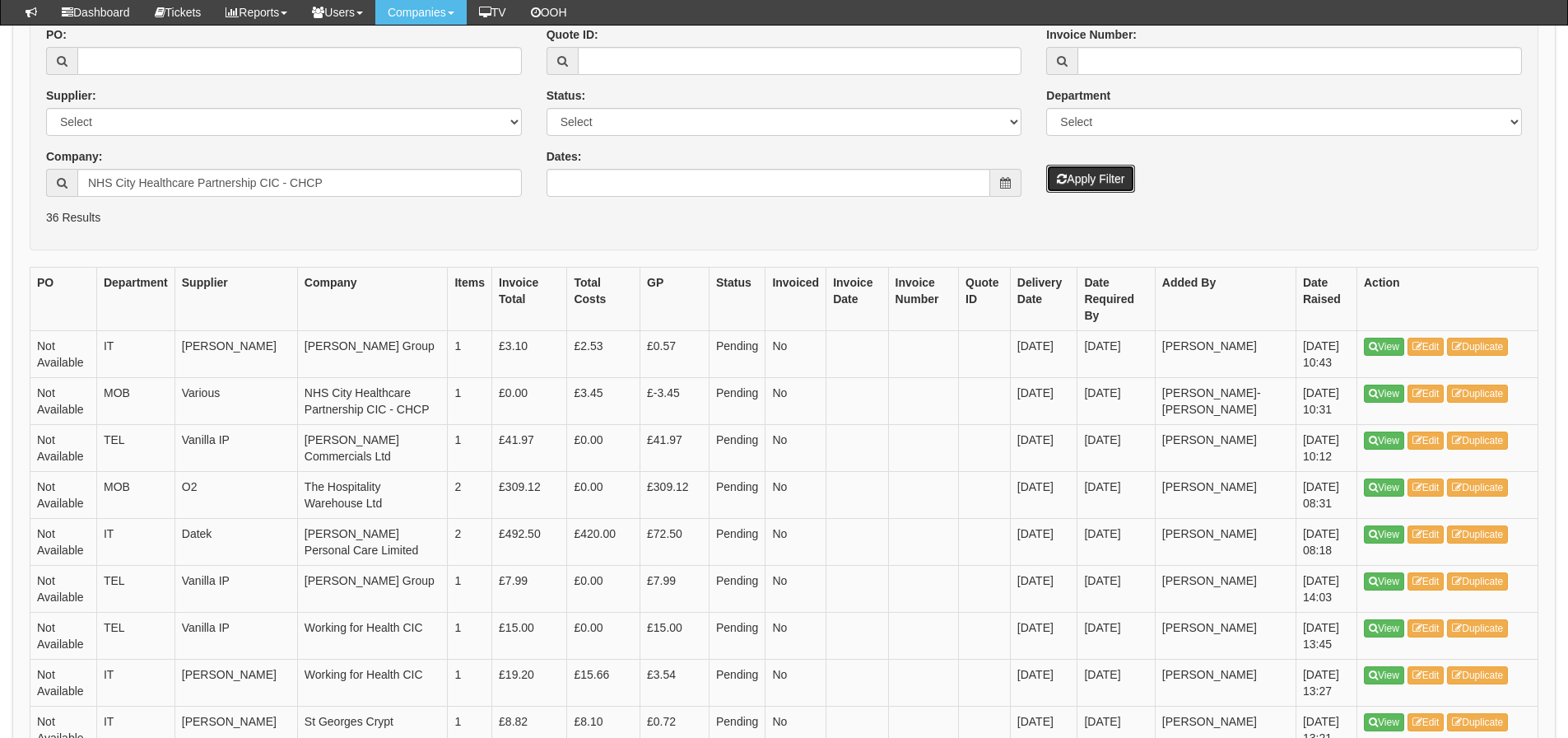
scroll to position [247, 0]
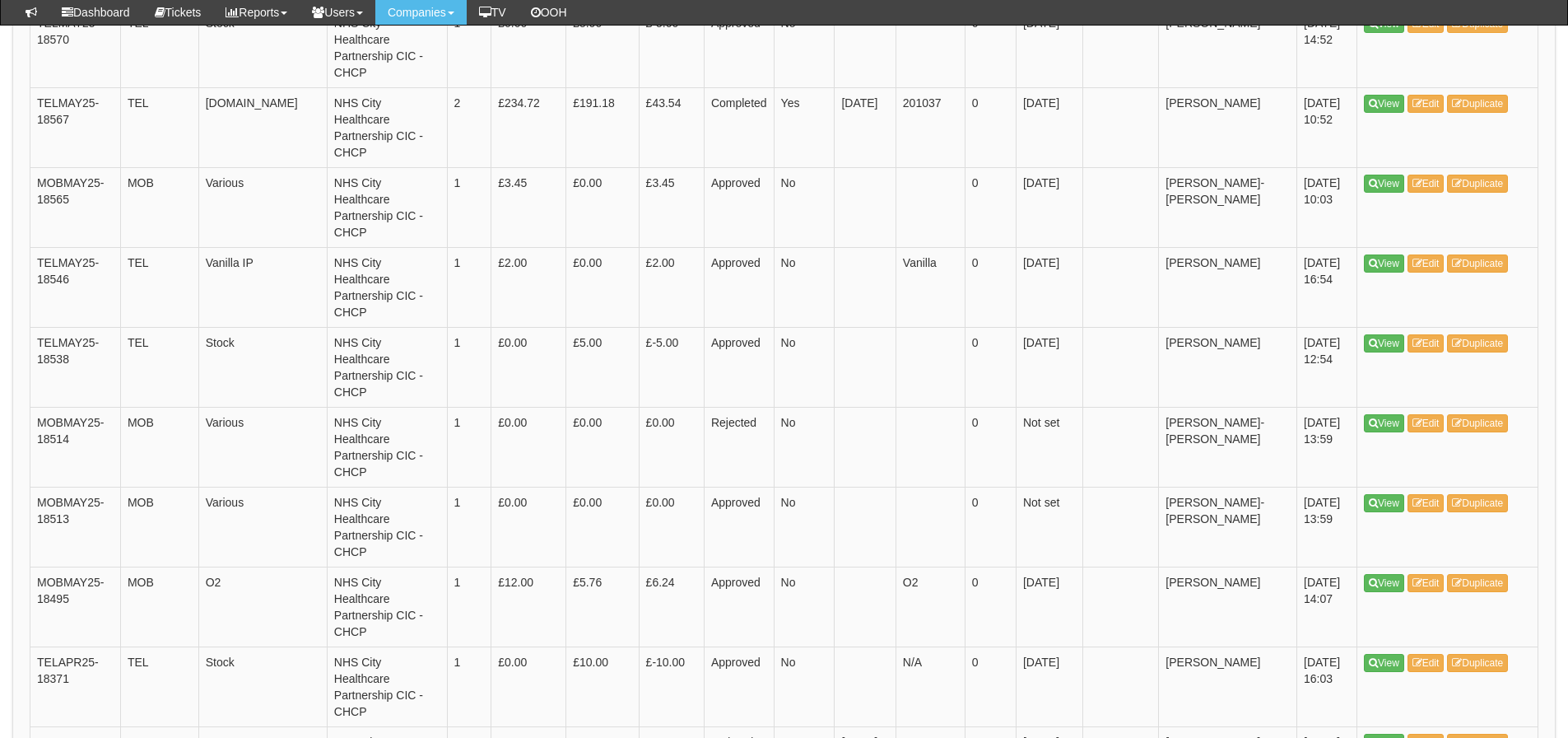
scroll to position [3206, 0]
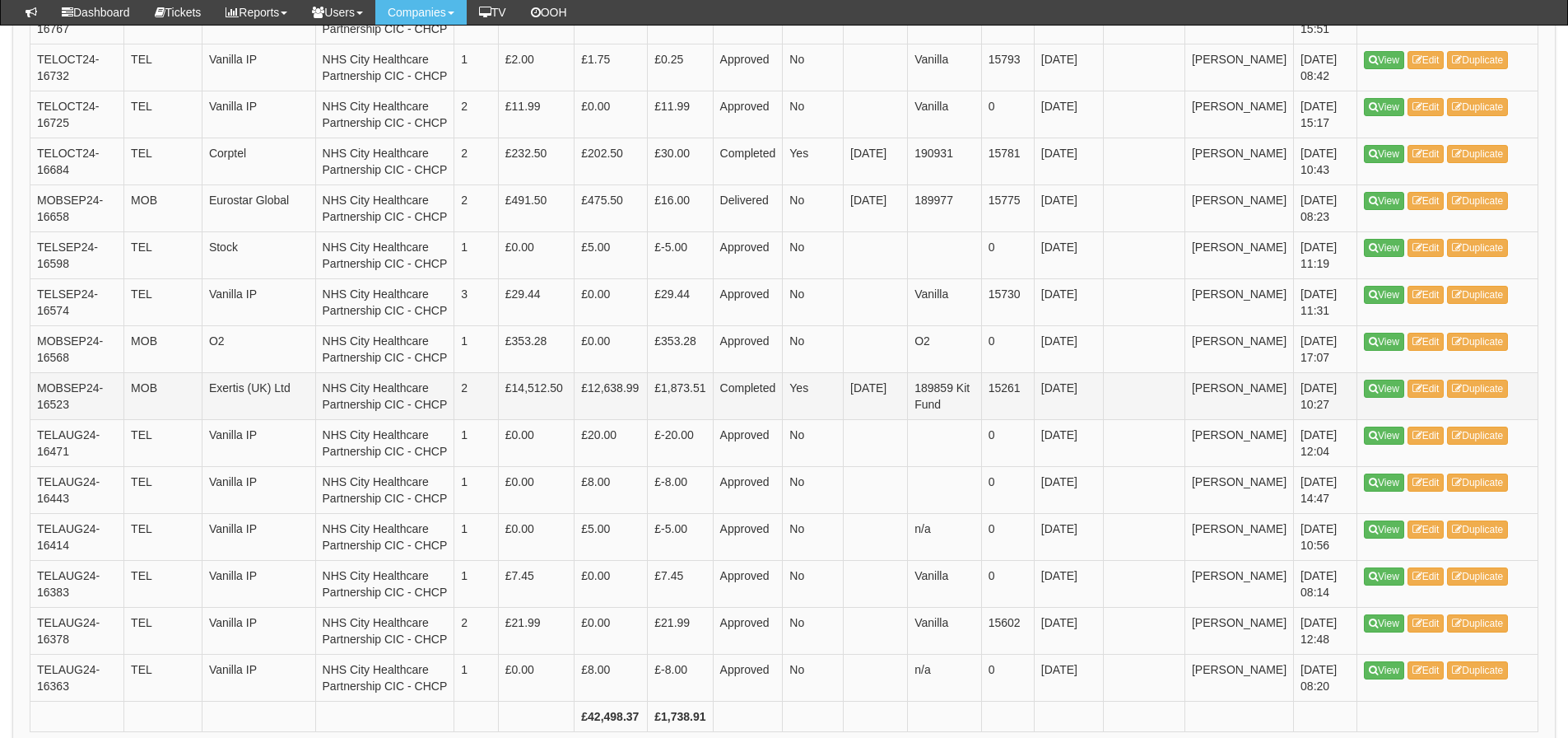
scroll to position [2306, 0]
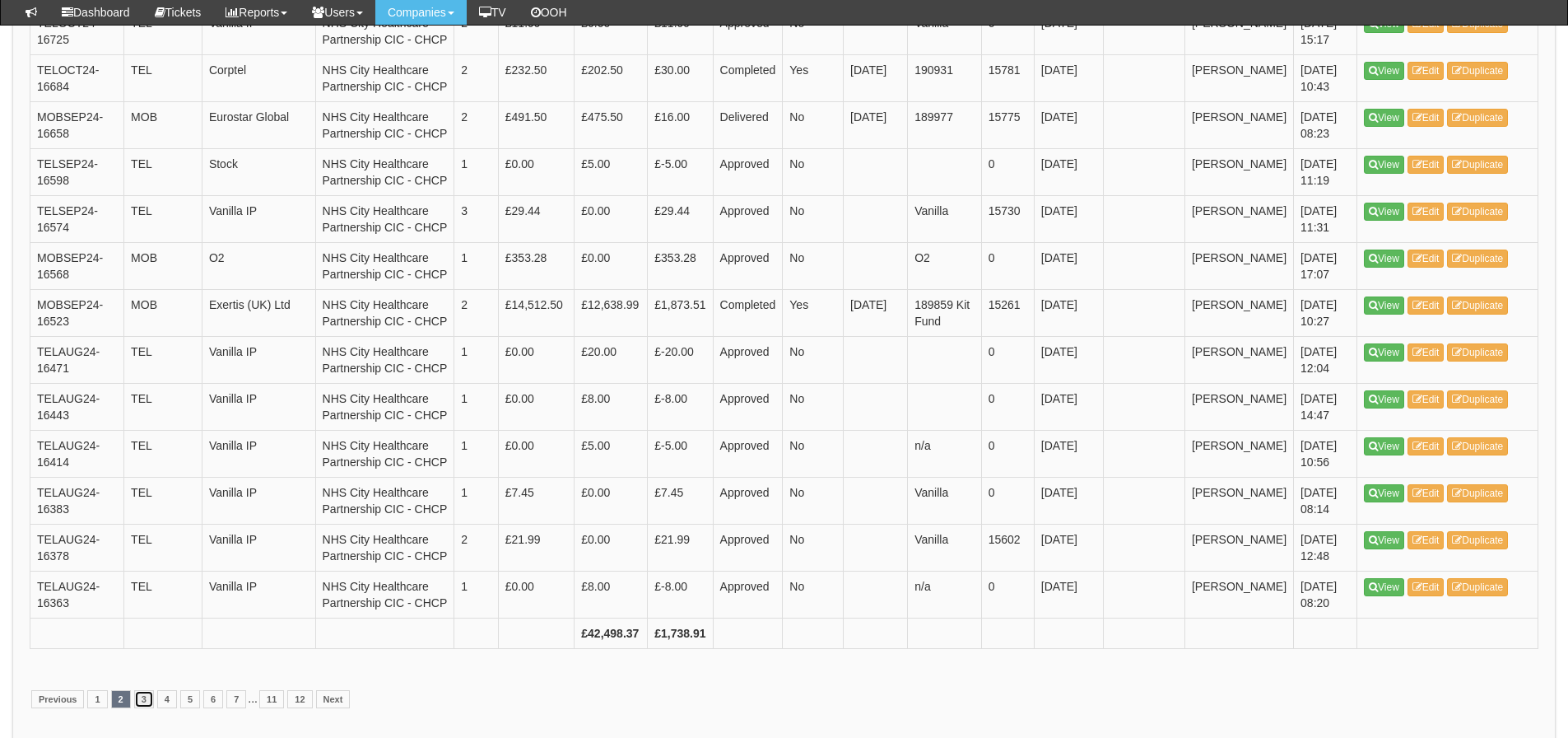
click at [148, 690] on link "3" at bounding box center [143, 698] width 19 height 18
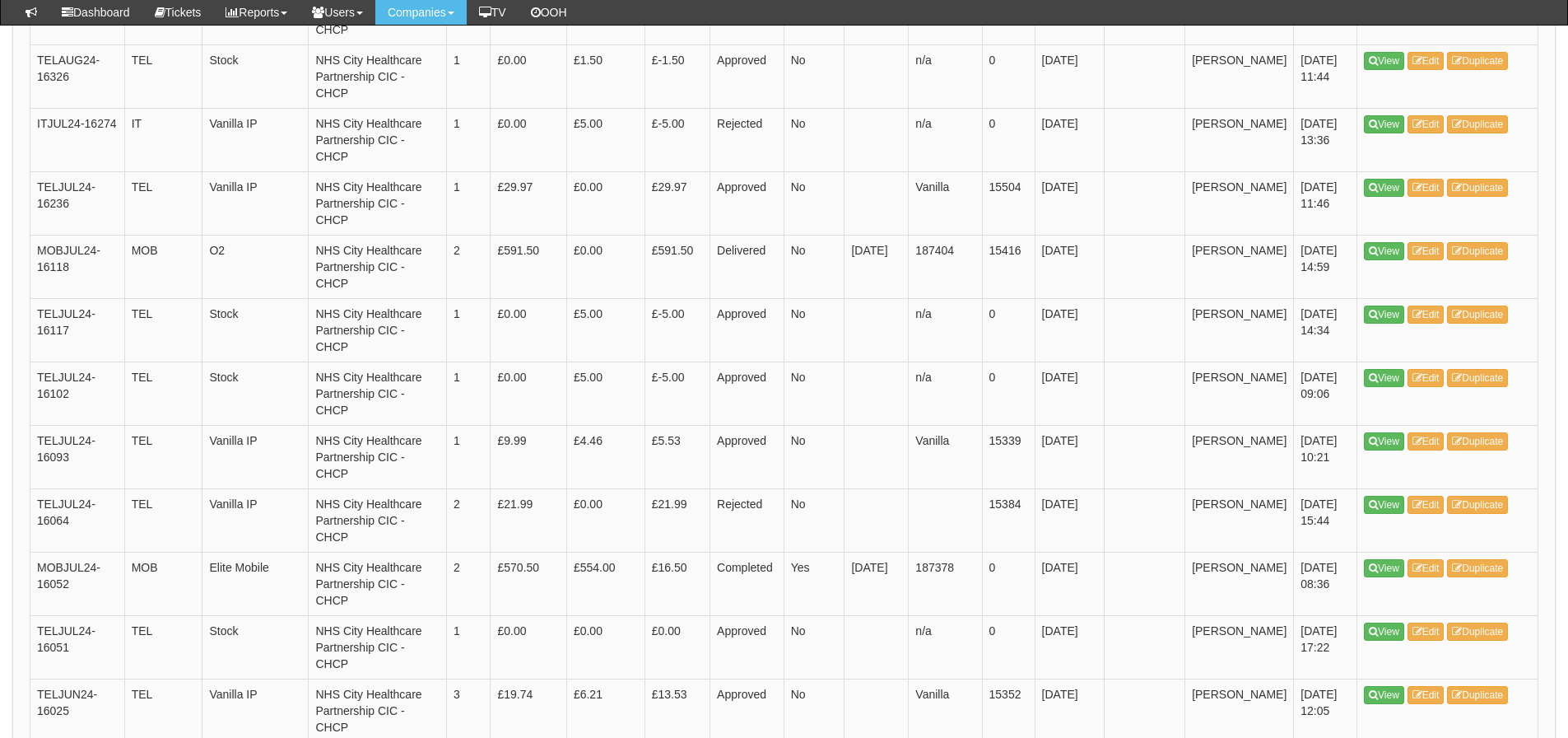
scroll to position [164, 0]
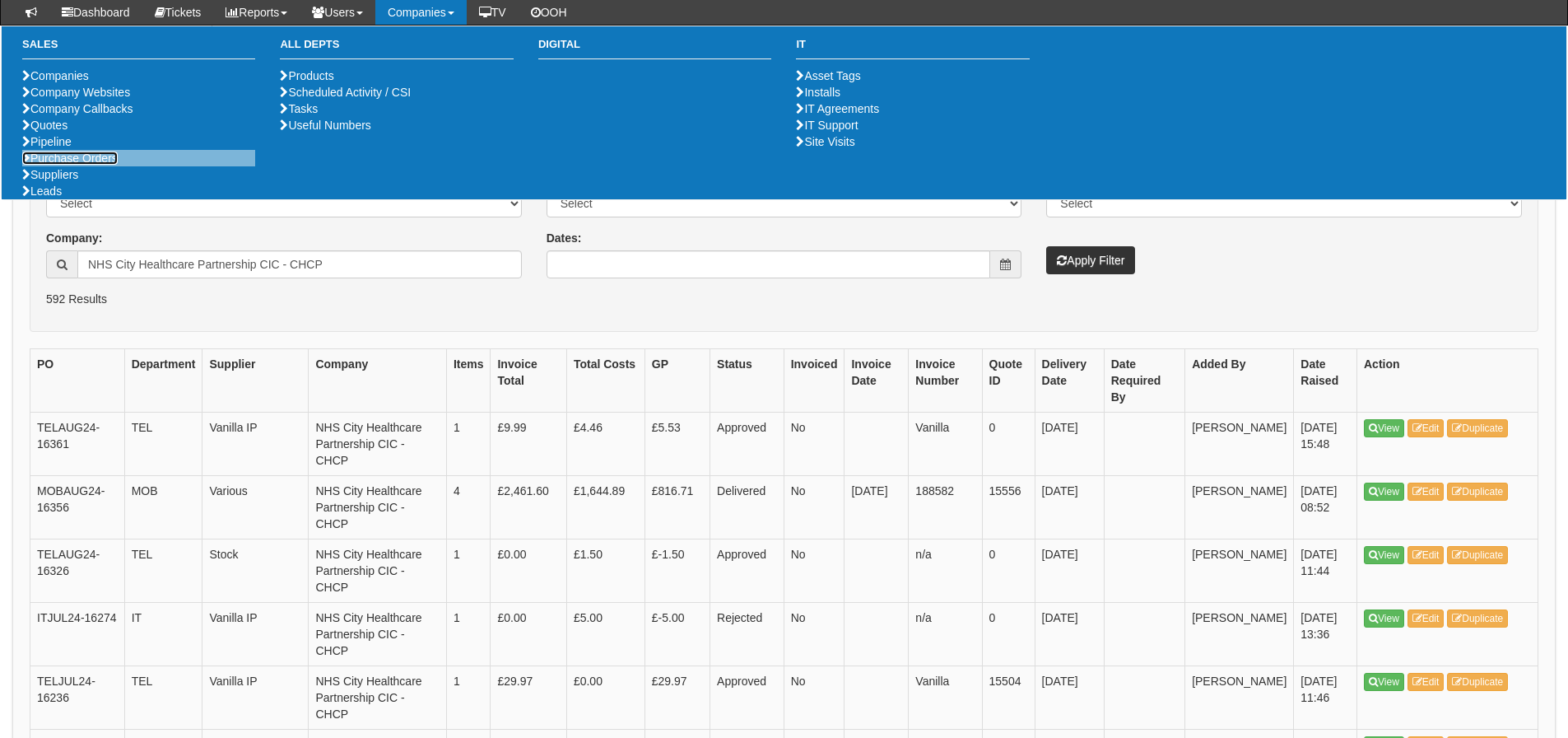
click at [82, 164] on link "Purchase Orders" at bounding box center [69, 159] width 95 height 13
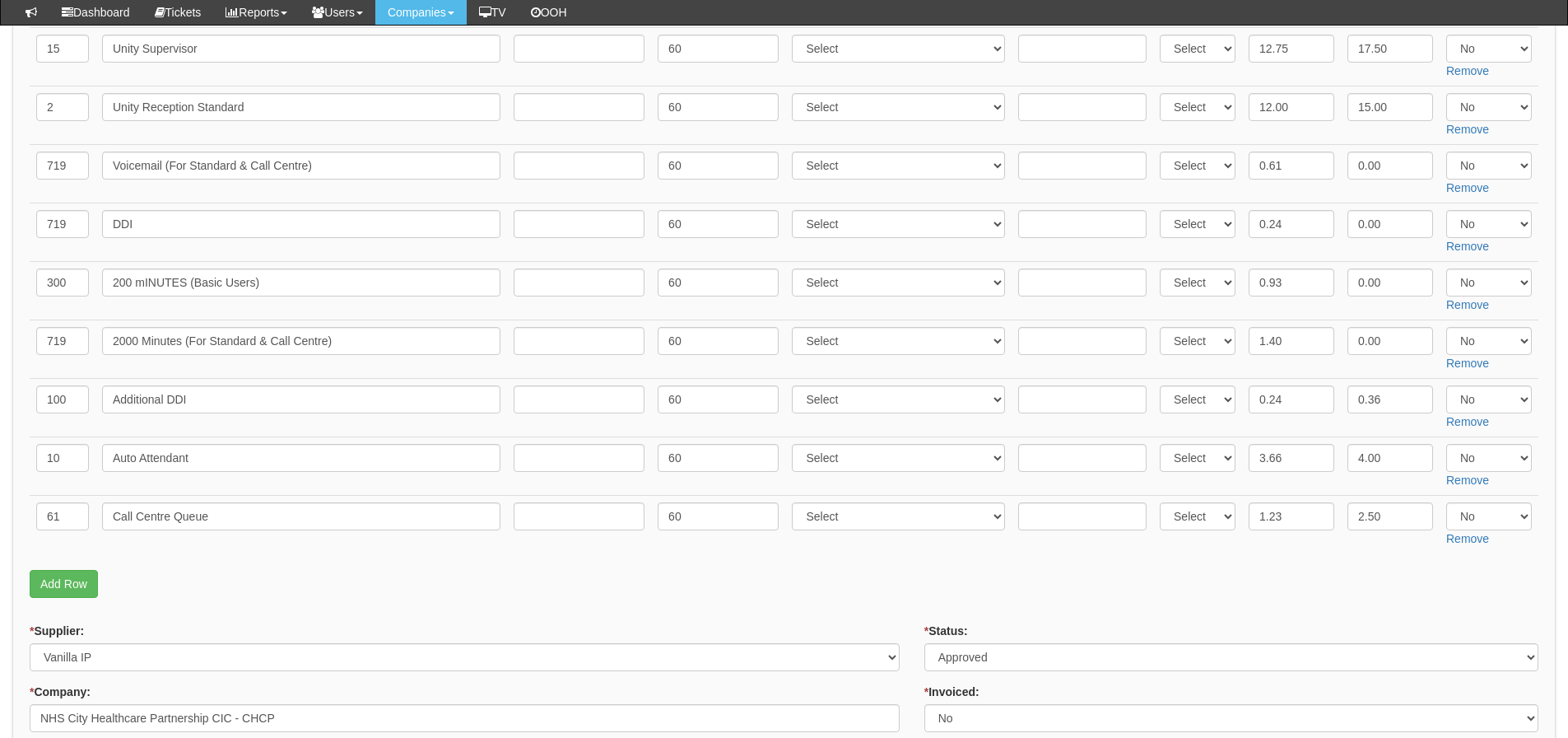
scroll to position [659, 0]
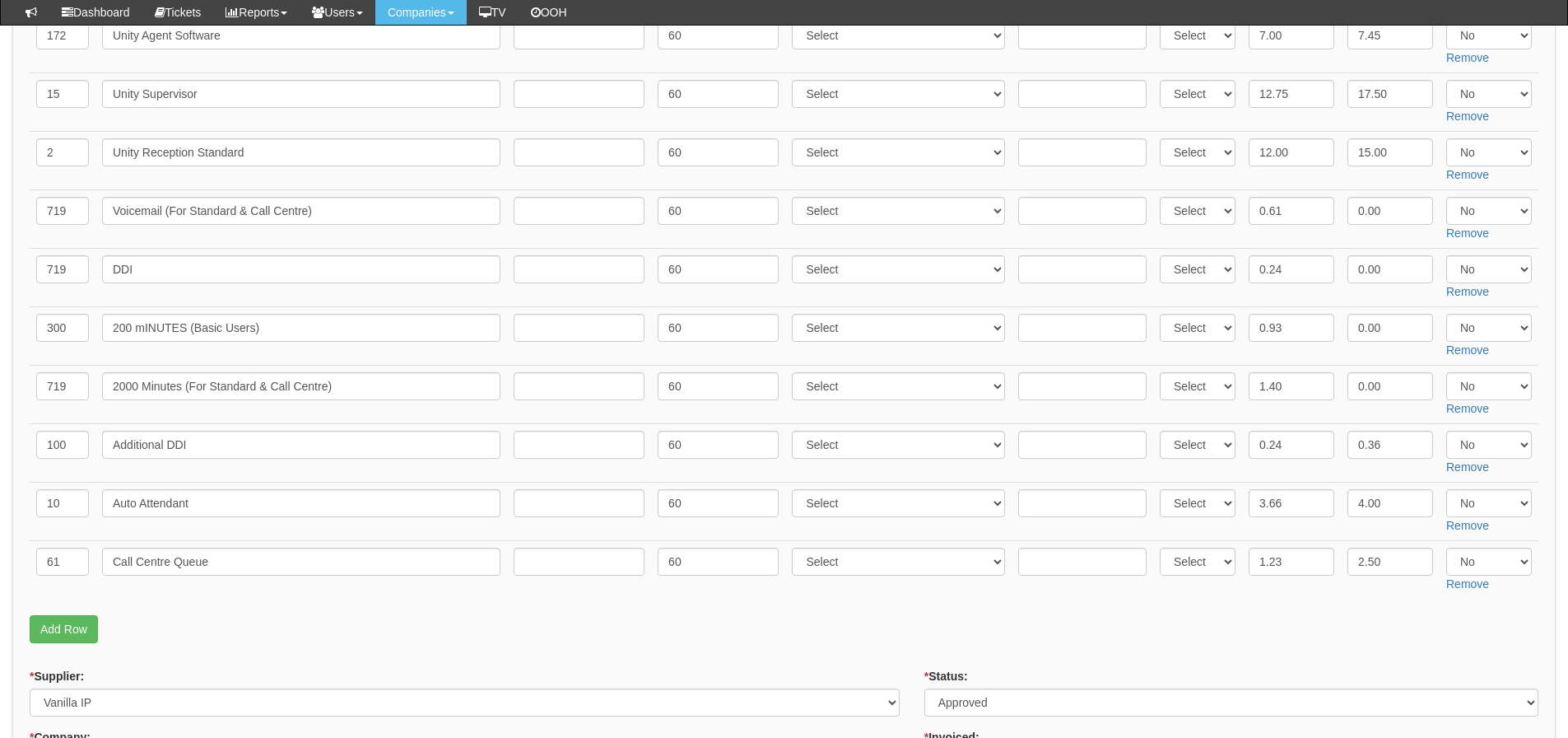
click at [246, 622] on p "Add Row" at bounding box center [784, 628] width 1509 height 28
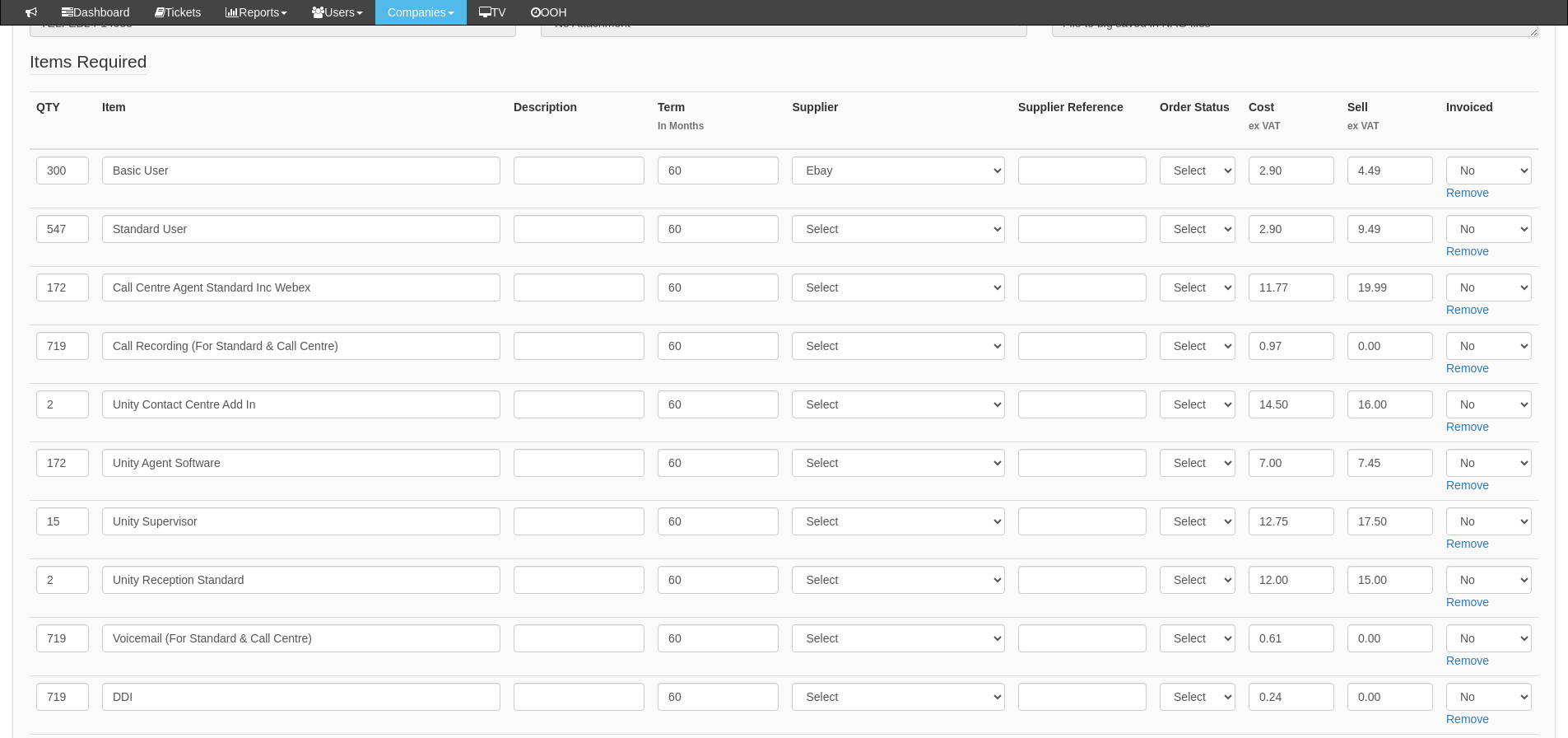
scroll to position [149, 0]
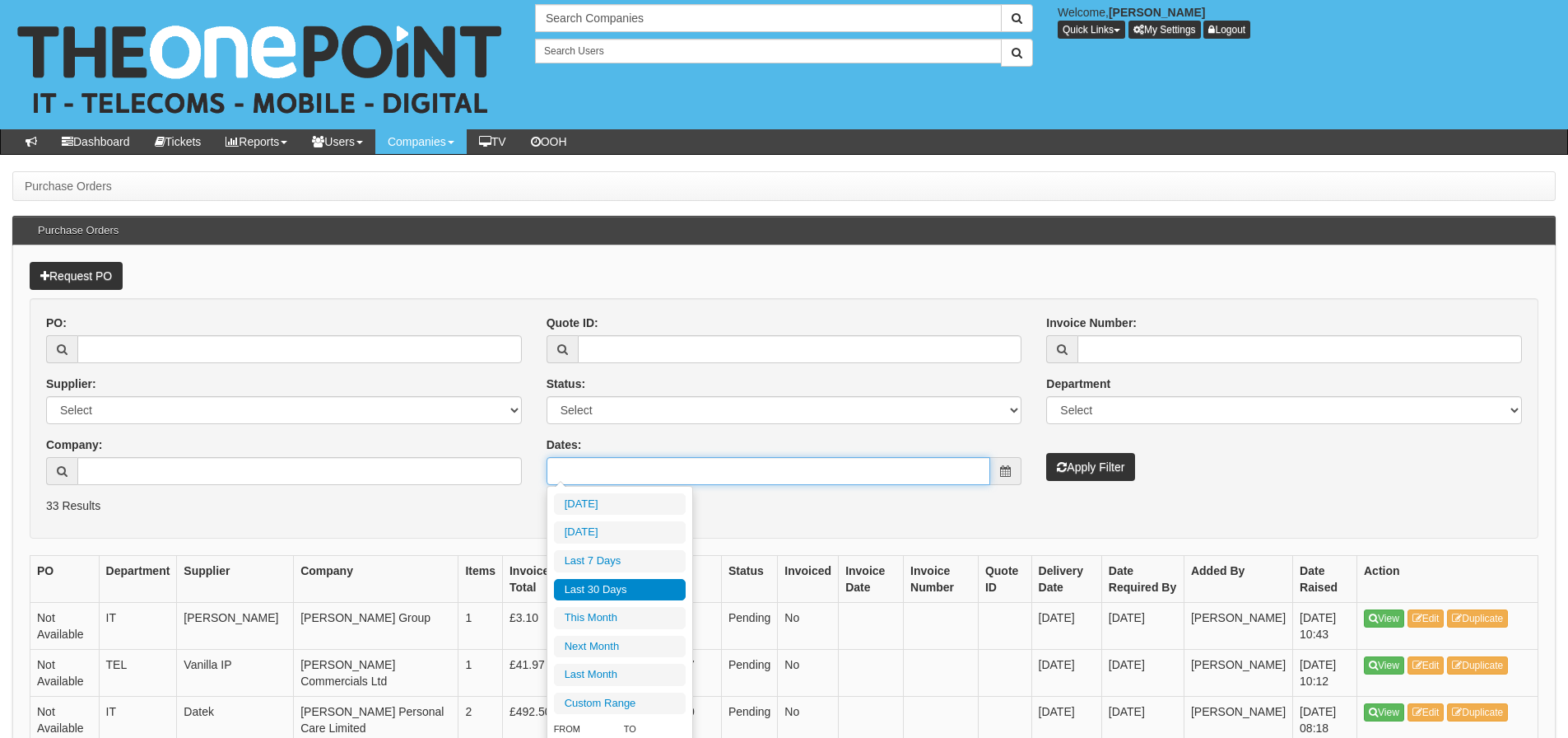
click at [803, 475] on input "Dates:" at bounding box center [768, 471] width 444 height 28
type input "2025-07-21"
click at [603, 580] on li "Last 30 Days" at bounding box center [620, 590] width 132 height 22
type input "2025-07-21 - 2025-08-19"
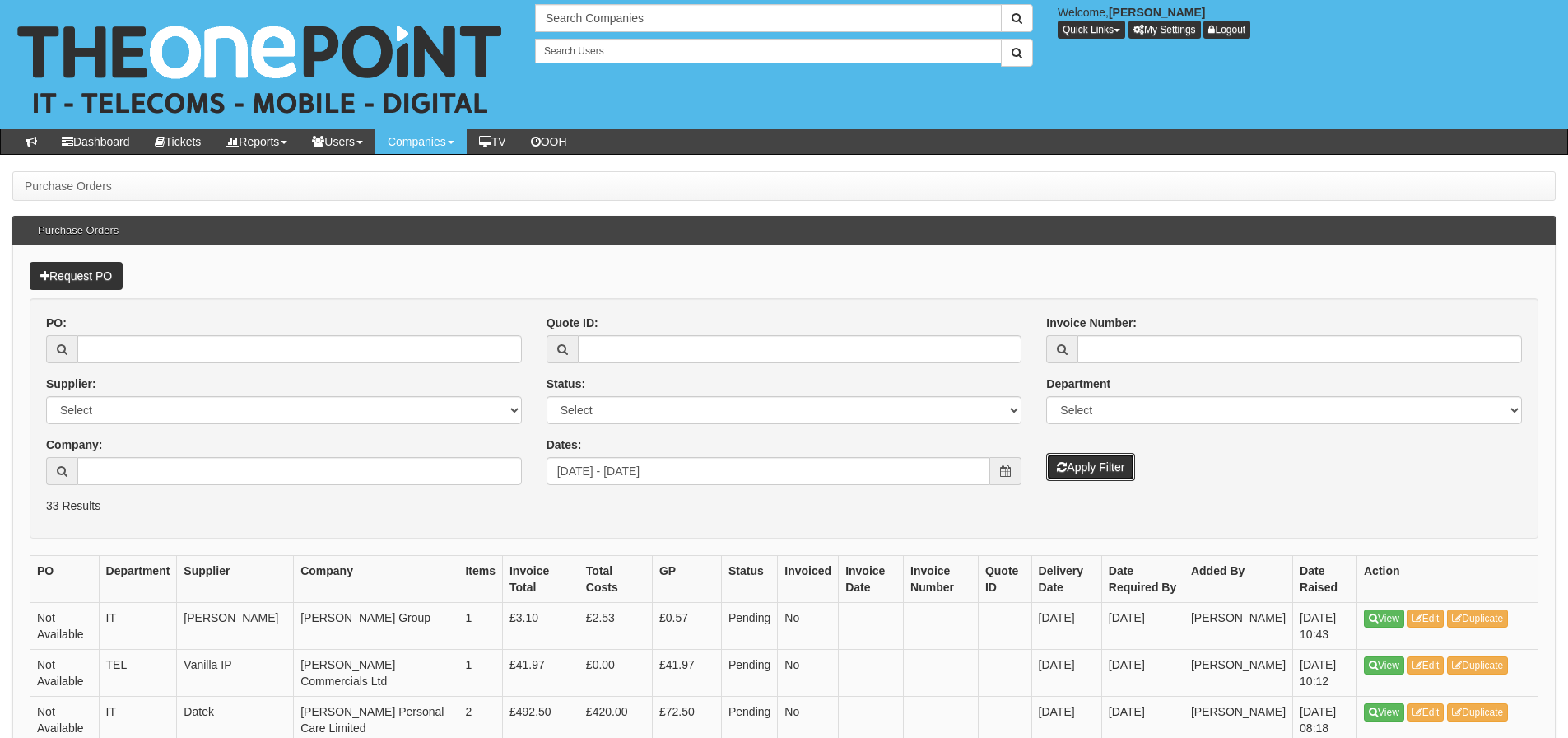
click at [1070, 463] on button "Apply Filter" at bounding box center [1090, 466] width 89 height 28
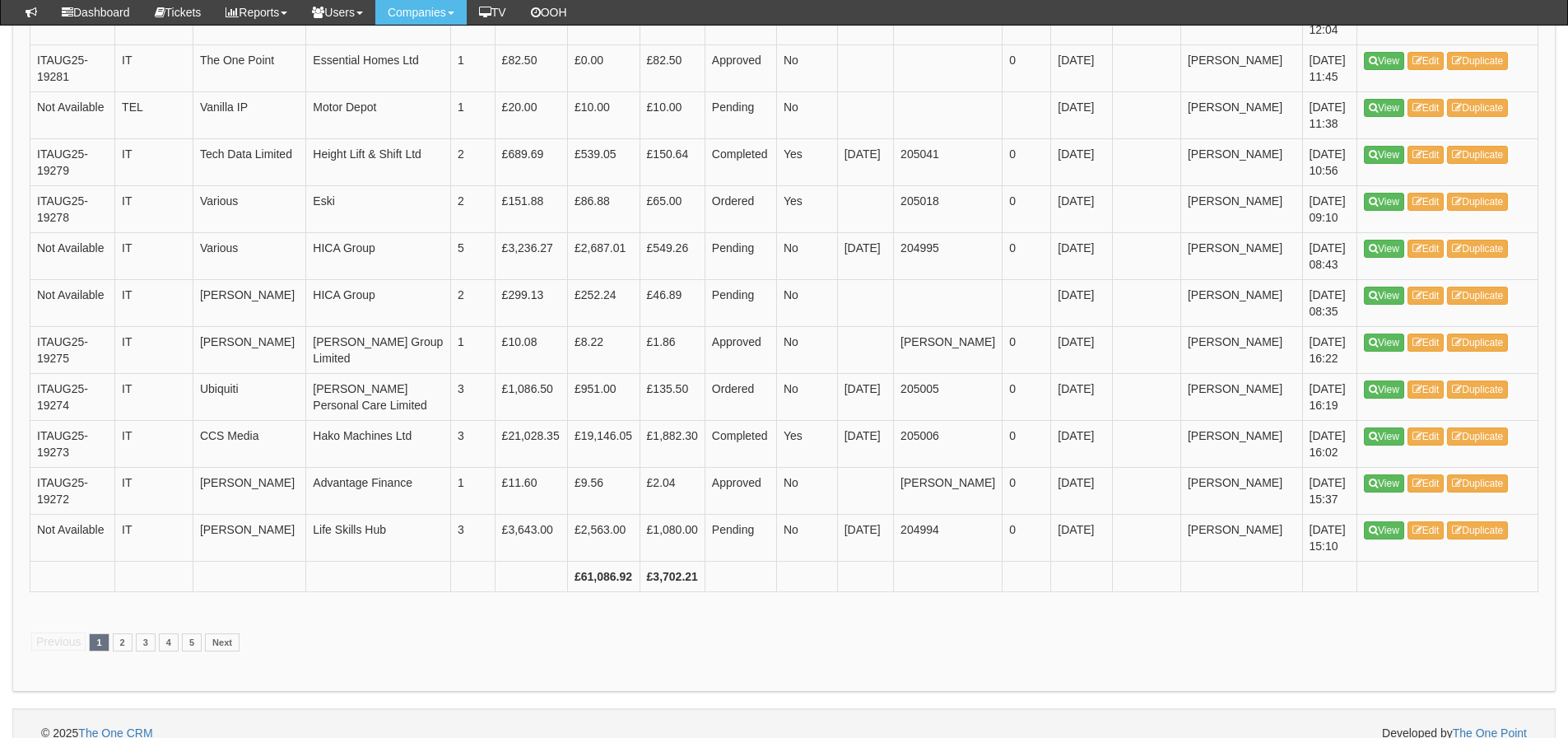
scroll to position [2388, 0]
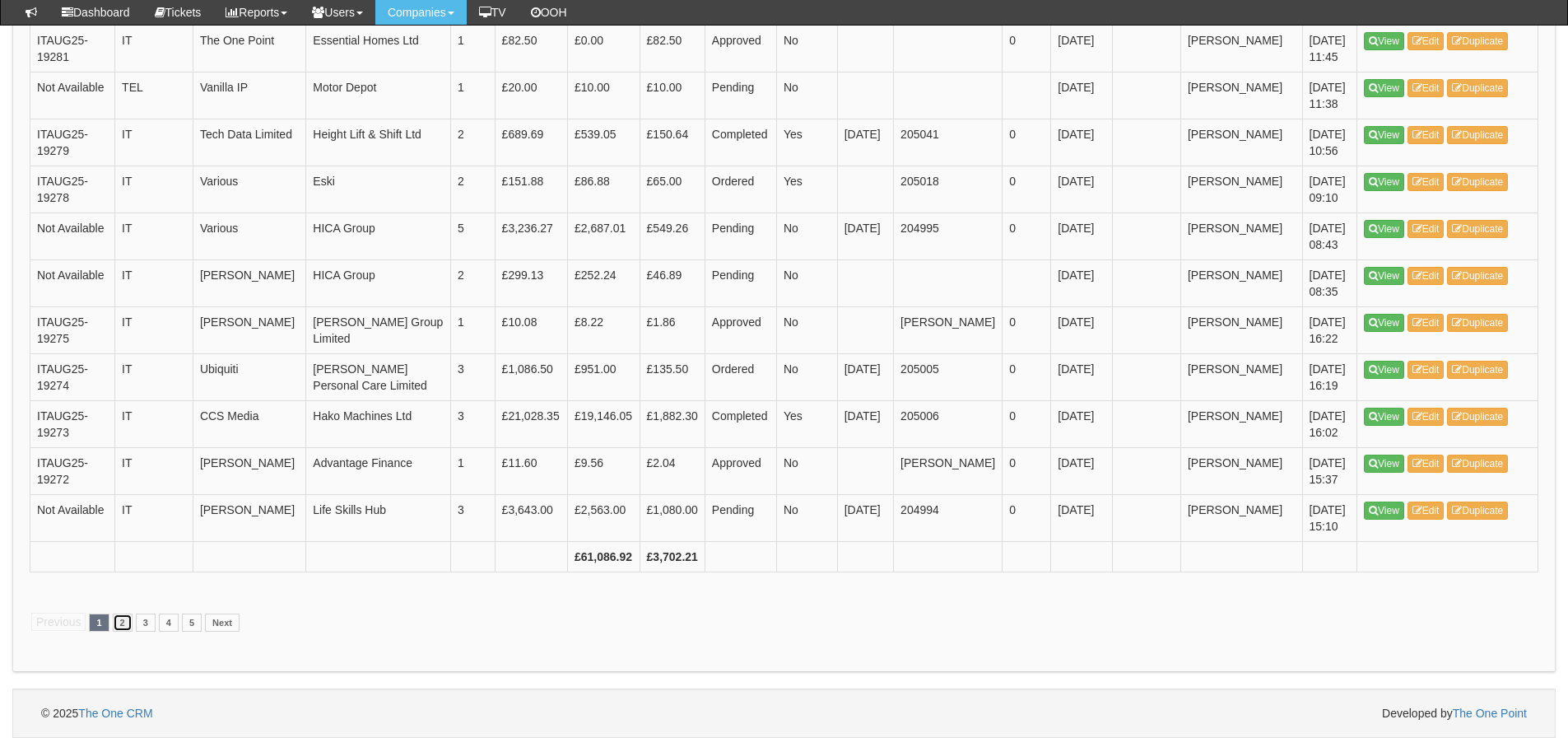
click at [121, 632] on link "2" at bounding box center [122, 622] width 19 height 18
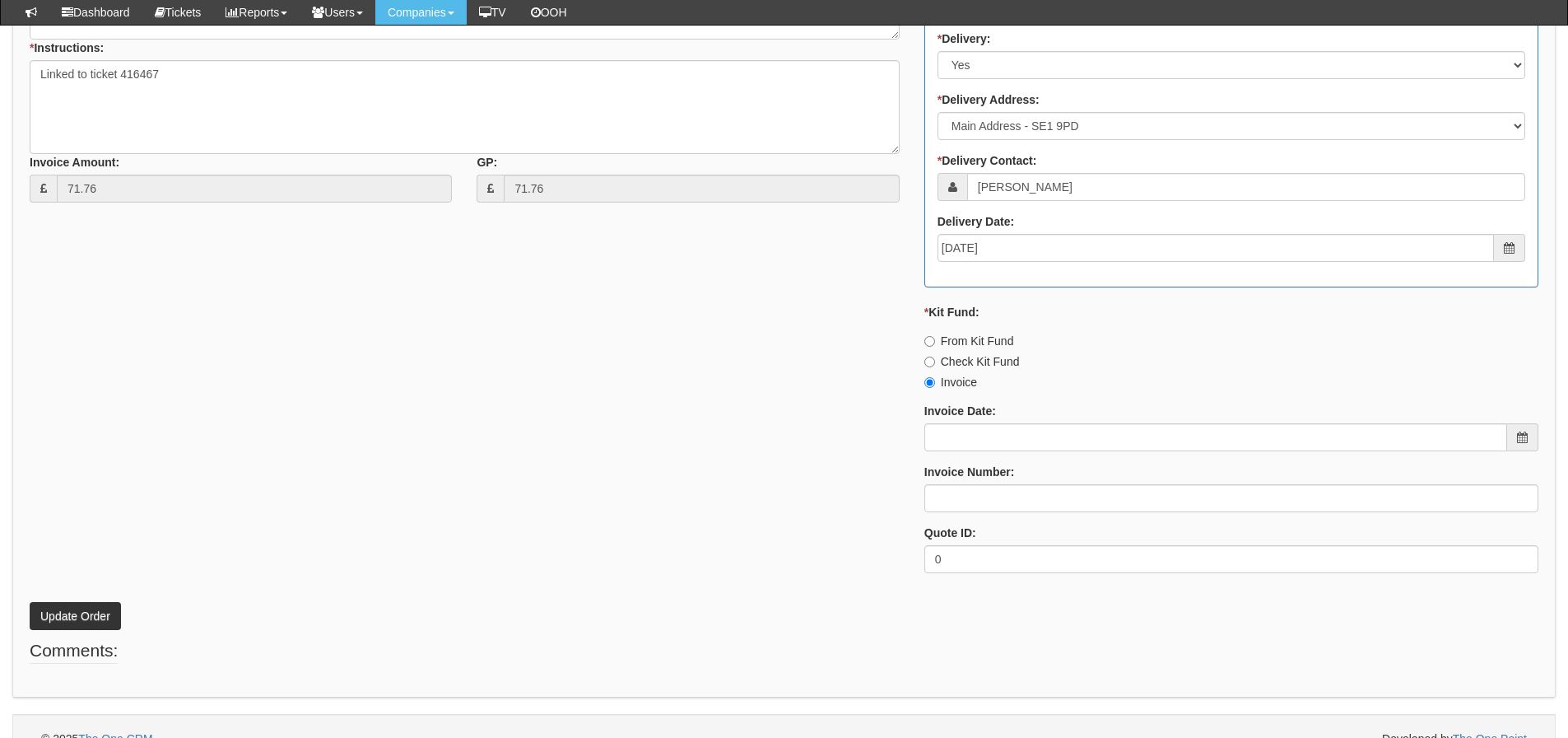
scroll to position [730, 0]
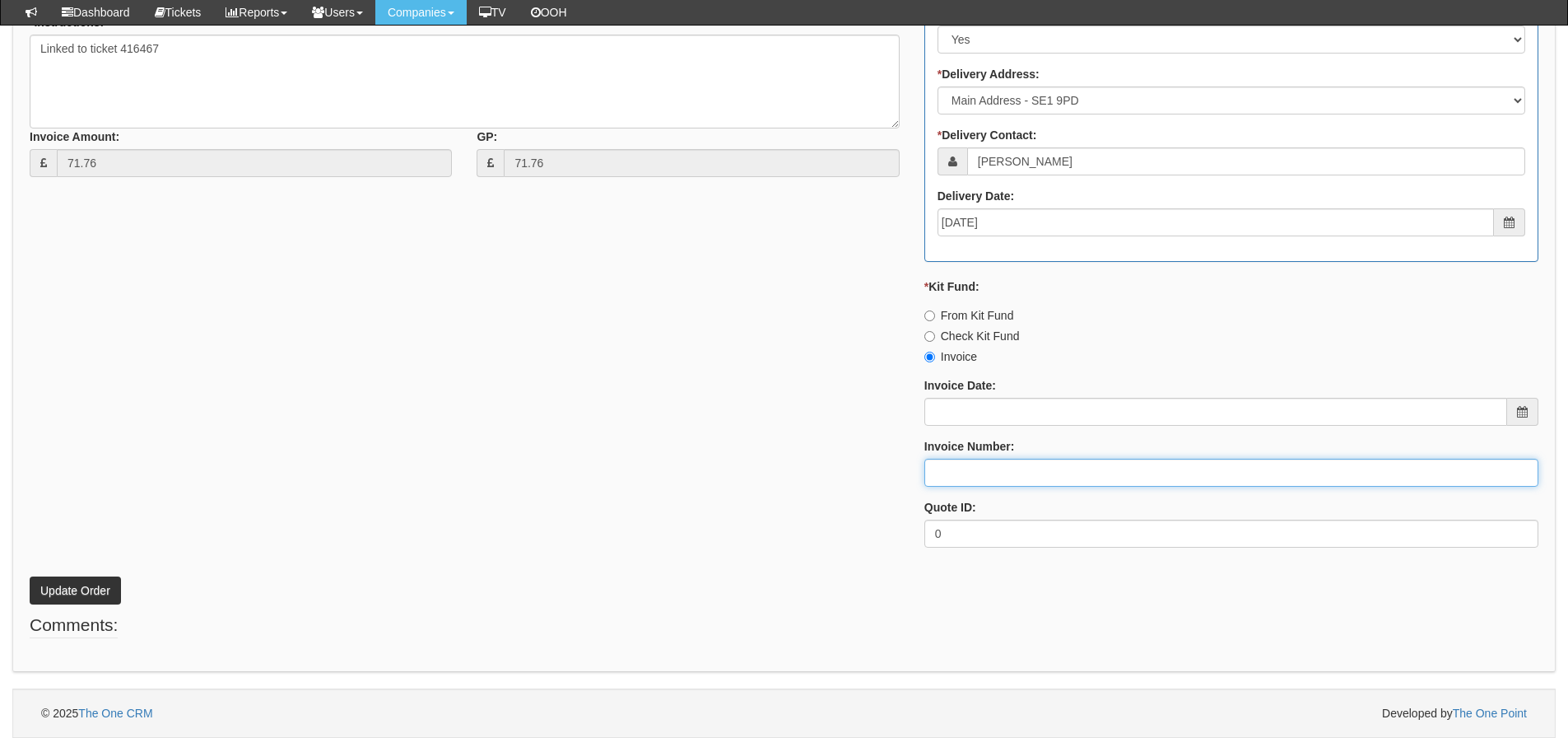
click at [961, 477] on input "Invoice Number:" at bounding box center [1231, 472] width 614 height 28
type input "O2"
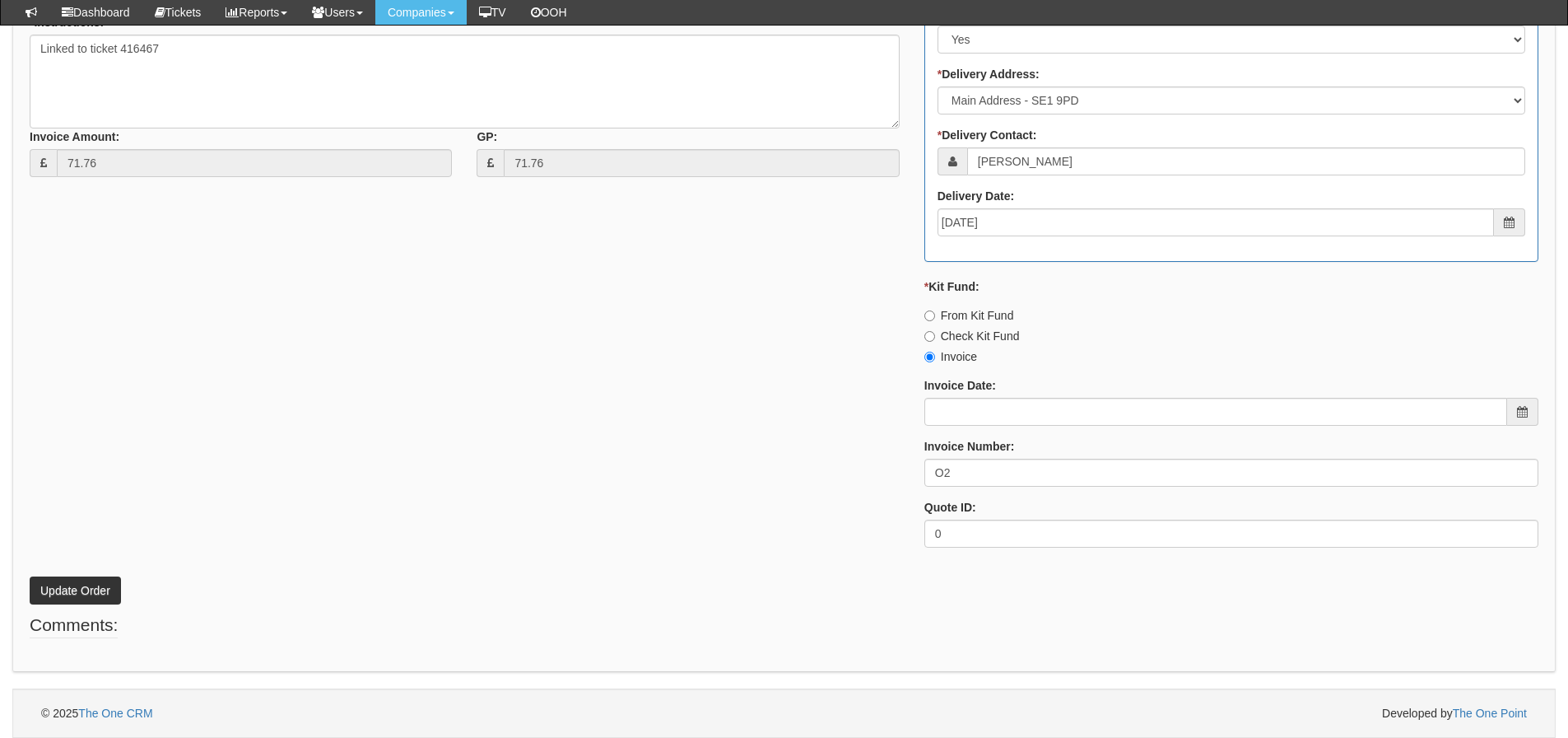
click at [380, 409] on div "* Supplier: Select 123 REG.co.uk 1Password 3 4Gon AA Jones Electric Ltd Abzorb …" at bounding box center [784, 169] width 1533 height 783
click at [98, 591] on button "Update Order" at bounding box center [75, 590] width 91 height 28
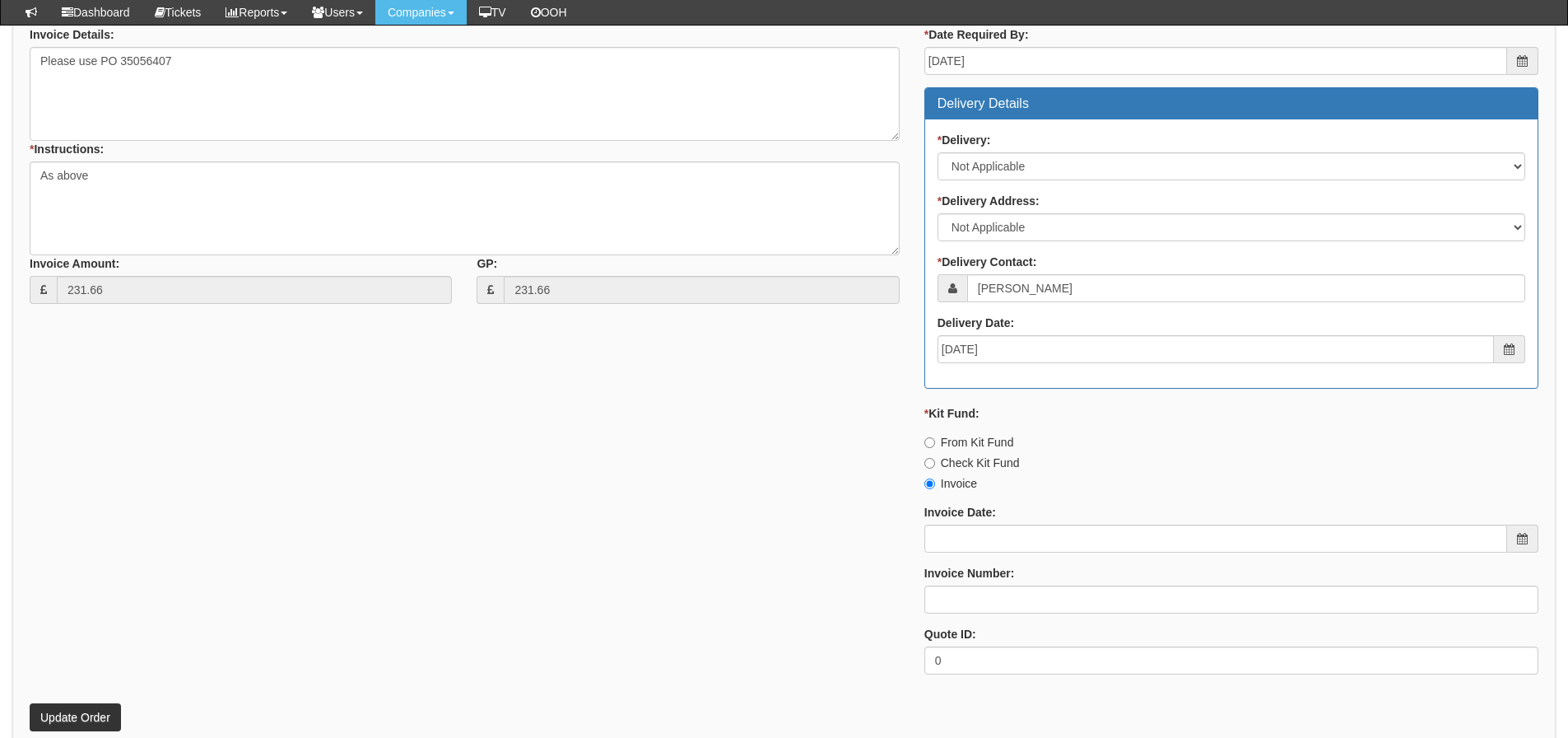
scroll to position [789, 0]
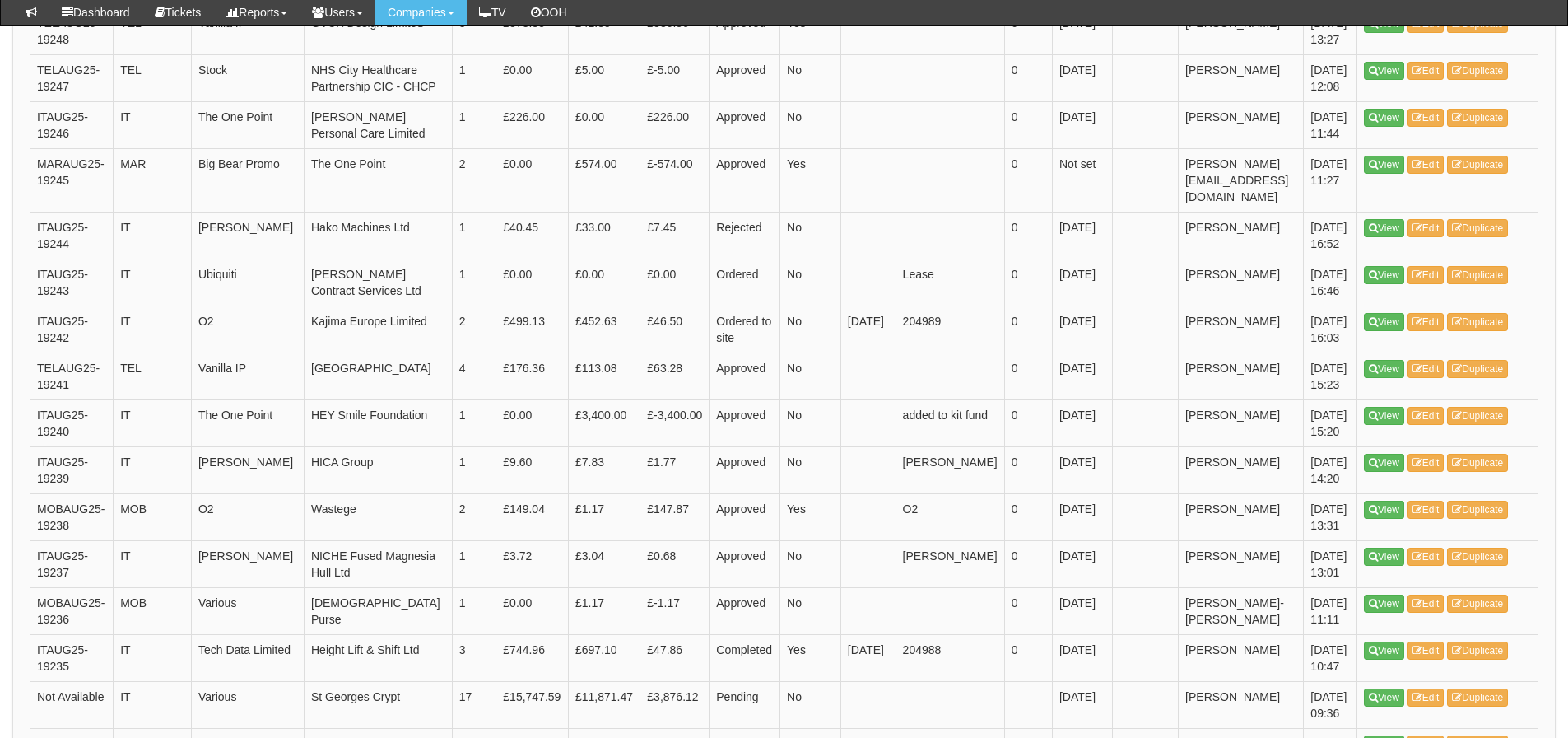
scroll to position [1647, 0]
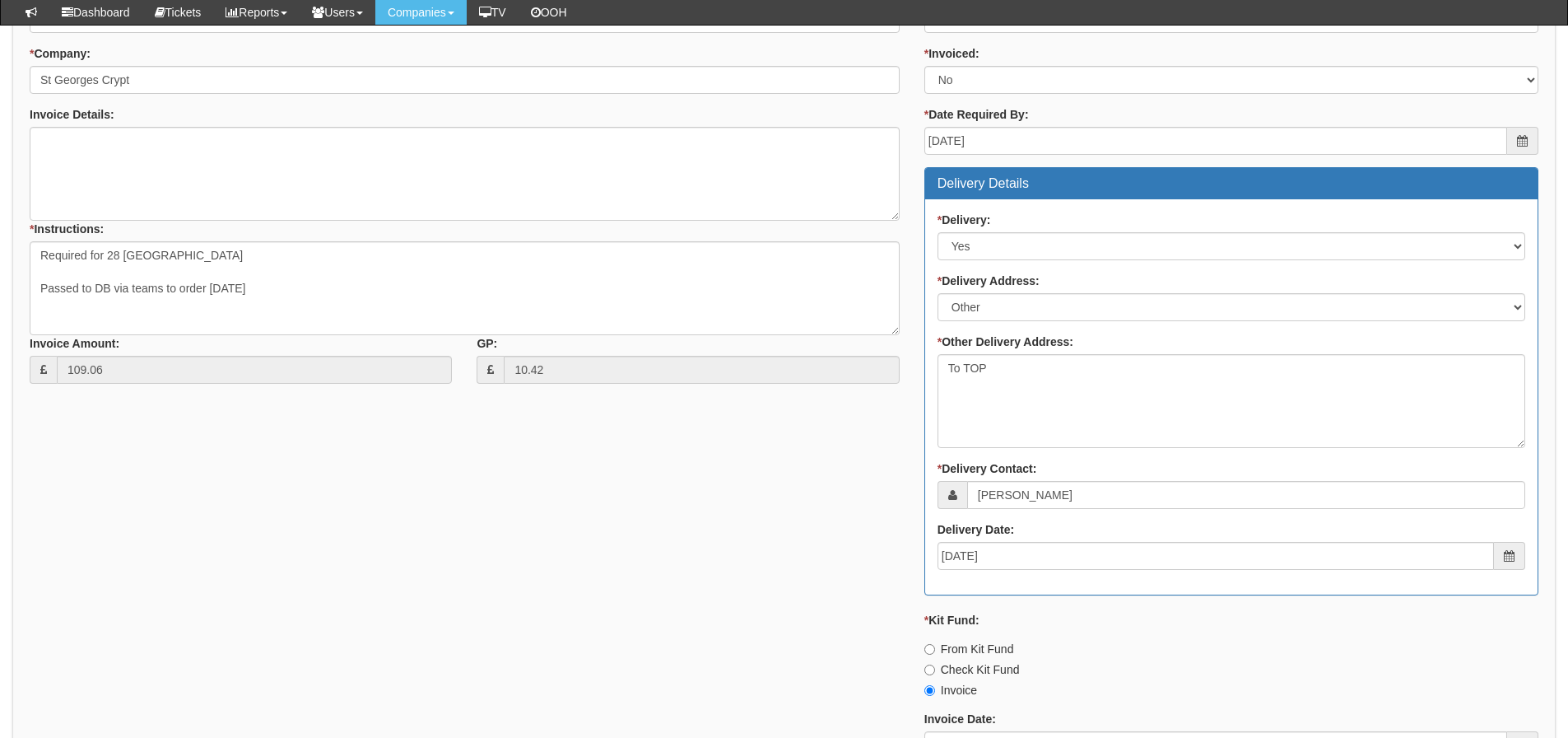
scroll to position [576, 0]
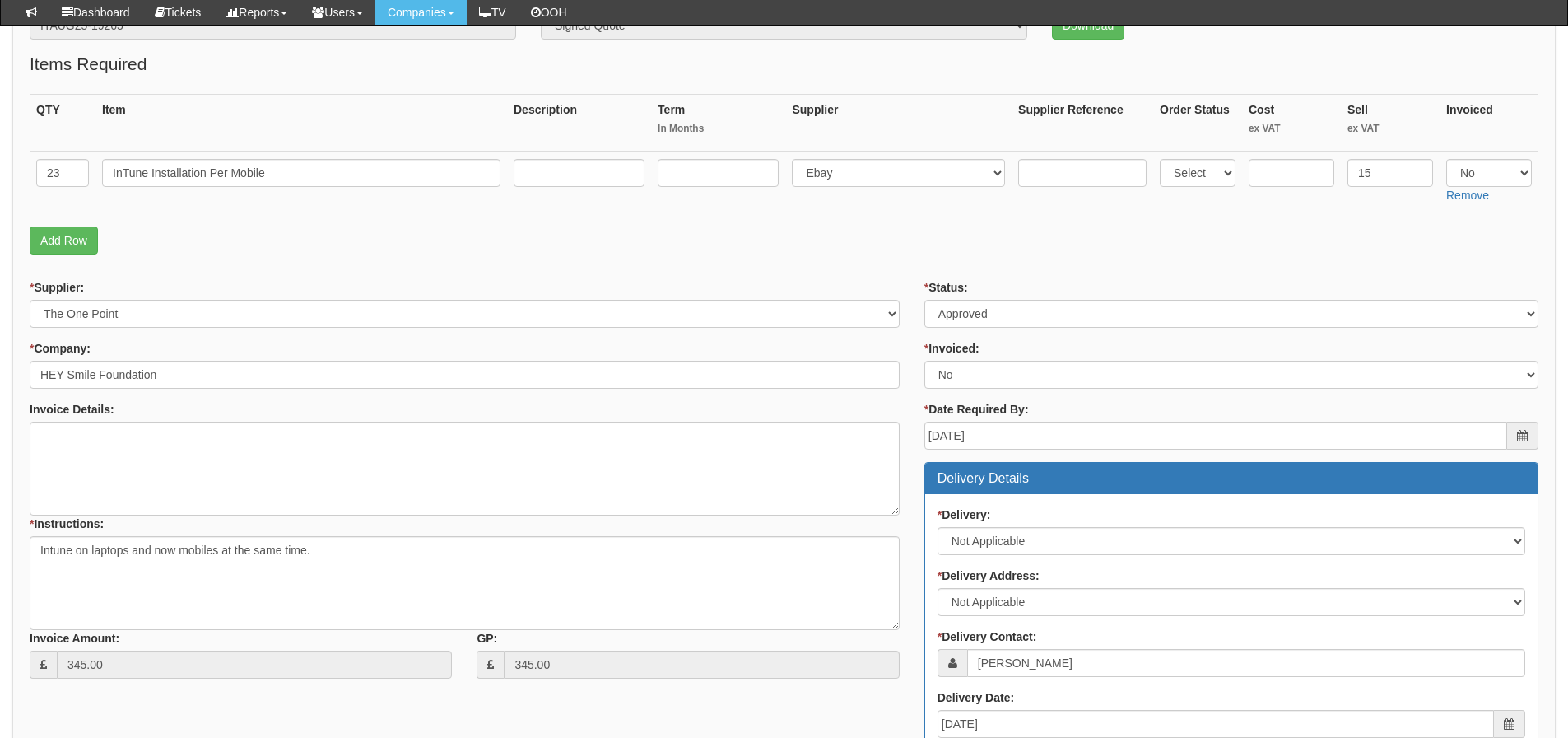
scroll to position [247, 0]
